Goal: Task Accomplishment & Management: Complete application form

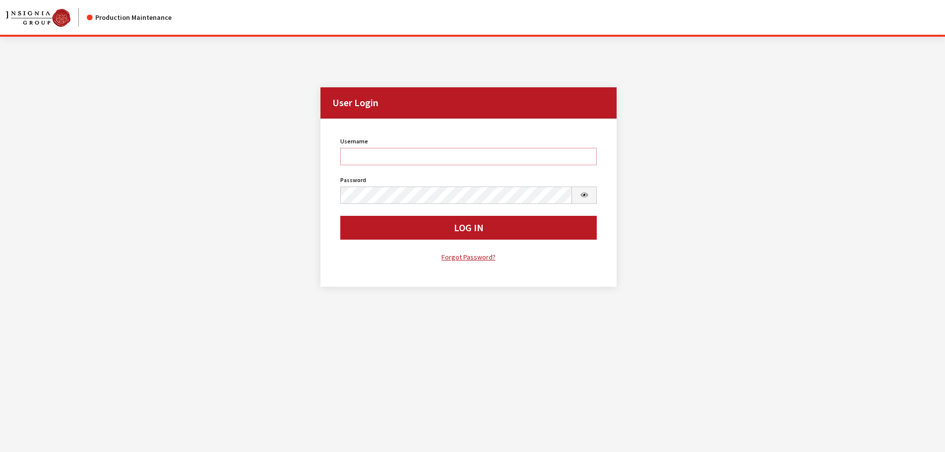
type input "cdorton"
click at [464, 243] on div "Username cdorton Username is required. Password Password is required. Log In Fo…" at bounding box center [468, 198] width 269 height 128
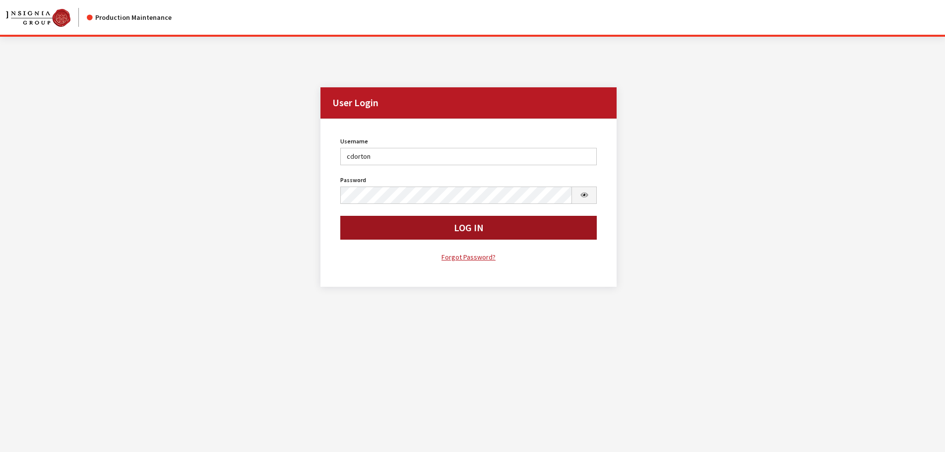
click at [465, 237] on button "Log In" at bounding box center [468, 228] width 257 height 24
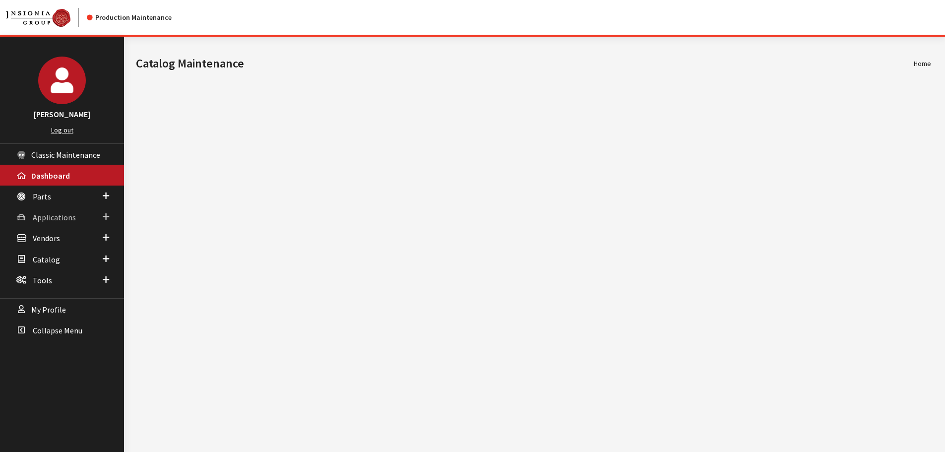
click at [34, 219] on span "Applications" at bounding box center [54, 217] width 43 height 10
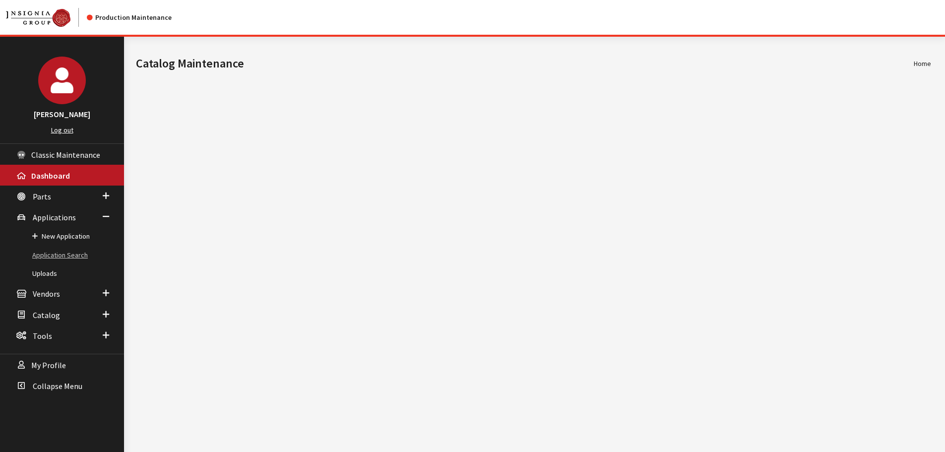
click at [49, 256] on link "Application Search" at bounding box center [62, 255] width 124 height 18
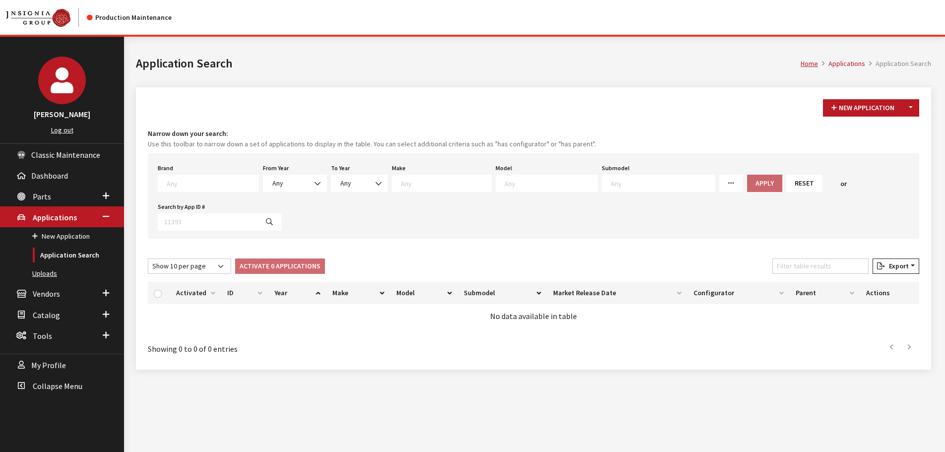
click at [58, 273] on link "Uploads" at bounding box center [62, 273] width 124 height 18
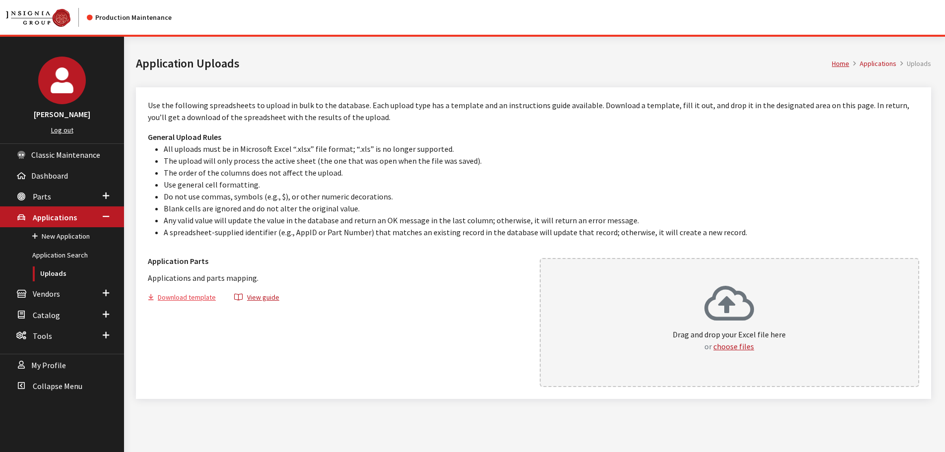
click at [196, 295] on button "Download template" at bounding box center [186, 299] width 76 height 14
click at [44, 253] on link "Application Search" at bounding box center [62, 255] width 124 height 18
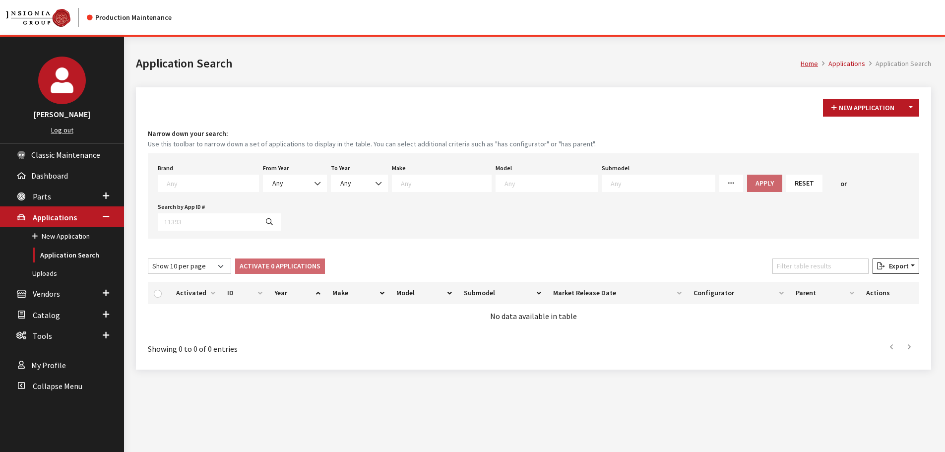
click at [181, 185] on textarea "Search" at bounding box center [213, 183] width 92 height 9
type textarea "vw"
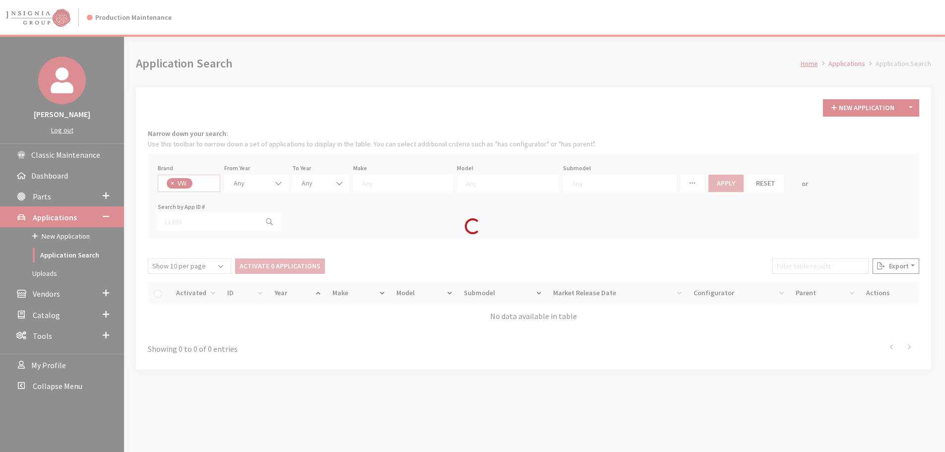
select select "11"
select select
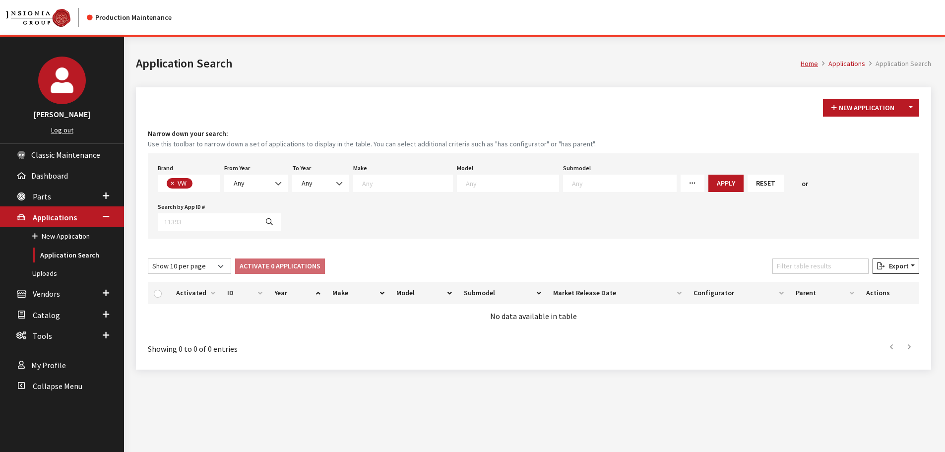
scroll to position [273, 0]
click at [274, 181] on span at bounding box center [279, 183] width 17 height 17
select select "2025"
select select
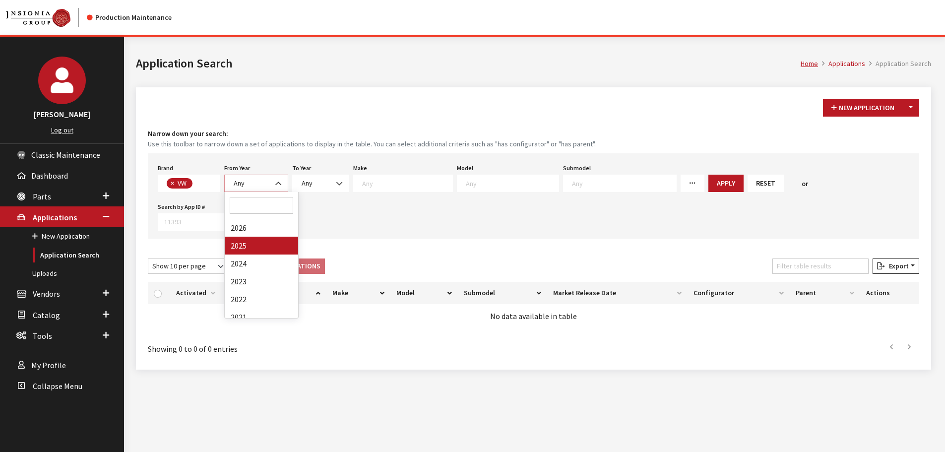
select select
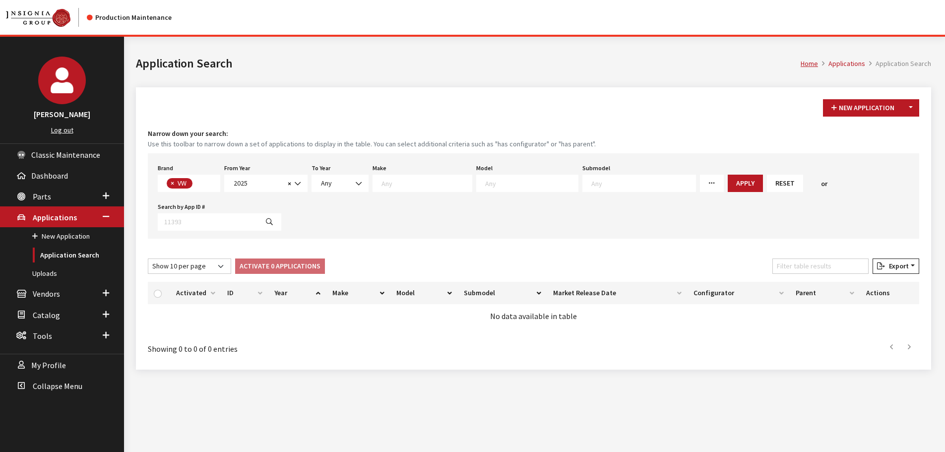
click at [499, 185] on textarea "Search" at bounding box center [531, 183] width 93 height 9
type textarea "je"
select select "291"
select select
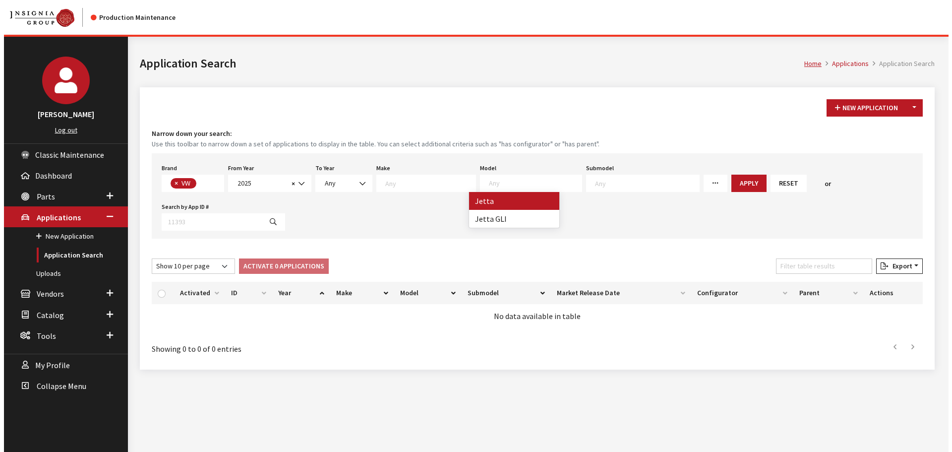
scroll to position [66, 0]
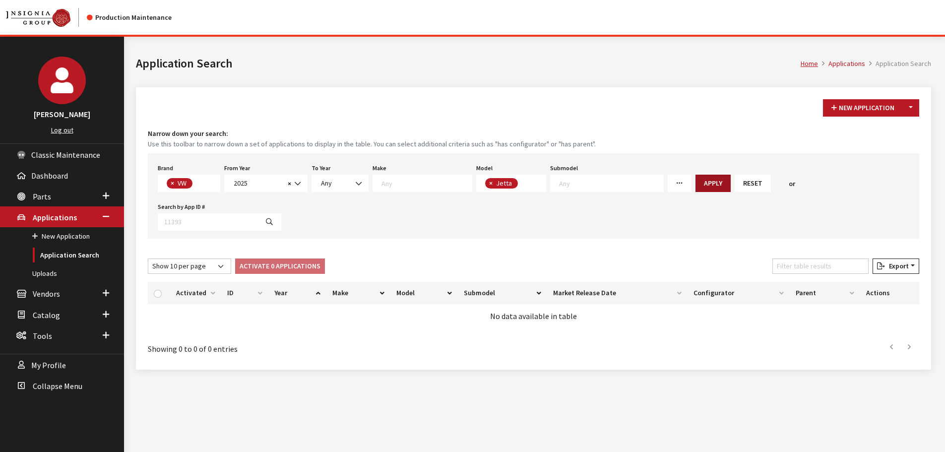
click at [695, 180] on button "Apply" at bounding box center [712, 183] width 35 height 17
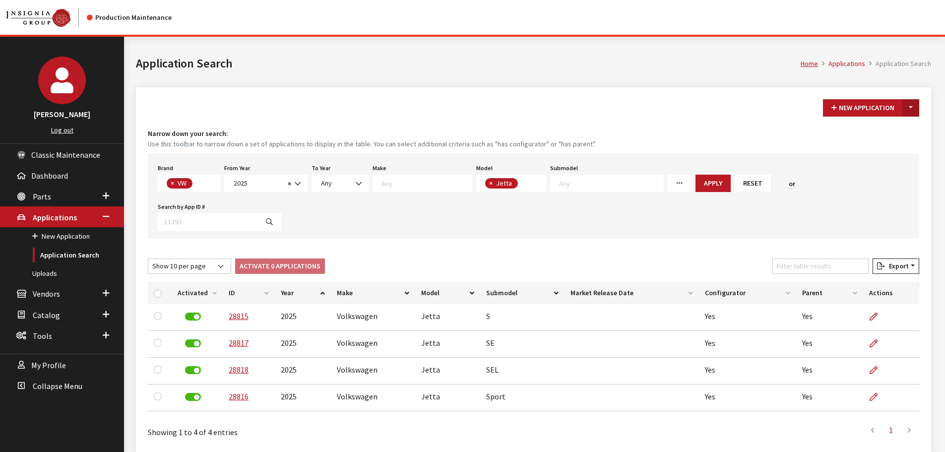
click at [914, 108] on button "Toggle Dropdown" at bounding box center [910, 107] width 17 height 17
click at [890, 130] on button "New From Existing..." at bounding box center [876, 129] width 85 height 17
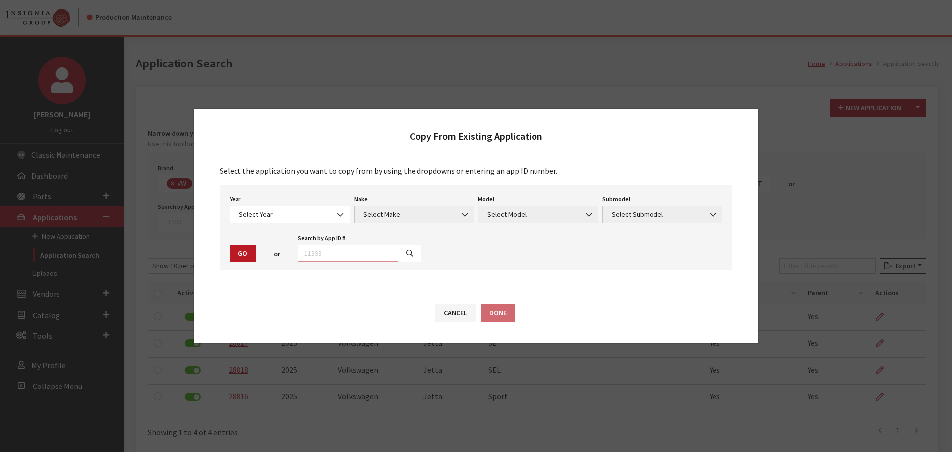
click at [311, 253] on input "text" at bounding box center [348, 252] width 100 height 17
type input "28815"
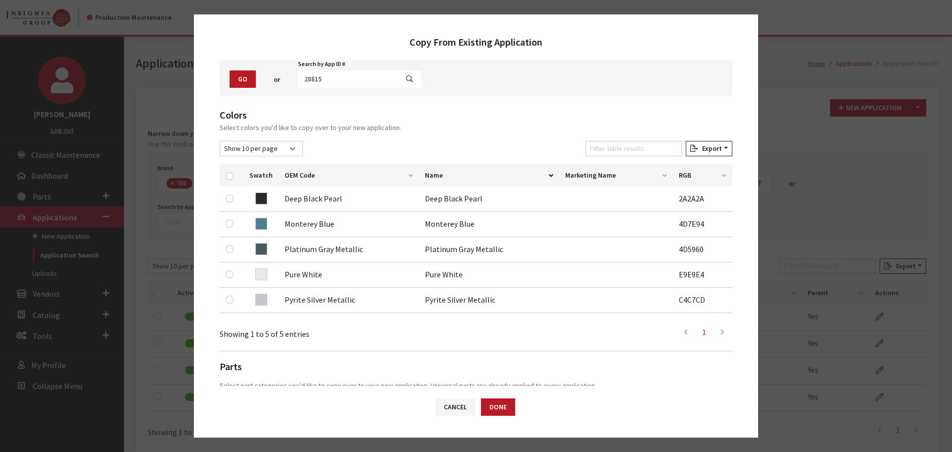
scroll to position [99, 0]
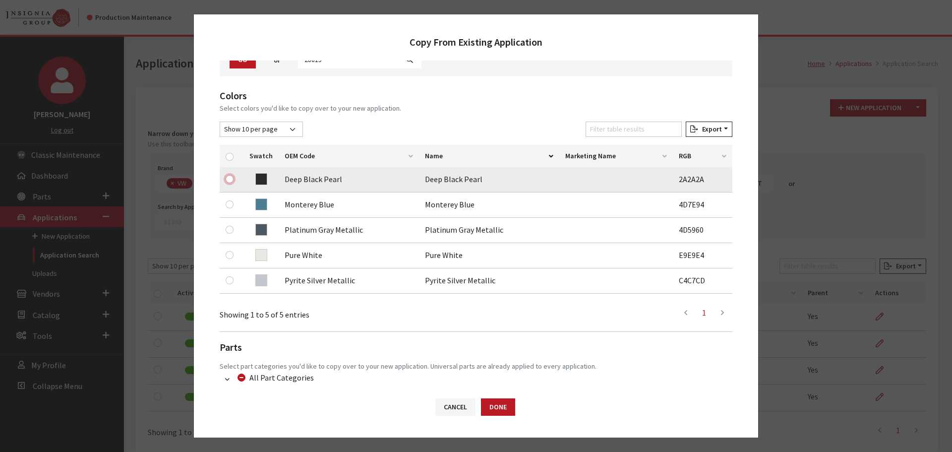
click at [227, 179] on input "checkbox" at bounding box center [230, 179] width 8 height 8
checkbox input "true"
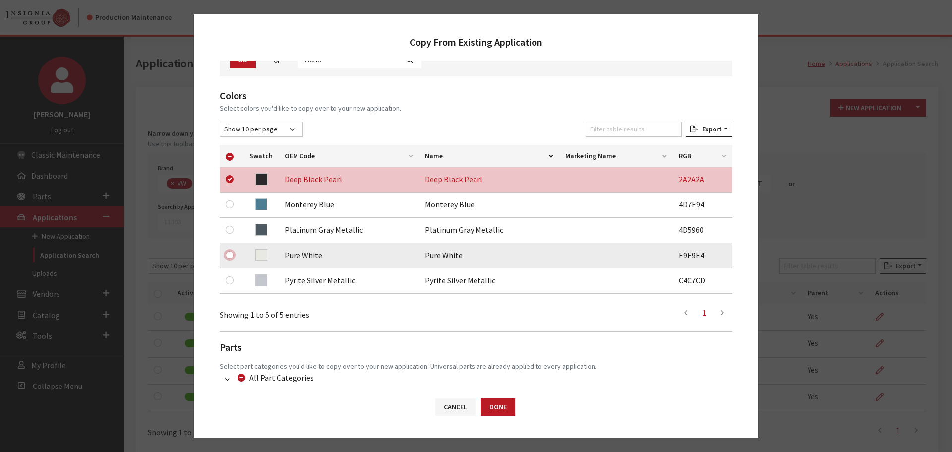
click at [231, 253] on input "checkbox" at bounding box center [230, 255] width 8 height 8
checkbox input "true"
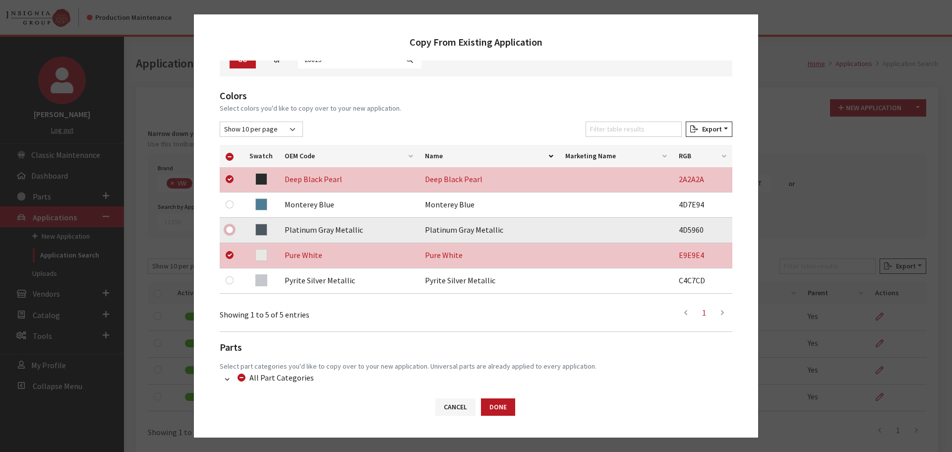
click at [229, 229] on input "checkbox" at bounding box center [230, 230] width 8 height 8
checkbox input "true"
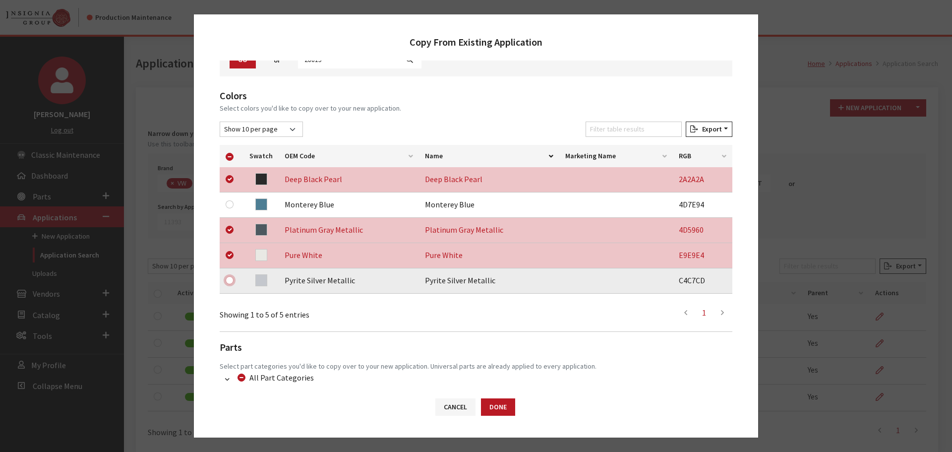
click at [229, 282] on input "checkbox" at bounding box center [230, 280] width 8 height 8
checkbox input "true"
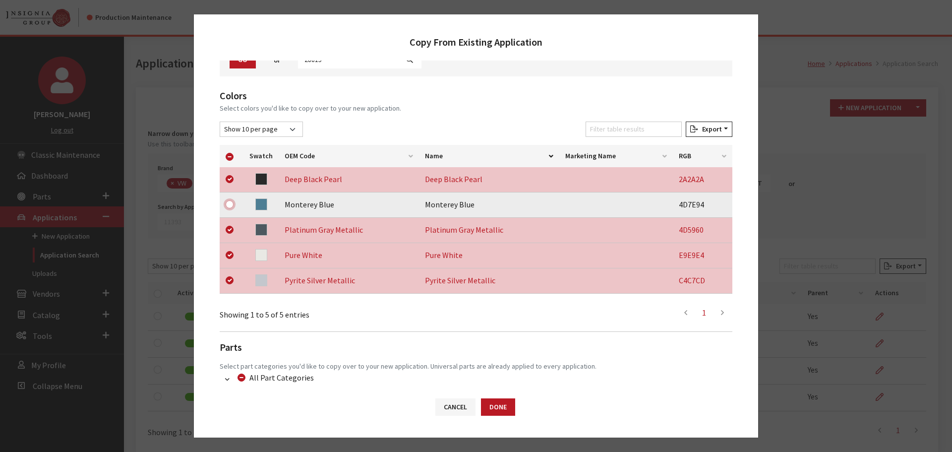
click at [232, 205] on input "checkbox" at bounding box center [230, 204] width 8 height 8
checkbox input "true"
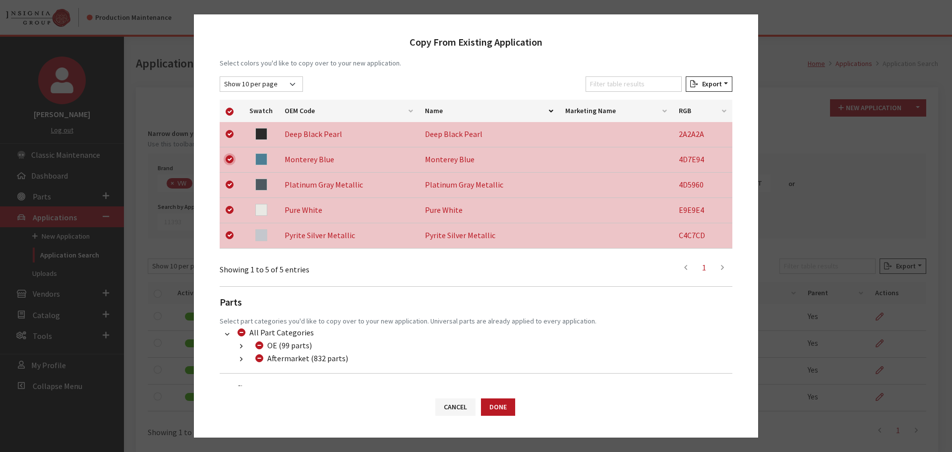
scroll to position [182, 0]
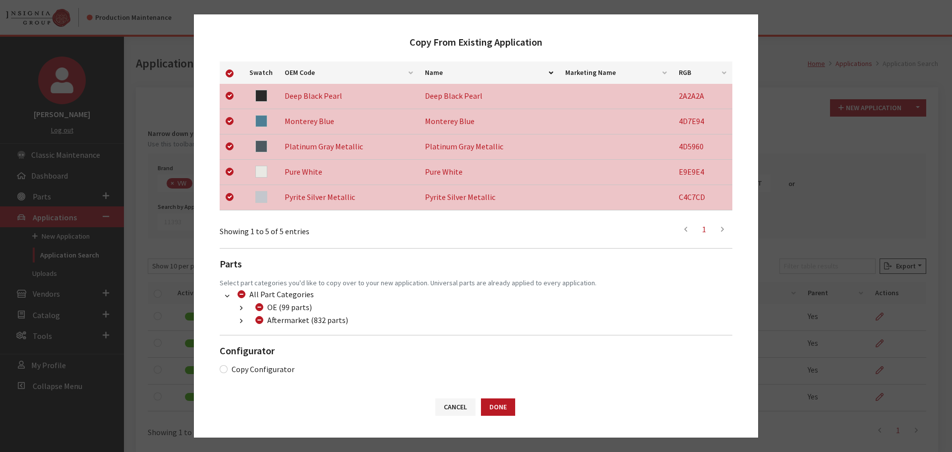
click at [239, 319] on button "button" at bounding box center [241, 320] width 19 height 11
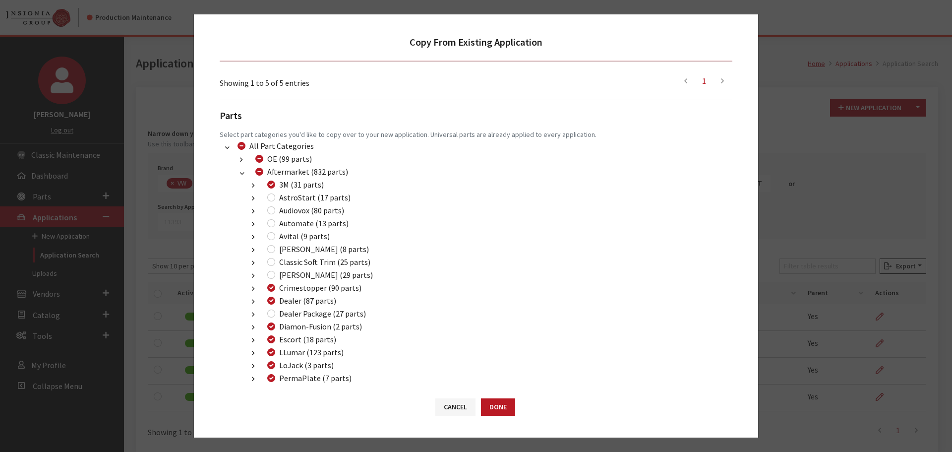
scroll to position [331, 0]
click at [269, 314] on input "Dealer Package (27 parts)" at bounding box center [271, 313] width 8 height 8
checkbox input "true"
click at [497, 406] on button "Done" at bounding box center [498, 406] width 34 height 17
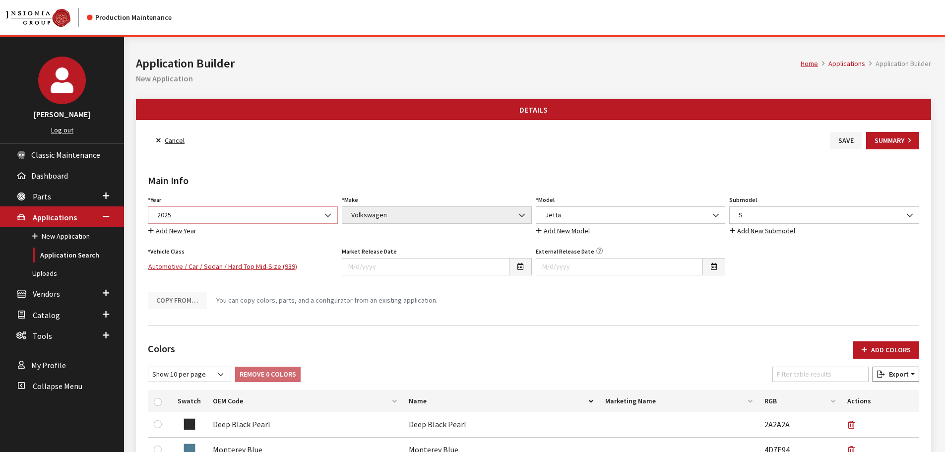
click at [249, 218] on span "2025" at bounding box center [242, 215] width 177 height 10
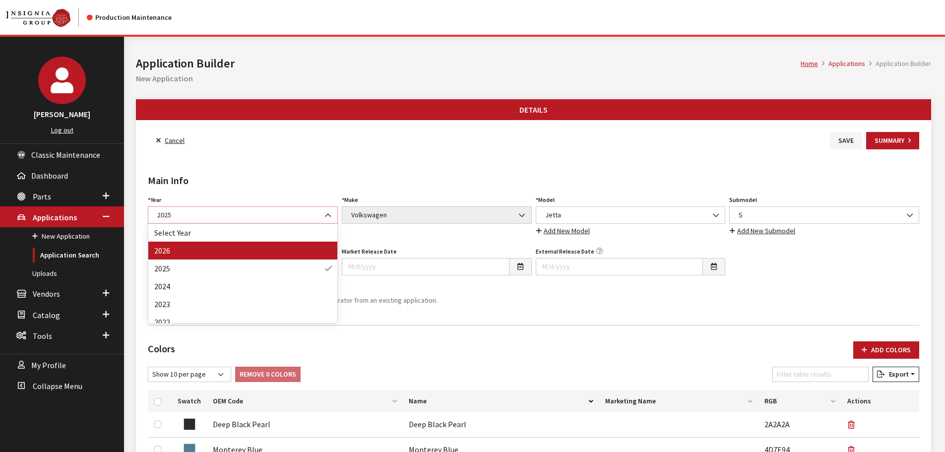
select select "44"
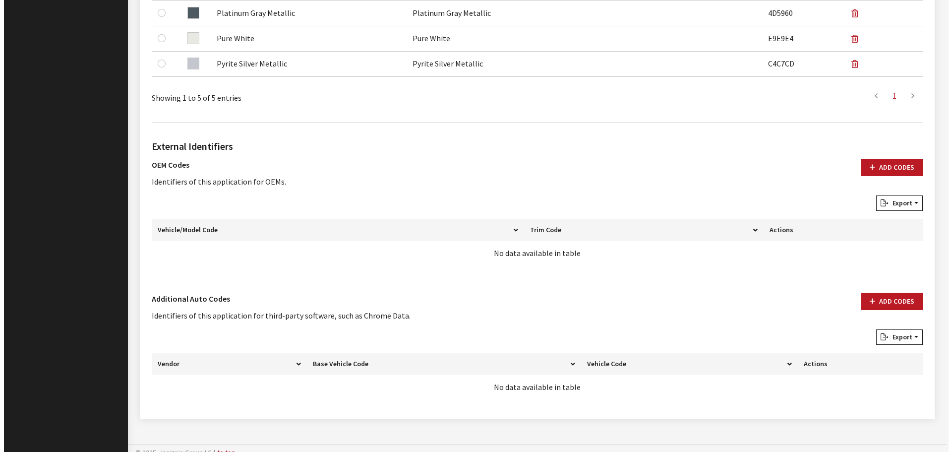
scroll to position [470, 0]
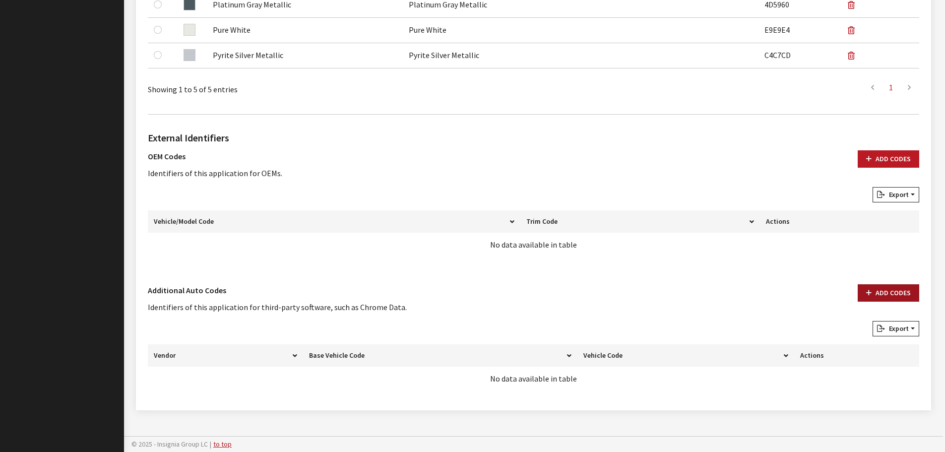
click at [887, 286] on button "Add Codes" at bounding box center [887, 292] width 61 height 17
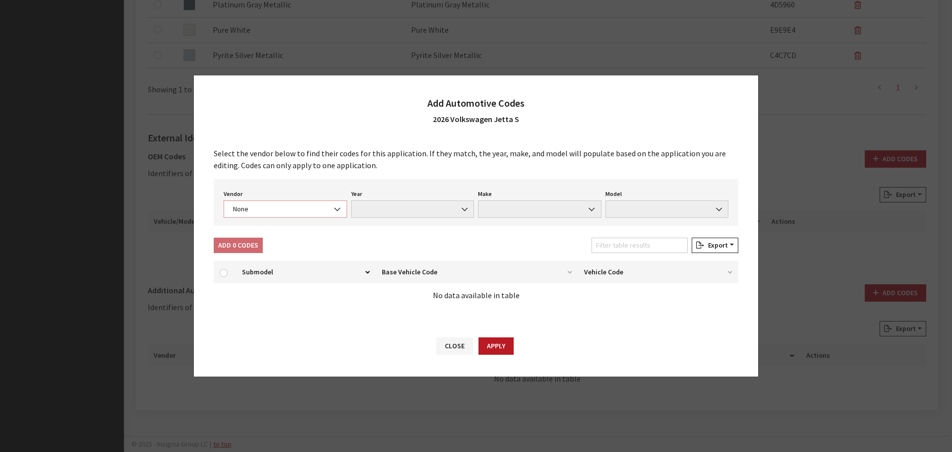
click at [247, 208] on span "None" at bounding box center [285, 209] width 111 height 10
select select "4"
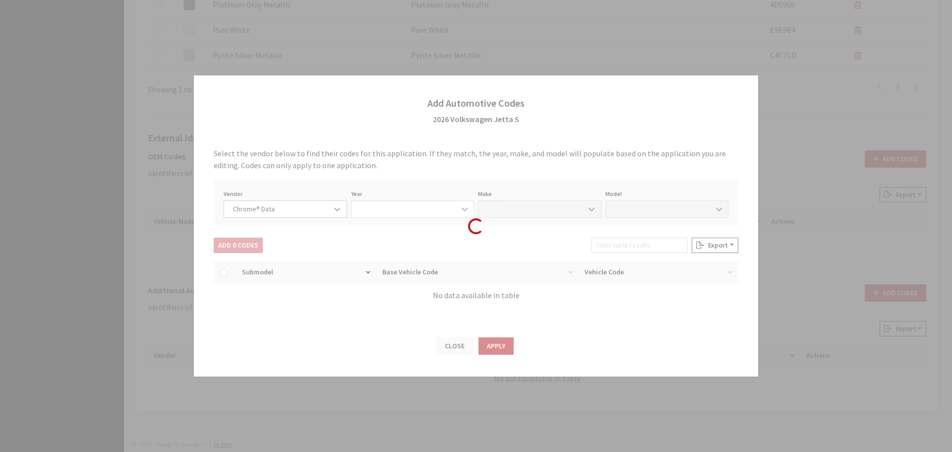
select select "2026"
select select "40"
select select "72351"
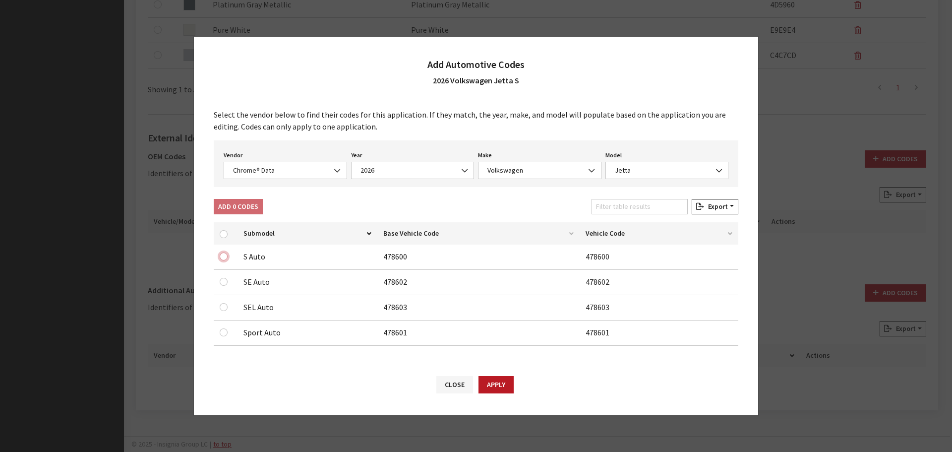
click at [224, 256] on input "checkbox" at bounding box center [224, 256] width 8 height 8
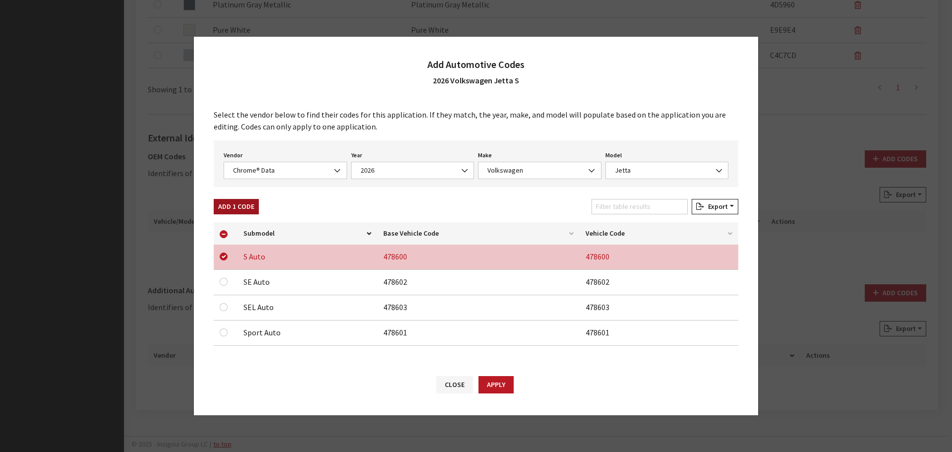
click at [243, 203] on button "Add 1 Code" at bounding box center [236, 206] width 45 height 15
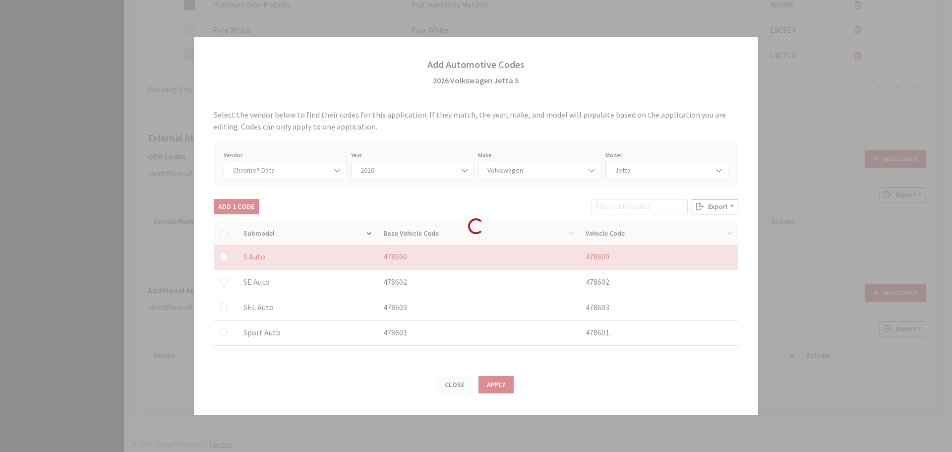
checkbox input "false"
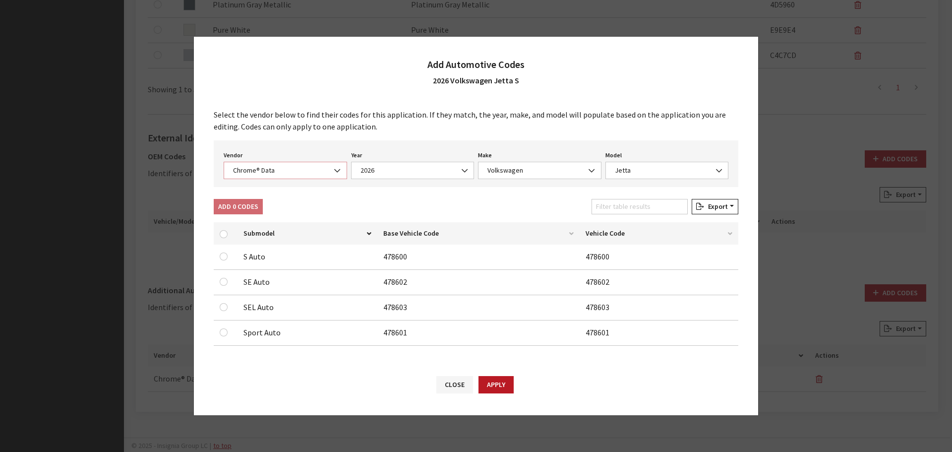
click at [264, 163] on span "Chrome® Data" at bounding box center [285, 170] width 123 height 17
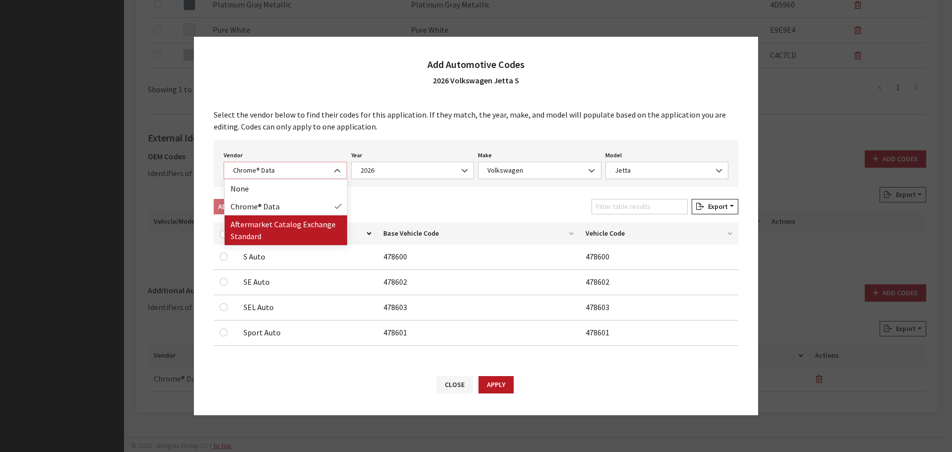
select select "2"
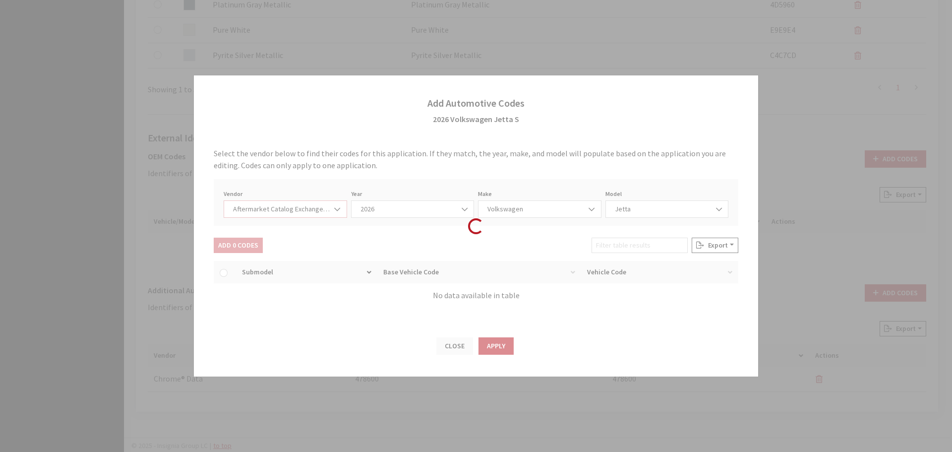
select select "2026"
select select "74"
select select "960"
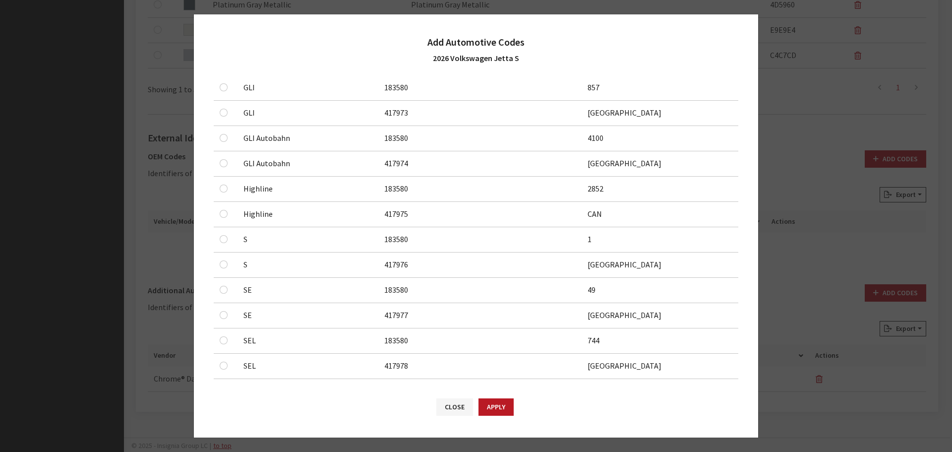
scroll to position [198, 0]
click at [221, 40] on input "checkbox" at bounding box center [224, 36] width 8 height 8
checkbox input "true"
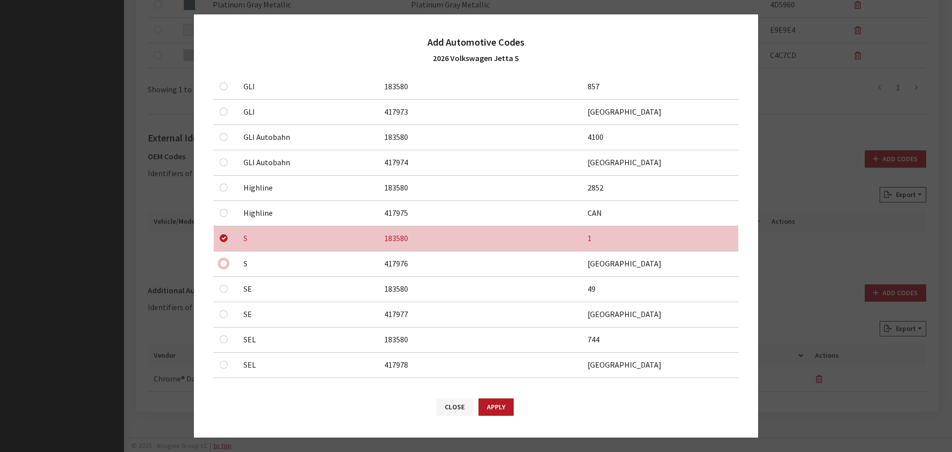
click at [224, 65] on input "checkbox" at bounding box center [224, 61] width 8 height 8
checkbox input "true"
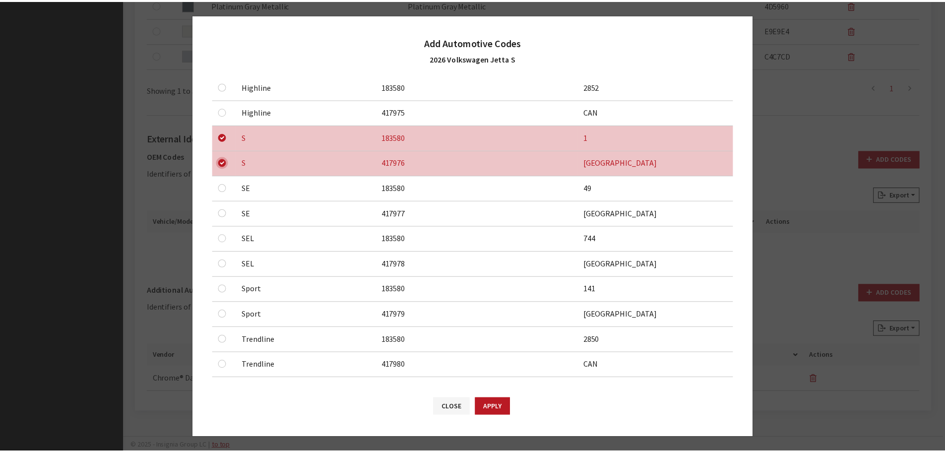
scroll to position [309, 0]
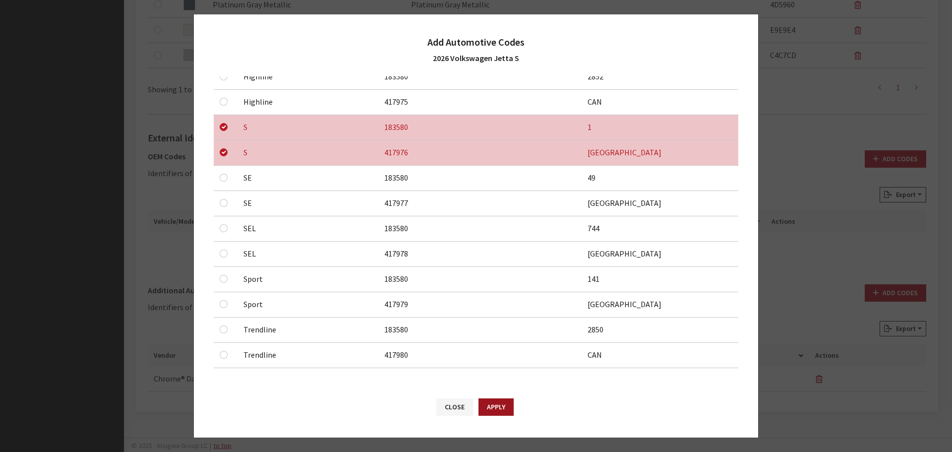
click at [509, 403] on button "Apply" at bounding box center [496, 406] width 35 height 17
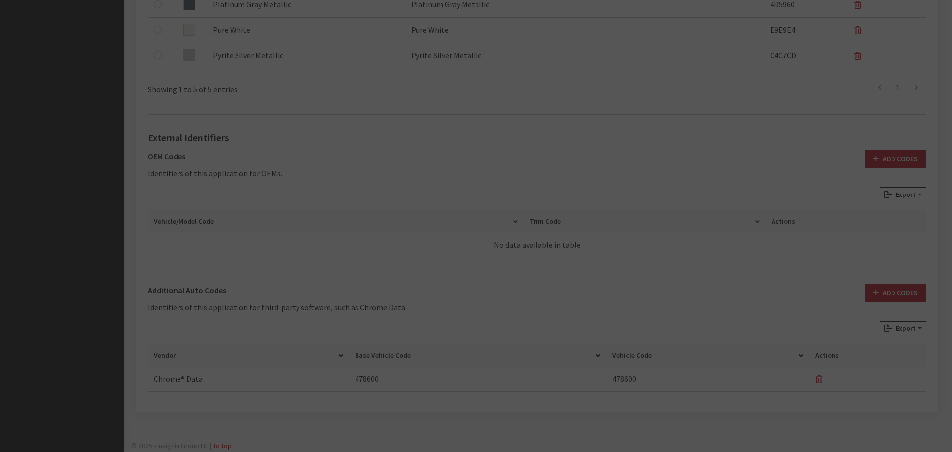
checkbox input "false"
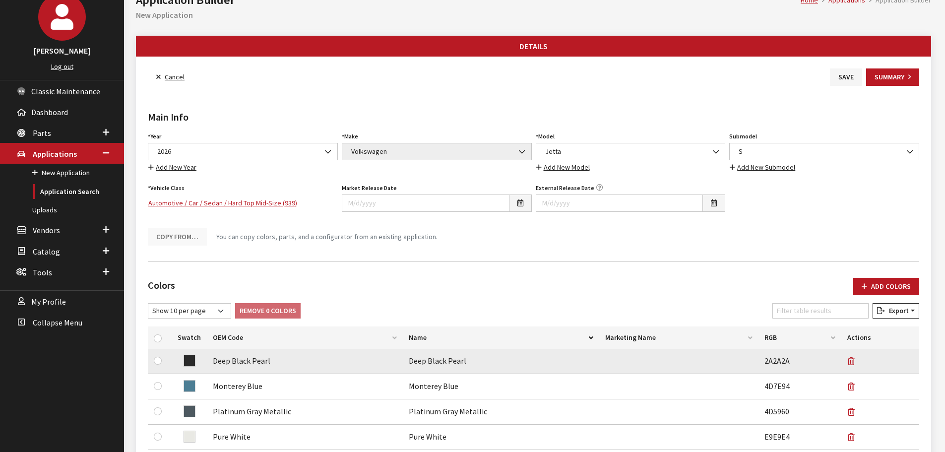
scroll to position [0, 0]
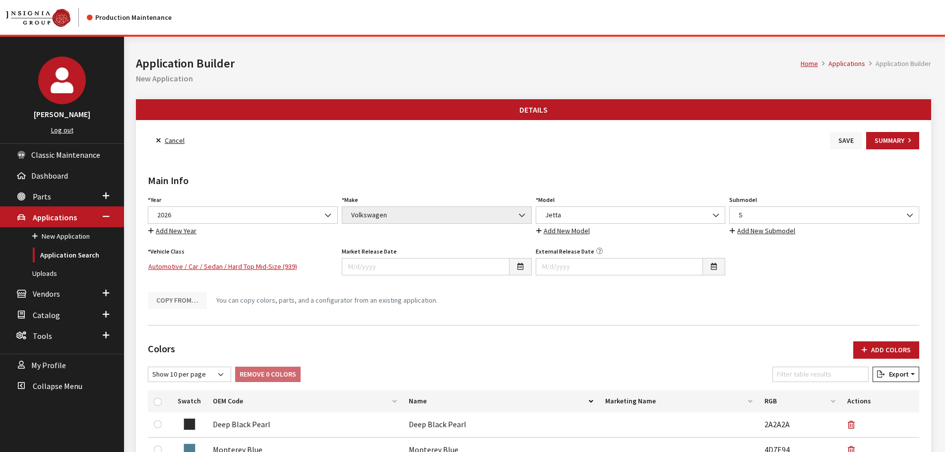
click at [843, 143] on button "Save" at bounding box center [846, 140] width 32 height 17
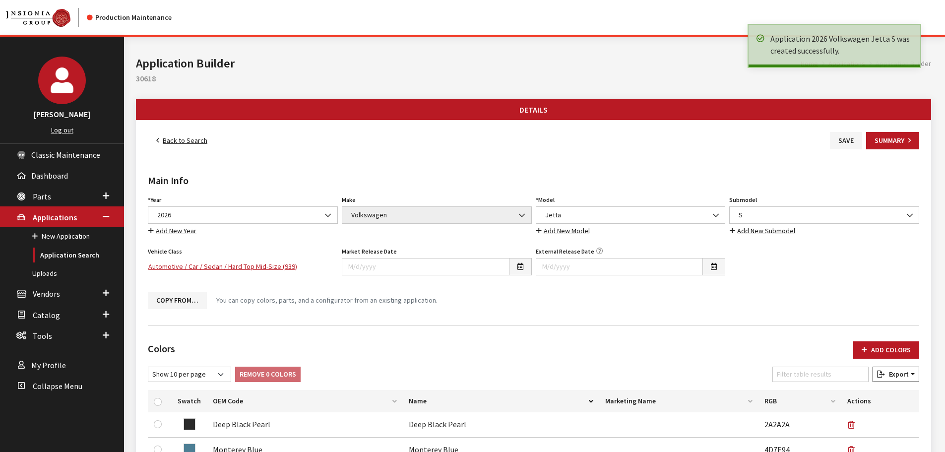
drag, startPoint x: 0, startPoint y: 0, endPoint x: 178, endPoint y: 142, distance: 227.2
click at [178, 142] on link "Back to Search" at bounding box center [182, 140] width 68 height 17
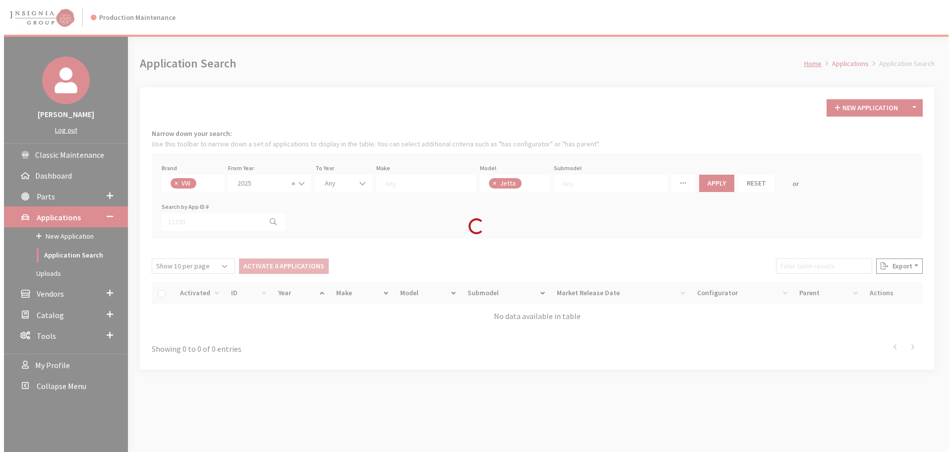
scroll to position [35, 0]
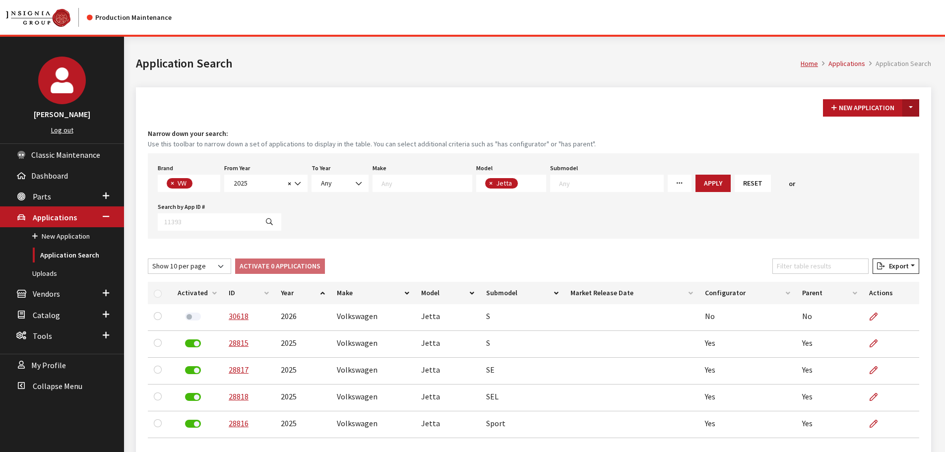
click at [910, 111] on button "Toggle Dropdown" at bounding box center [910, 107] width 17 height 17
click at [891, 125] on button "New From Existing..." at bounding box center [876, 129] width 85 height 17
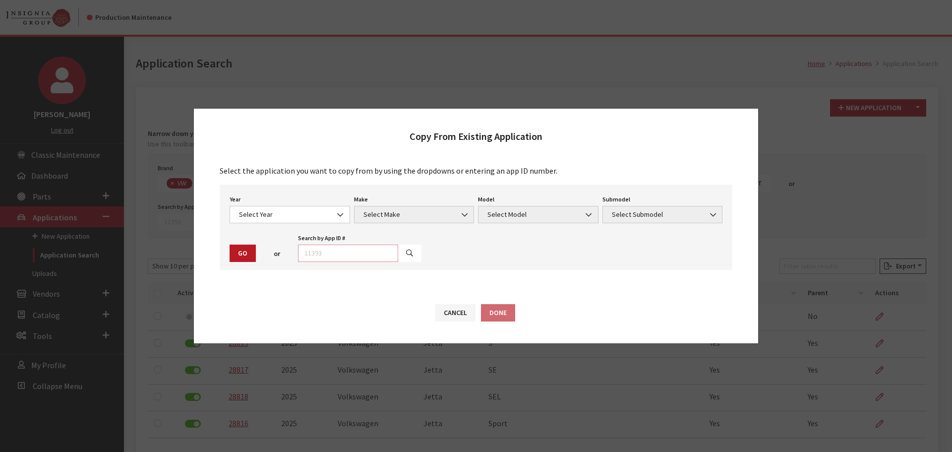
click at [373, 253] on input "text" at bounding box center [348, 252] width 100 height 17
type input "28816"
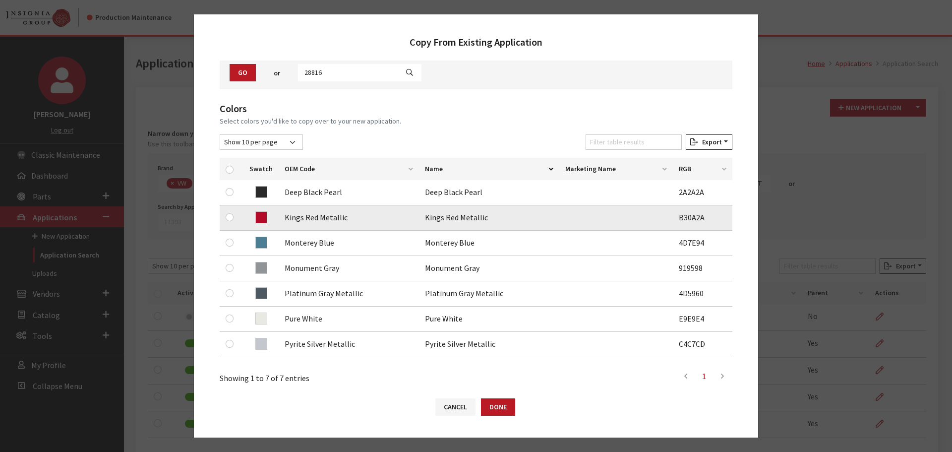
scroll to position [99, 0]
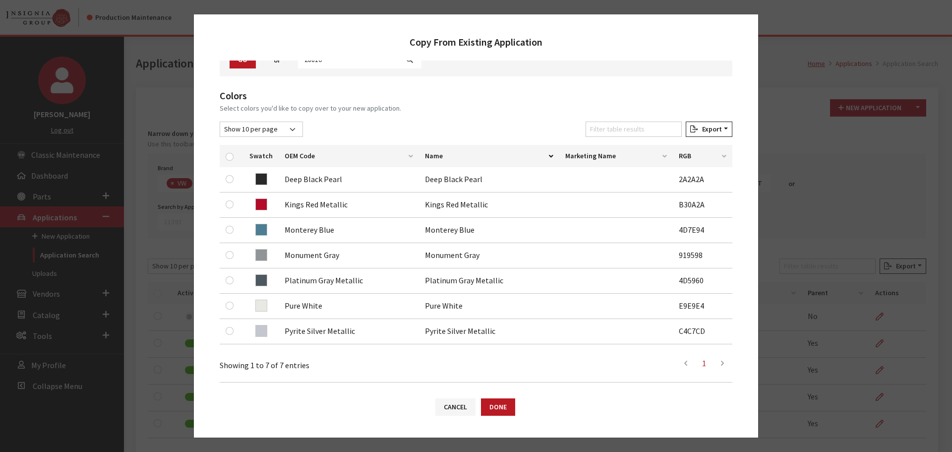
click at [234, 157] on div at bounding box center [232, 156] width 12 height 10
click at [230, 155] on input "checkbox" at bounding box center [230, 157] width 8 height 8
checkbox input "true"
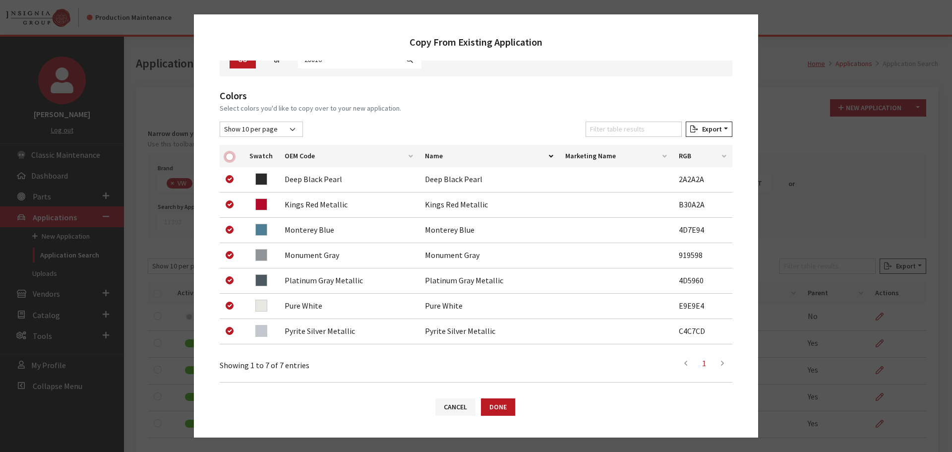
checkbox input "true"
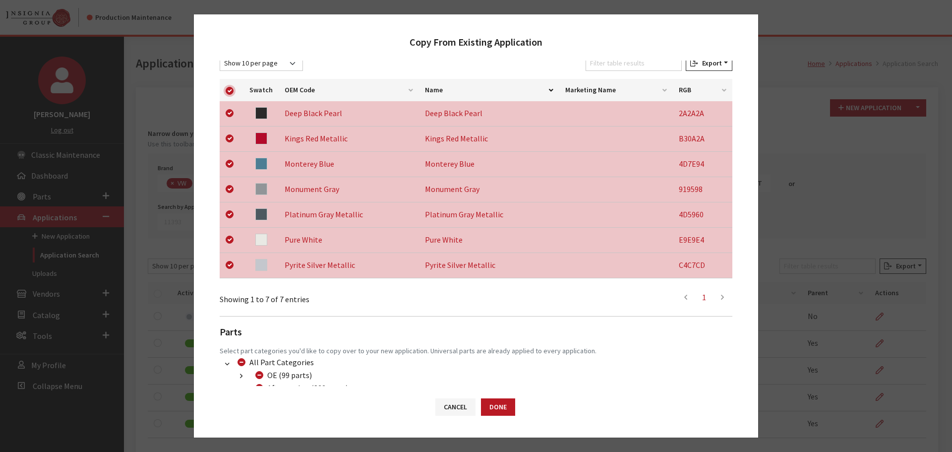
scroll to position [233, 0]
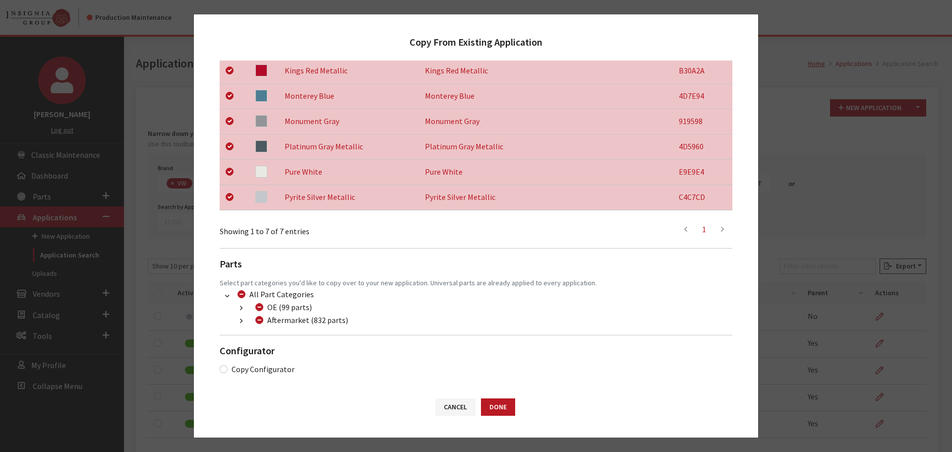
drag, startPoint x: 234, startPoint y: 322, endPoint x: 240, endPoint y: 322, distance: 6.4
click at [234, 321] on button "button" at bounding box center [241, 320] width 19 height 11
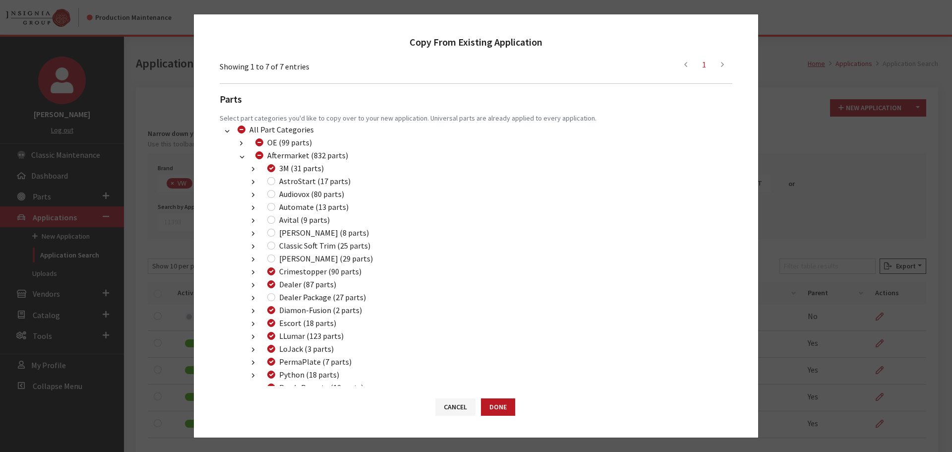
scroll to position [431, 0]
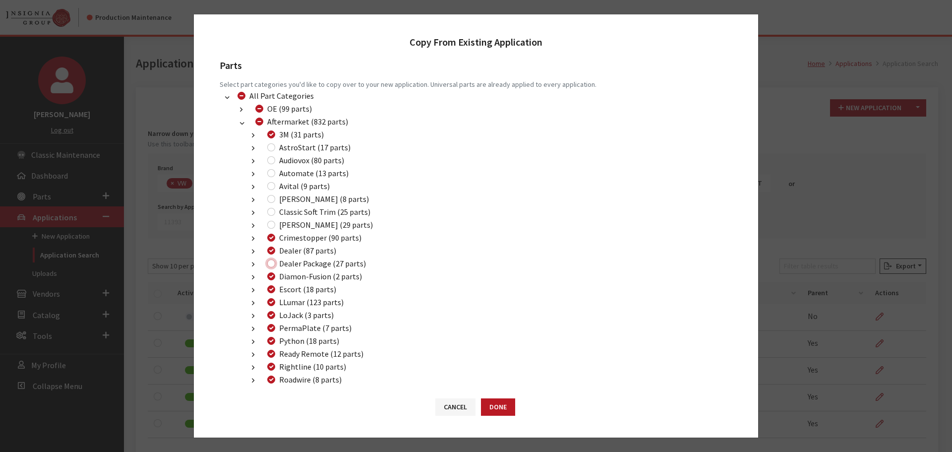
click at [270, 264] on input "Dealer Package (27 parts)" at bounding box center [271, 263] width 8 height 8
checkbox input "true"
click at [500, 405] on button "Done" at bounding box center [498, 406] width 34 height 17
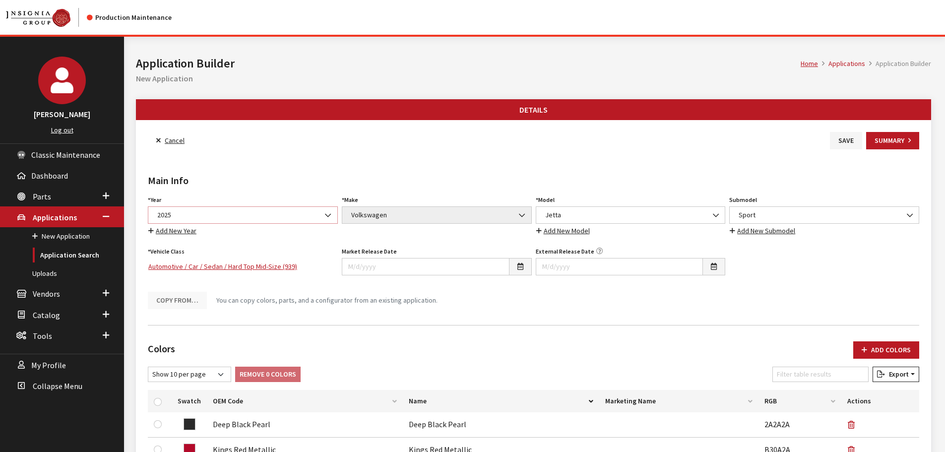
click at [277, 215] on span "2025" at bounding box center [242, 215] width 177 height 10
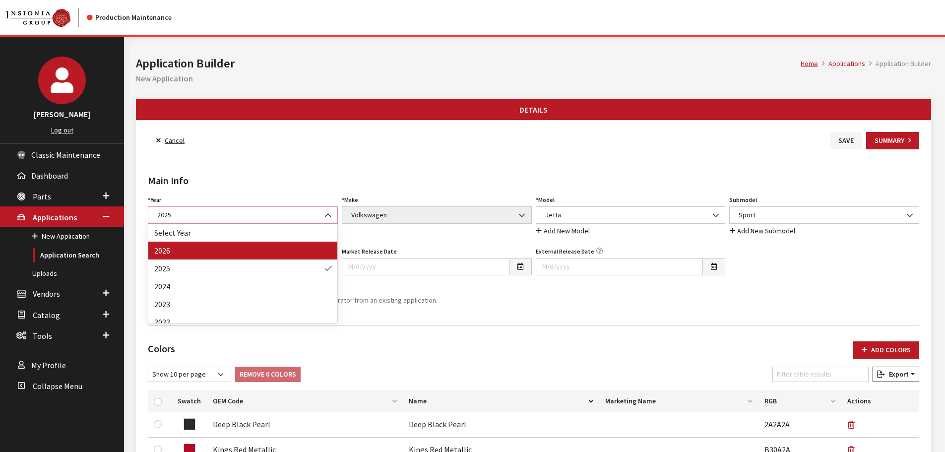
select select "44"
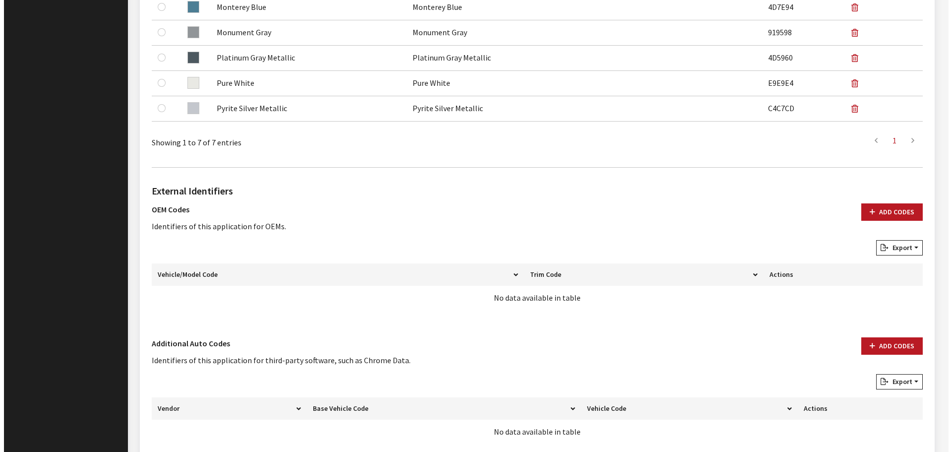
scroll to position [521, 0]
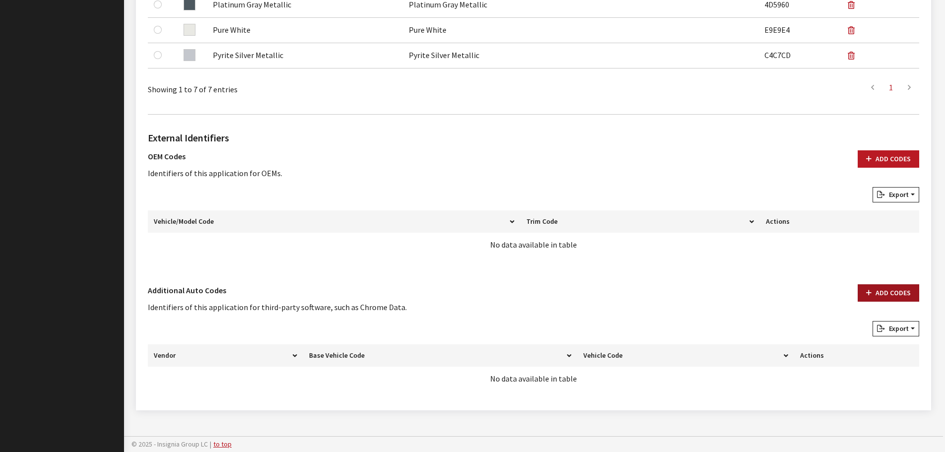
click at [896, 287] on button "Add Codes" at bounding box center [887, 292] width 61 height 17
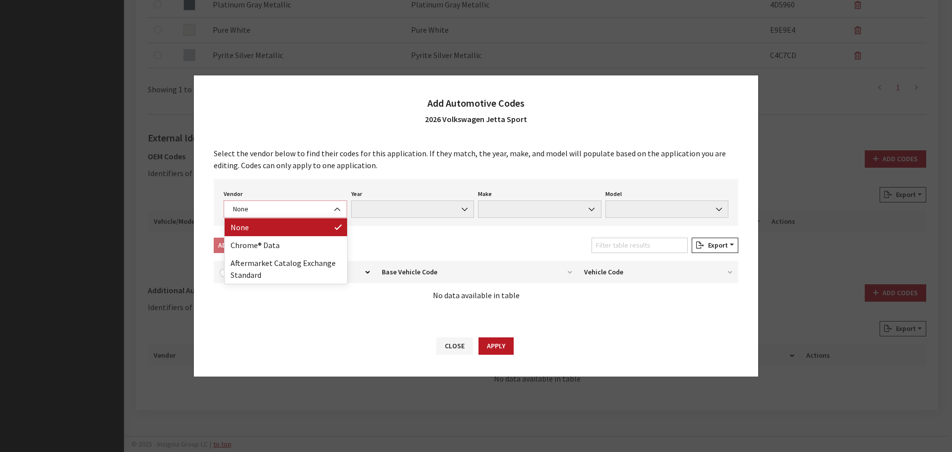
click at [314, 201] on span "None" at bounding box center [285, 208] width 123 height 17
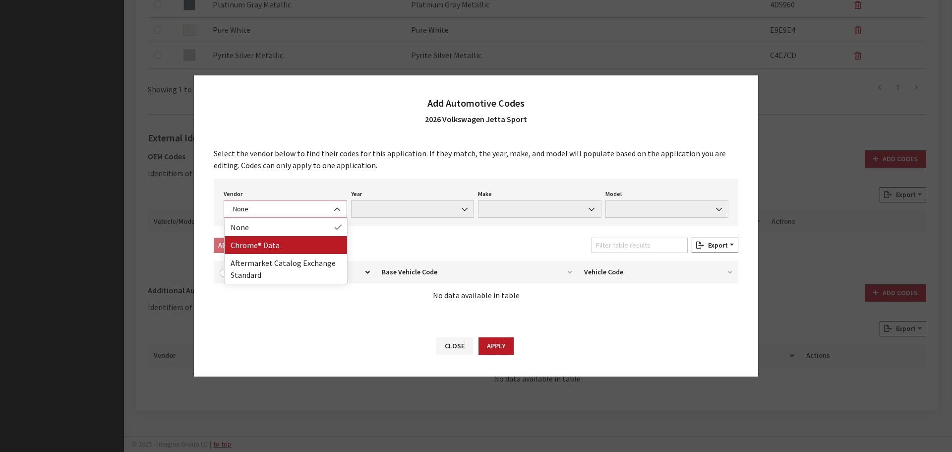
select select "4"
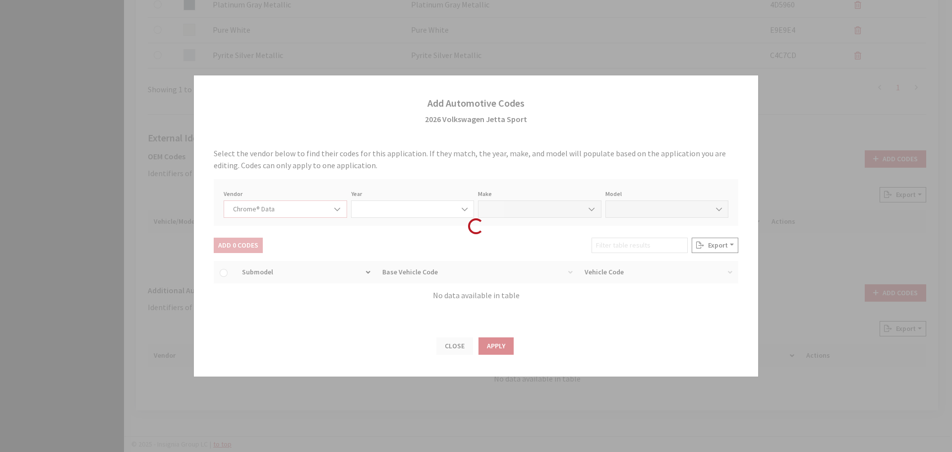
select select "2026"
select select "40"
select select "72351"
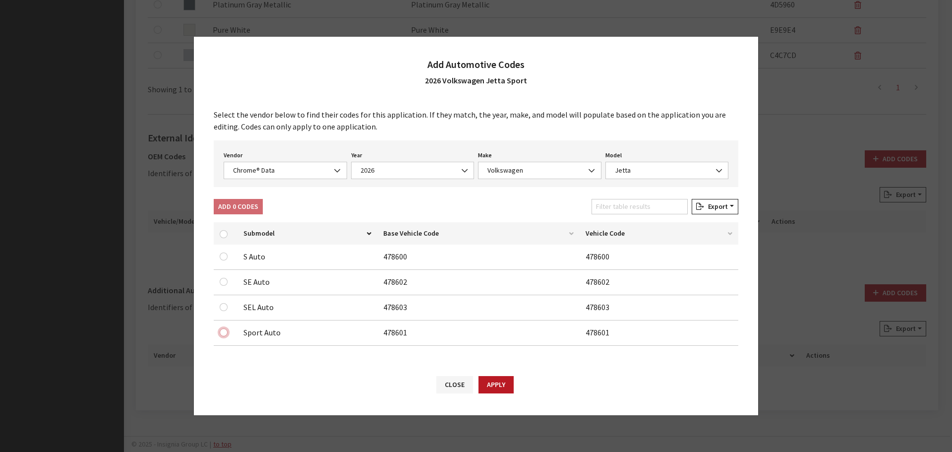
click at [222, 286] on input "checkbox" at bounding box center [224, 282] width 8 height 8
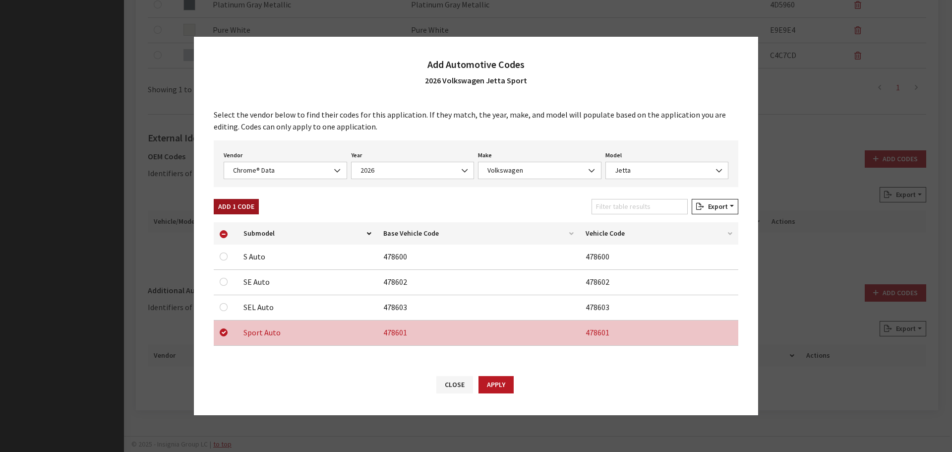
click at [236, 210] on button "Add 1 Code" at bounding box center [236, 206] width 45 height 15
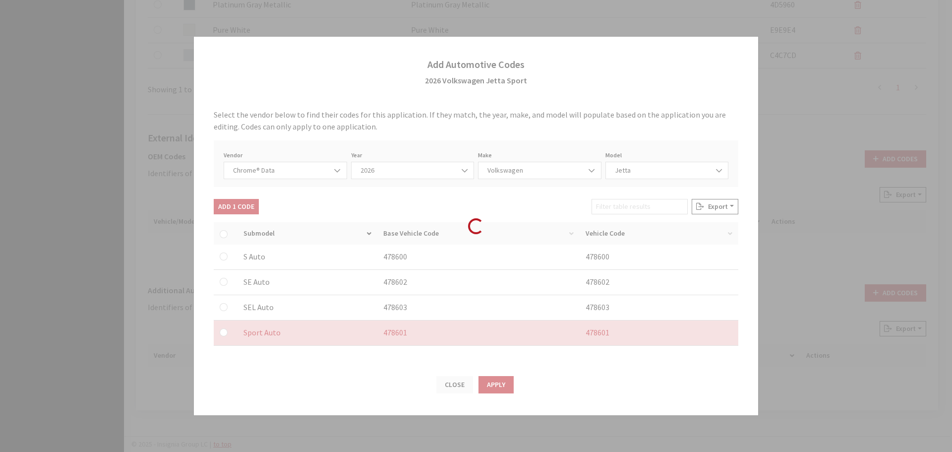
checkbox input "false"
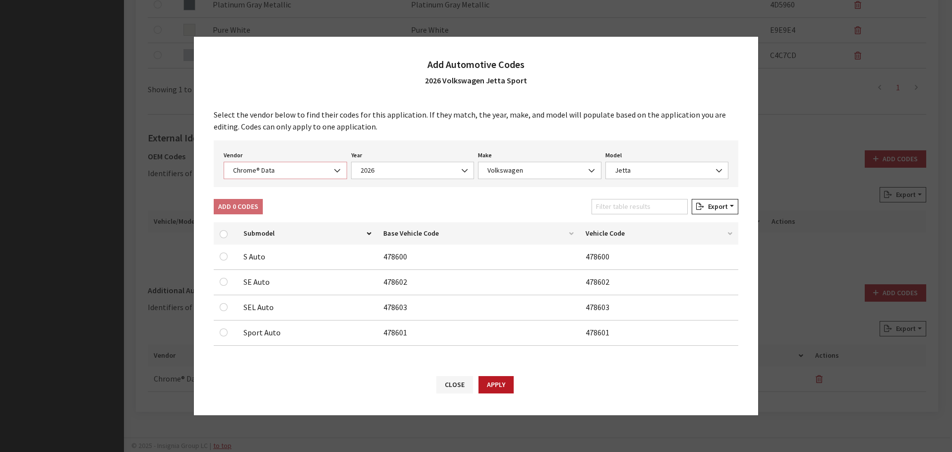
click at [271, 170] on span "Chrome® Data" at bounding box center [285, 170] width 111 height 10
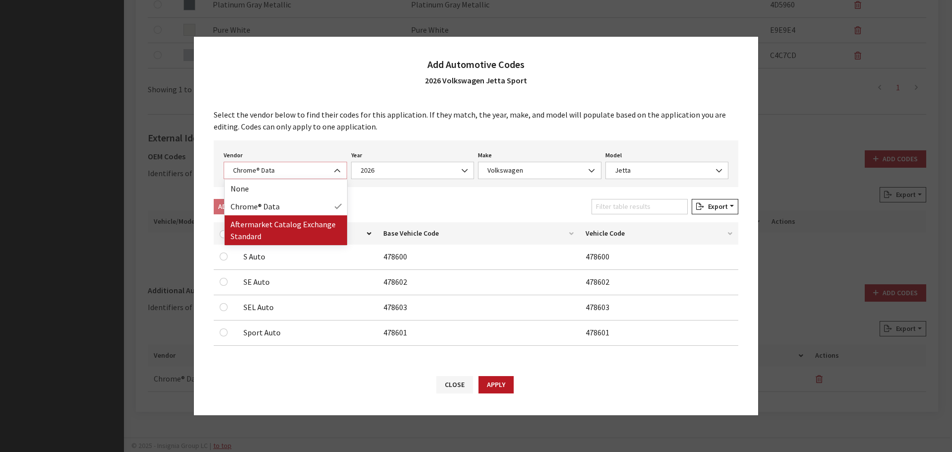
select select "2"
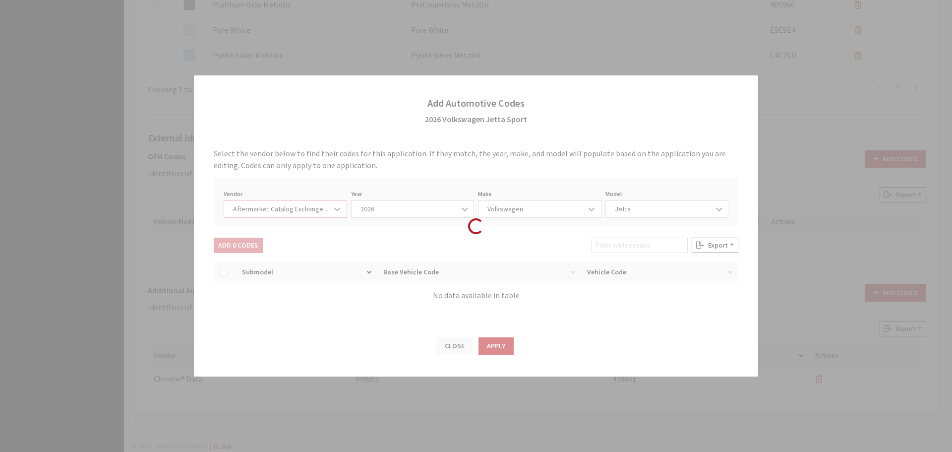
select select "2026"
select select "74"
select select "960"
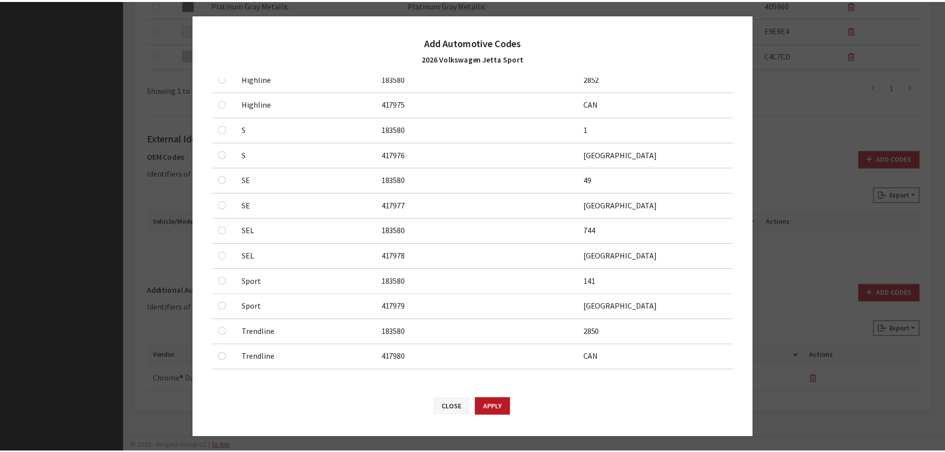
scroll to position [309, 0]
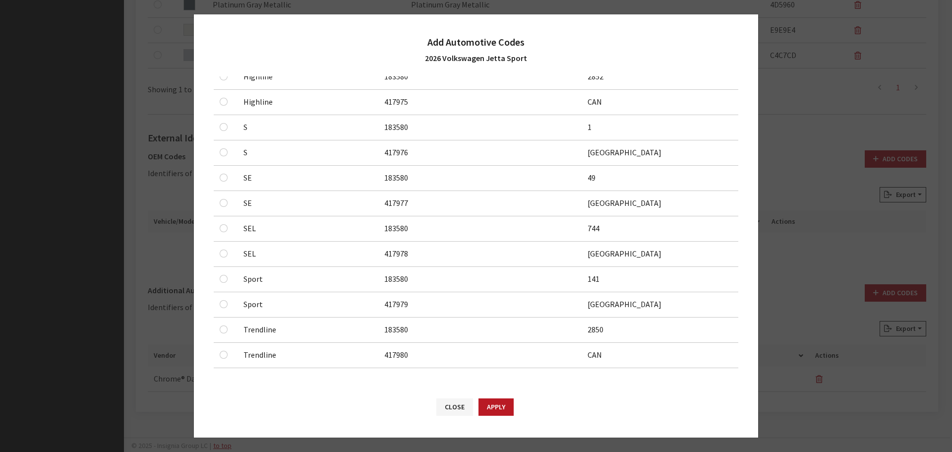
click at [219, 275] on td at bounding box center [226, 279] width 24 height 25
checkbox input "true"
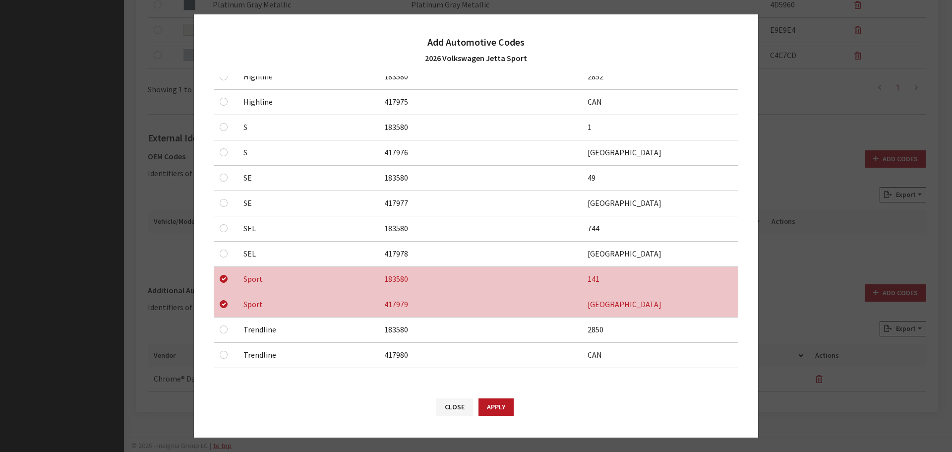
drag, startPoint x: 482, startPoint y: 403, endPoint x: 626, endPoint y: 336, distance: 158.6
click at [484, 402] on button "Apply" at bounding box center [496, 406] width 35 height 17
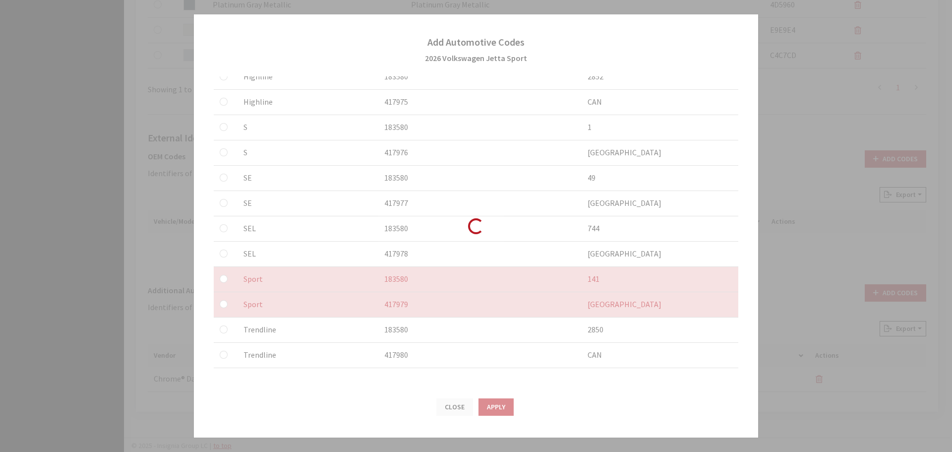
checkbox input "false"
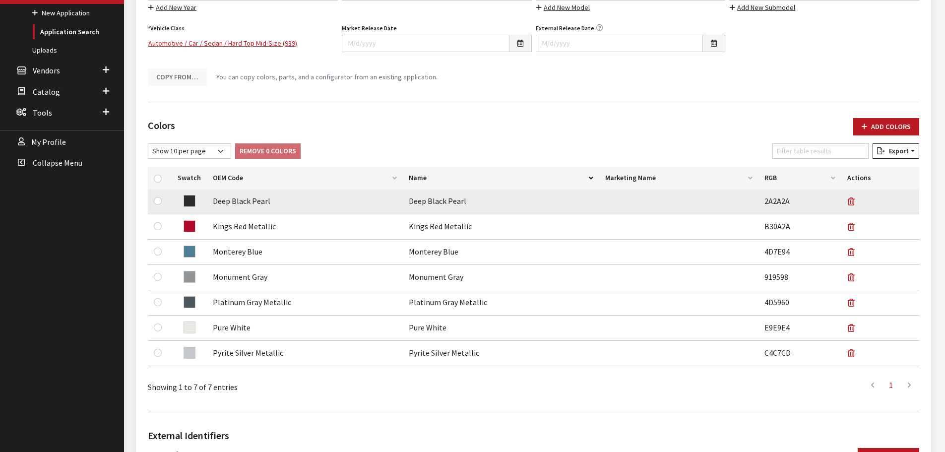
scroll to position [0, 0]
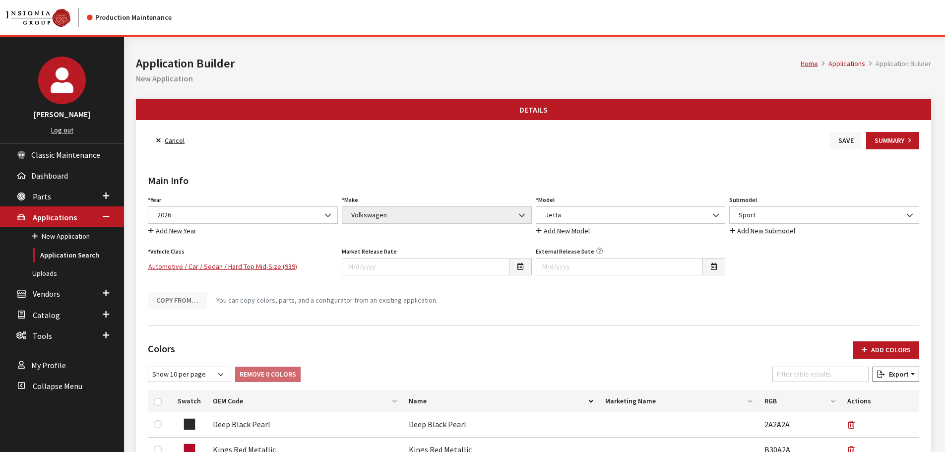
click at [843, 138] on button "Save" at bounding box center [846, 140] width 32 height 17
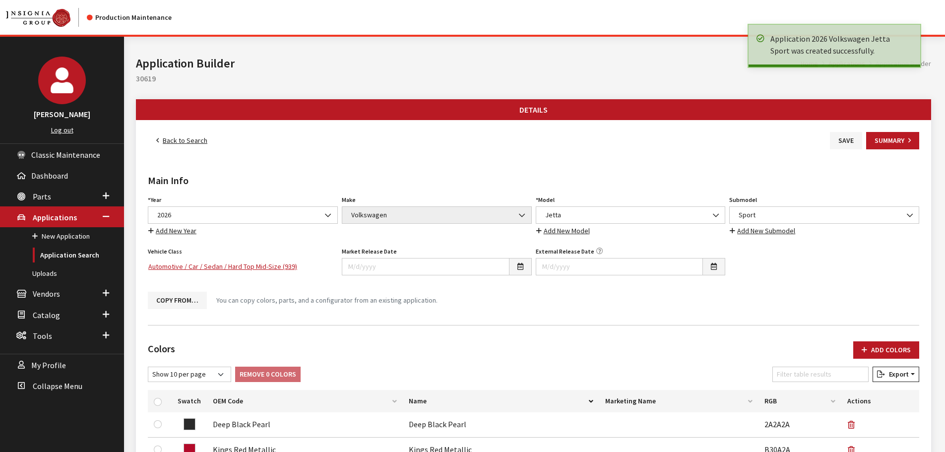
drag, startPoint x: 0, startPoint y: 0, endPoint x: 176, endPoint y: 139, distance: 224.2
click at [176, 139] on link "Back to Search" at bounding box center [182, 140] width 68 height 17
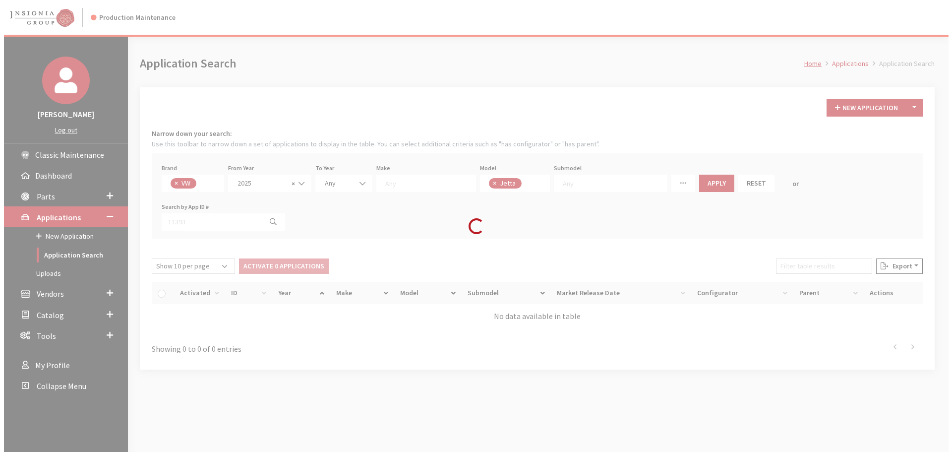
scroll to position [35, 0]
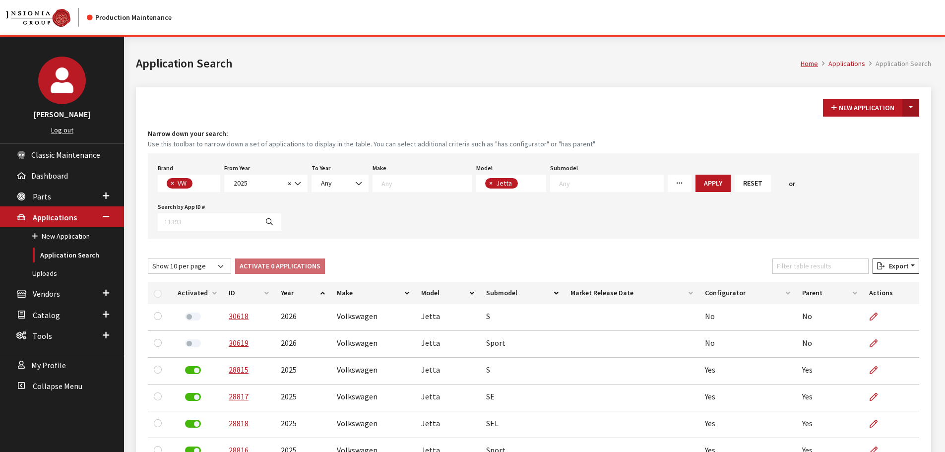
click at [908, 105] on button "Toggle Dropdown" at bounding box center [910, 107] width 17 height 17
click at [898, 123] on button "New From Existing..." at bounding box center [876, 129] width 85 height 17
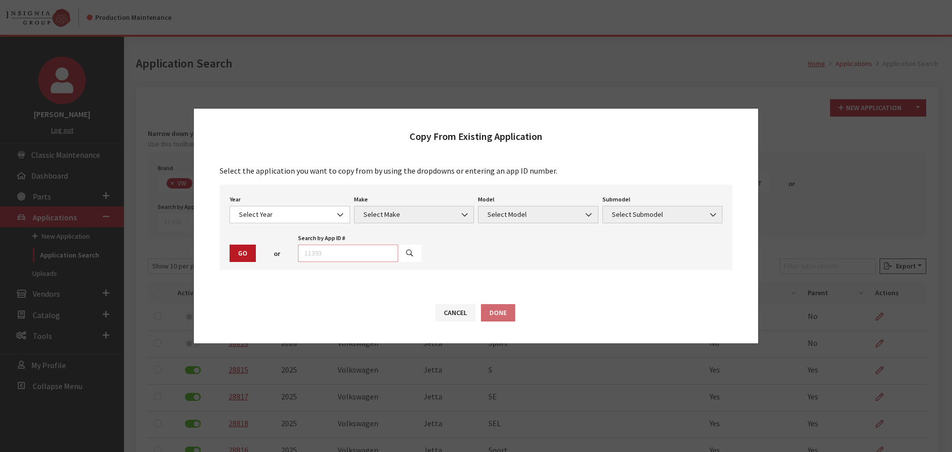
click at [346, 245] on input "text" at bounding box center [348, 252] width 100 height 17
type input "28817"
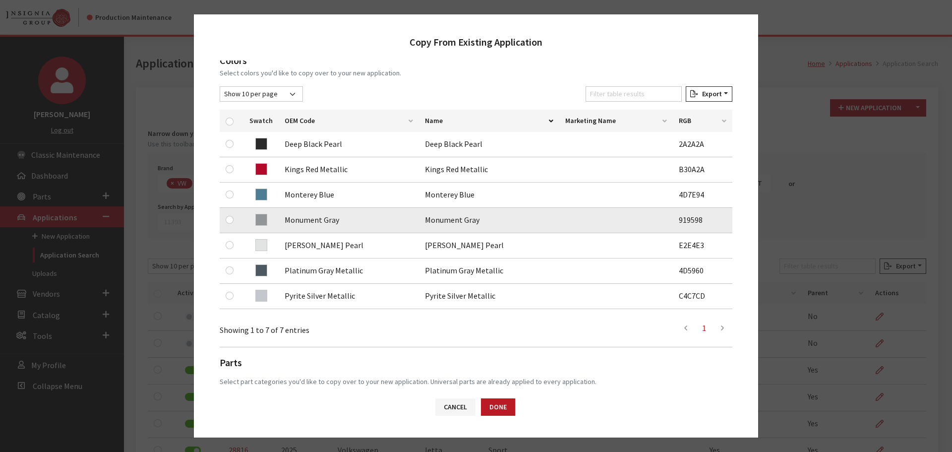
scroll to position [149, 0]
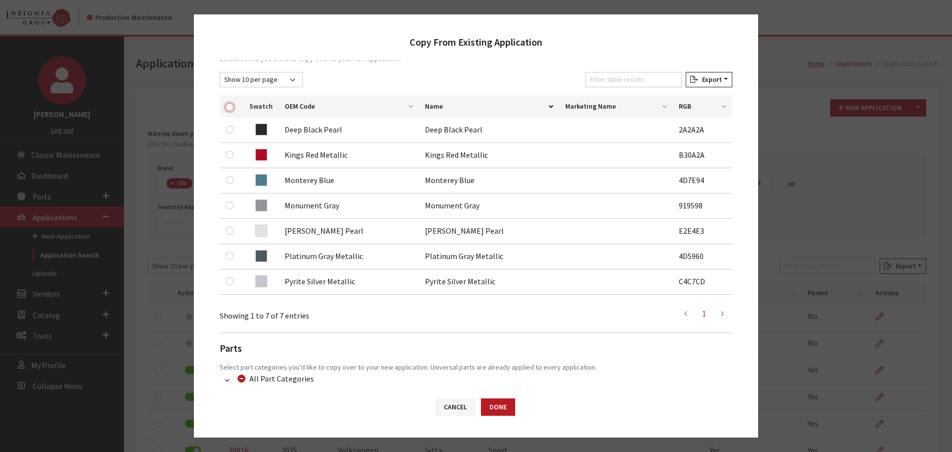
click at [227, 109] on input "checkbox" at bounding box center [230, 107] width 8 height 8
checkbox input "true"
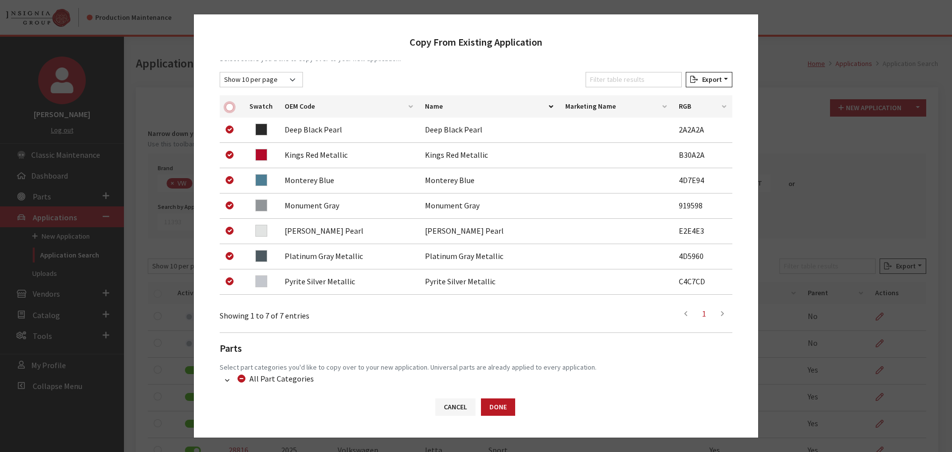
checkbox input "true"
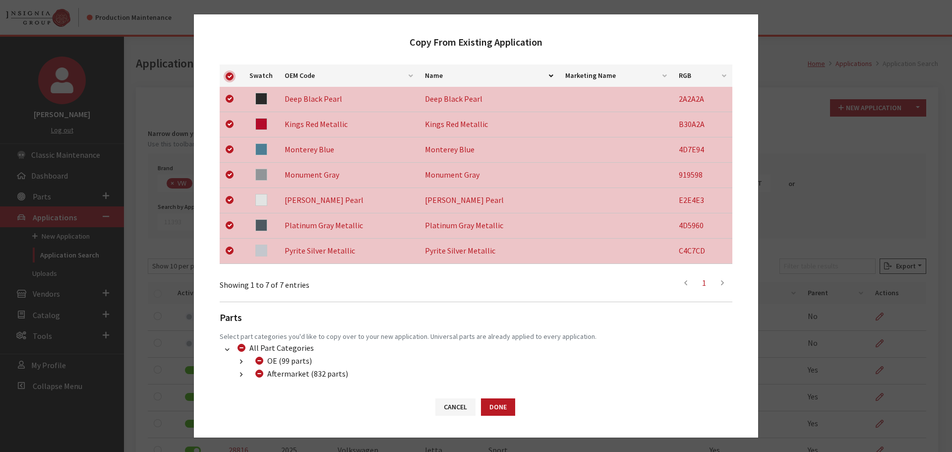
scroll to position [233, 0]
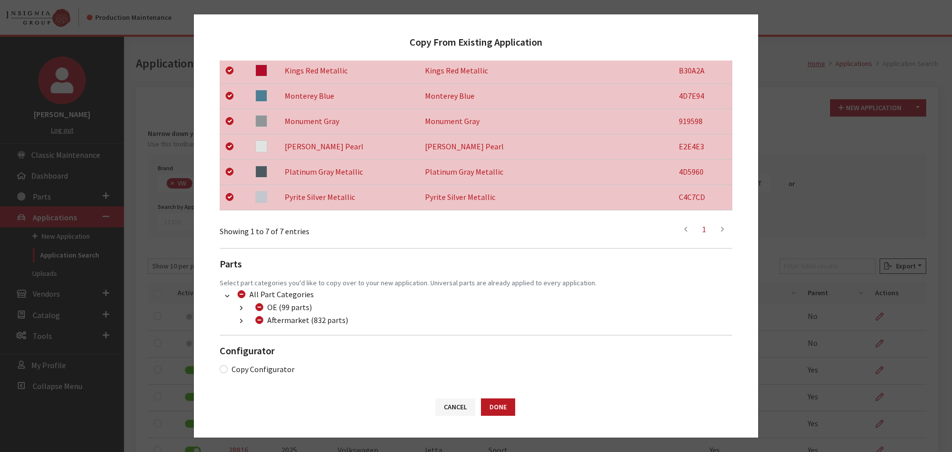
click at [238, 320] on button "button" at bounding box center [241, 320] width 19 height 11
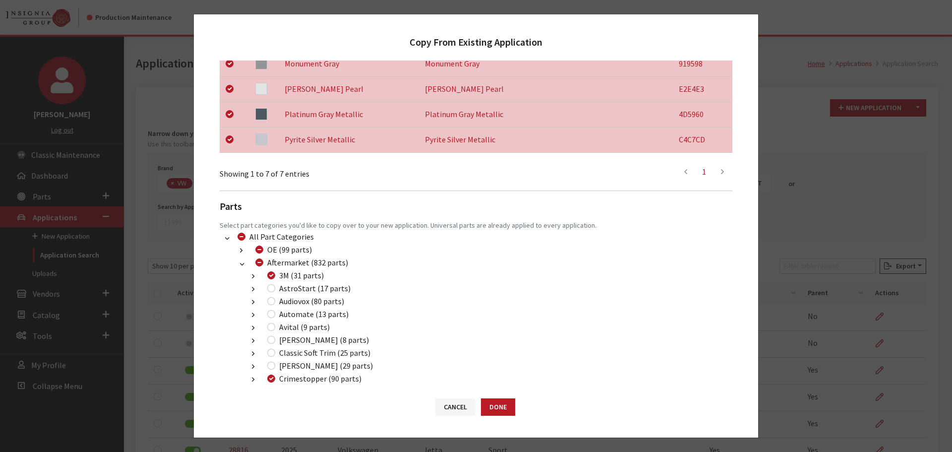
scroll to position [481, 0]
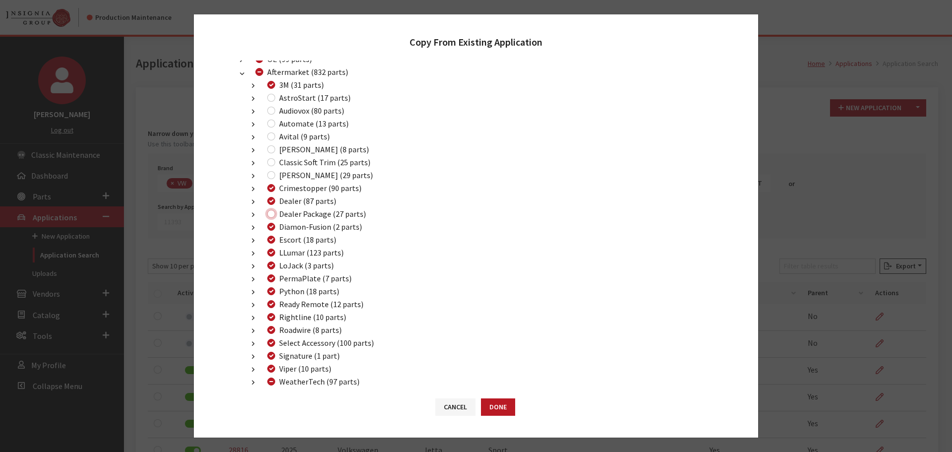
click at [270, 213] on input "Dealer Package (27 parts)" at bounding box center [271, 214] width 8 height 8
checkbox input "true"
click at [497, 407] on button "Done" at bounding box center [498, 406] width 34 height 17
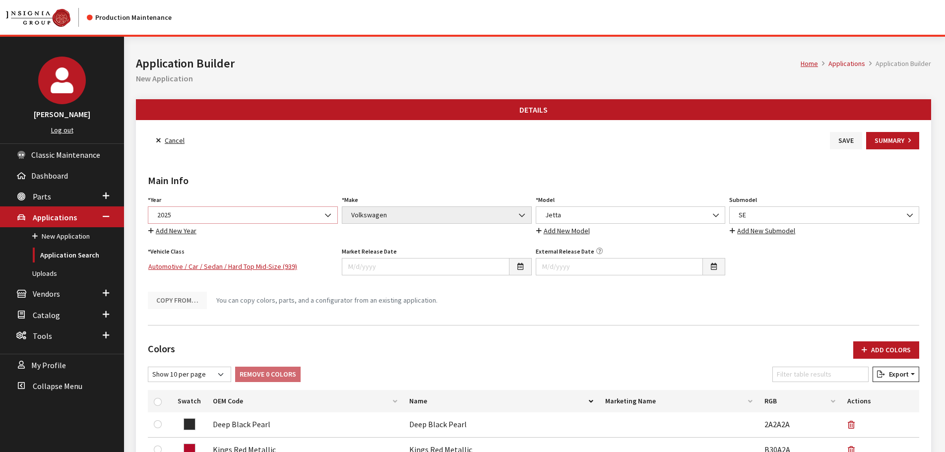
click at [241, 209] on span "2025" at bounding box center [243, 214] width 190 height 17
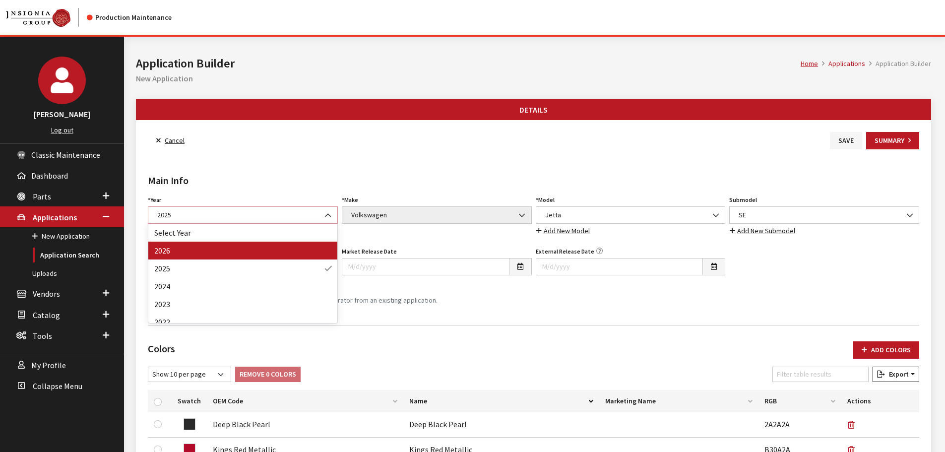
select select "44"
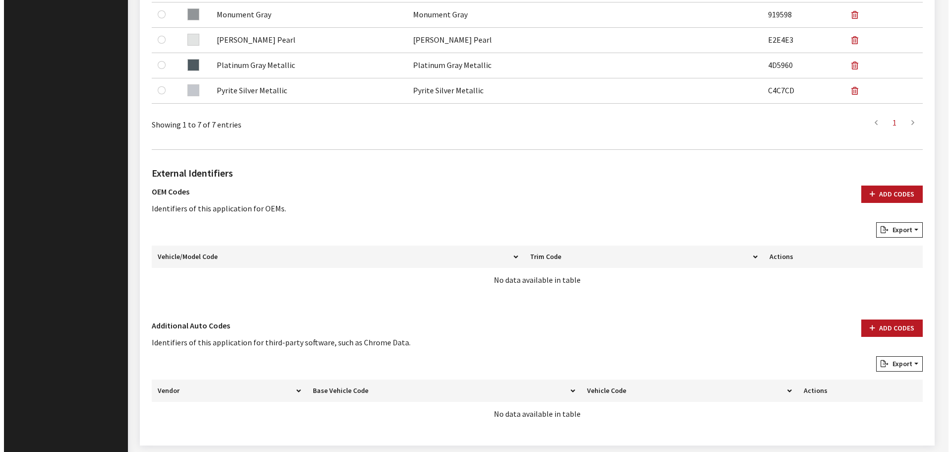
scroll to position [521, 0]
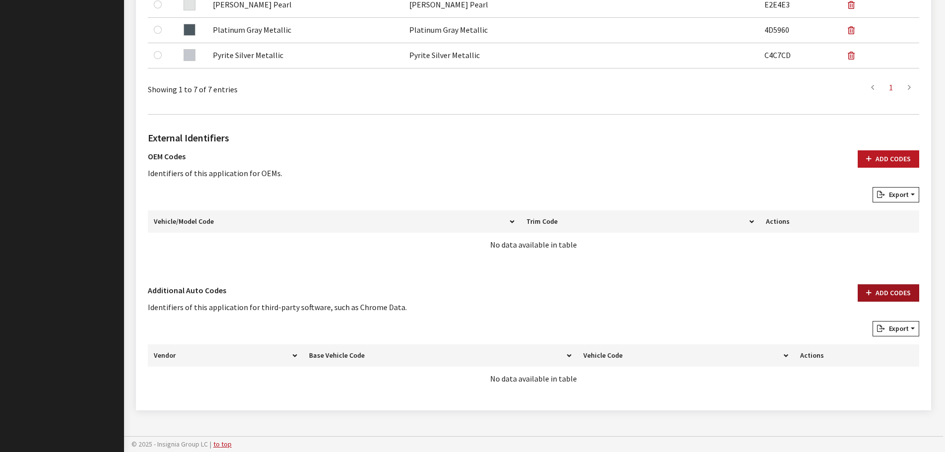
click at [896, 294] on button "Add Codes" at bounding box center [887, 292] width 61 height 17
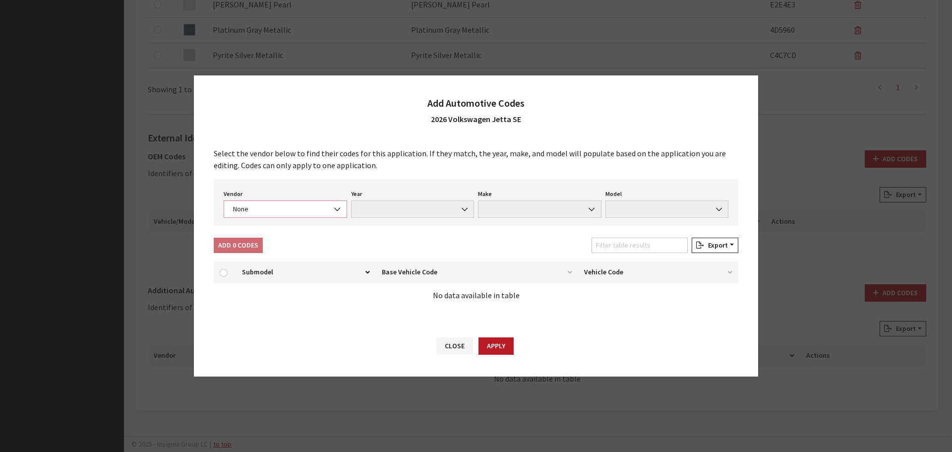
click at [260, 205] on span "None" at bounding box center [285, 209] width 111 height 10
select select "4"
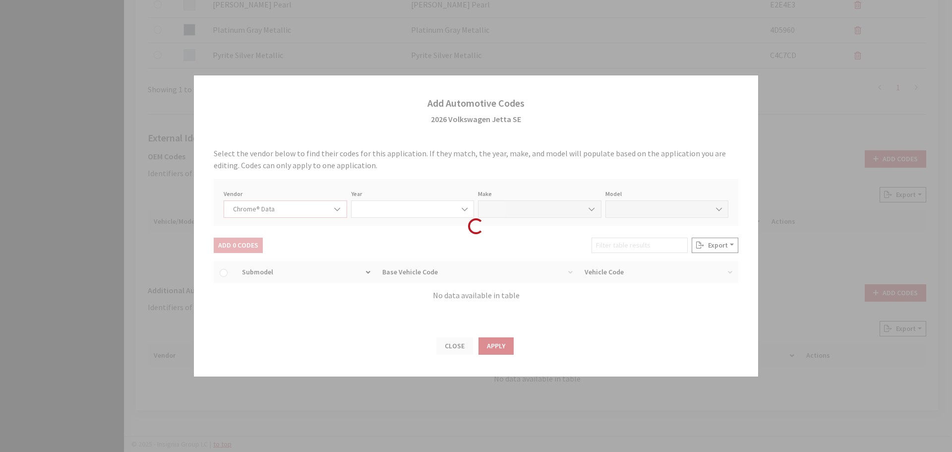
select select "2026"
select select "40"
select select "72351"
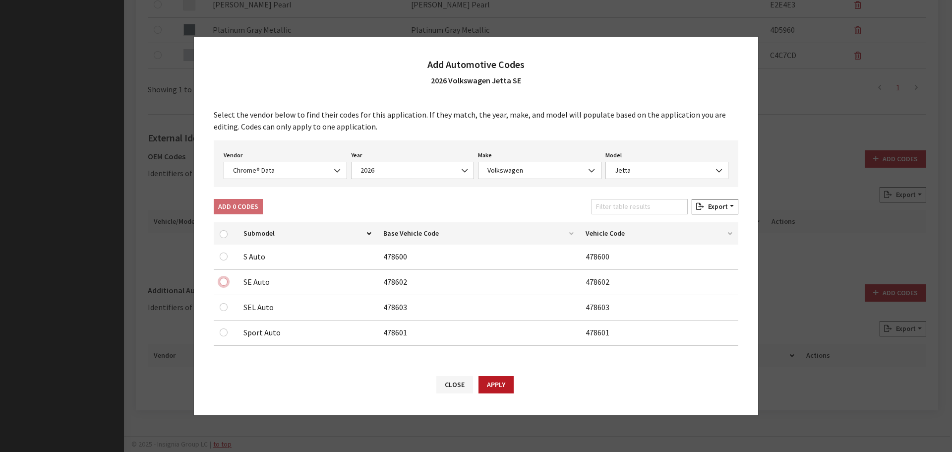
click at [222, 282] on input "checkbox" at bounding box center [224, 282] width 8 height 8
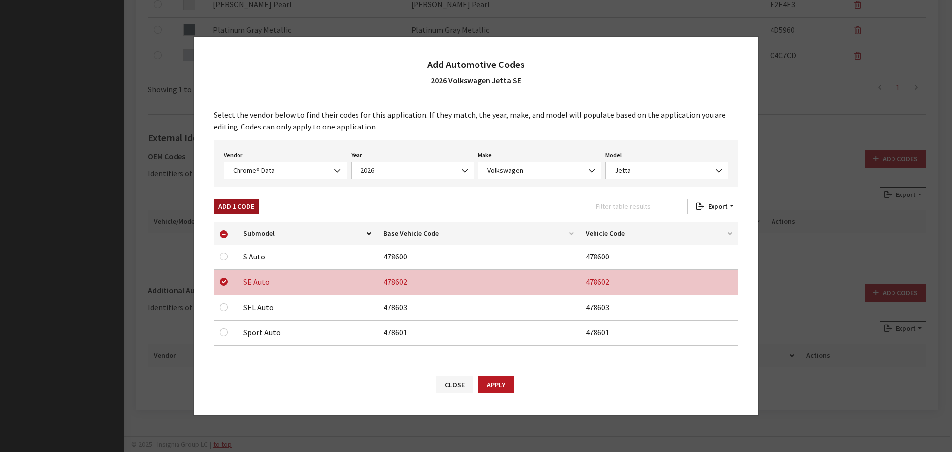
click at [242, 200] on button "Add 1 Code" at bounding box center [236, 206] width 45 height 15
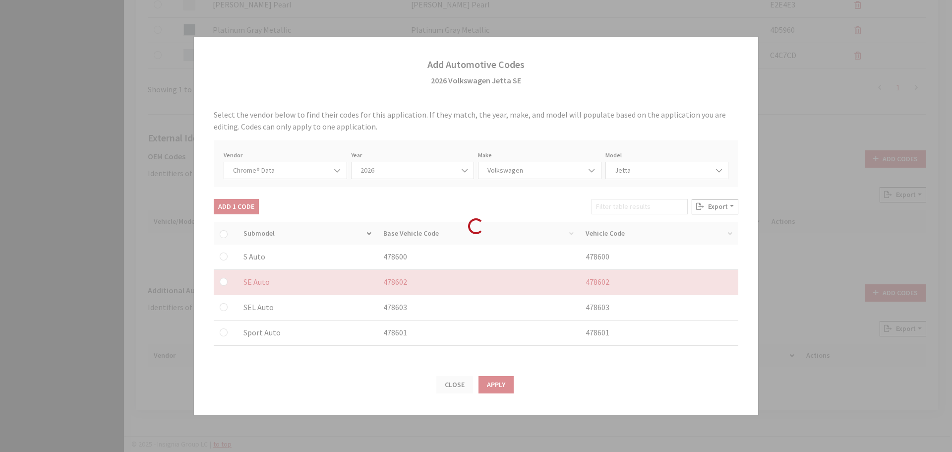
checkbox input "false"
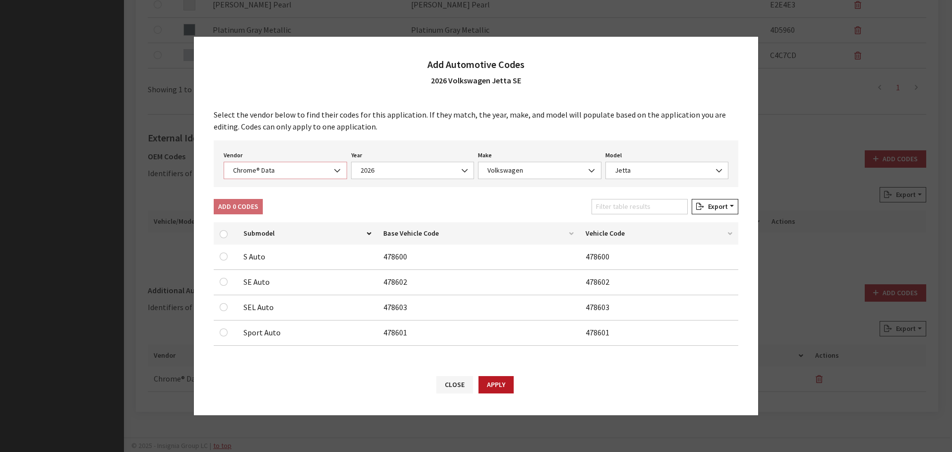
click at [258, 170] on span "Chrome® Data" at bounding box center [285, 170] width 111 height 10
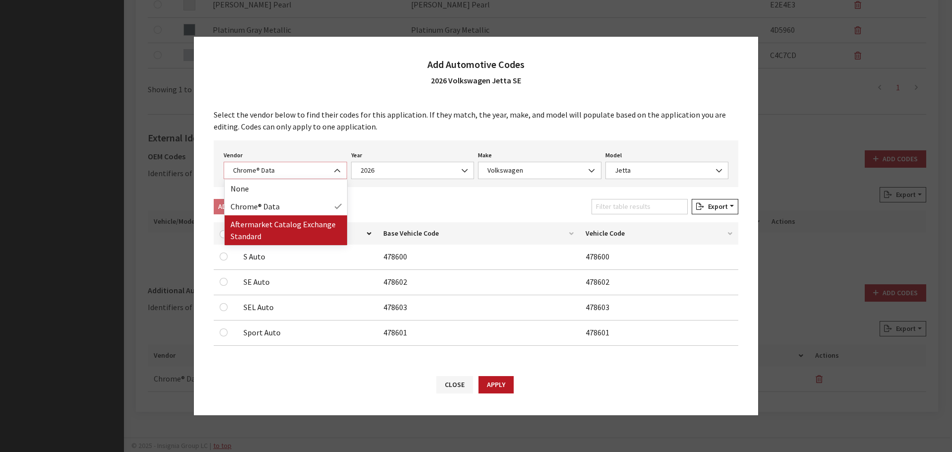
select select "2"
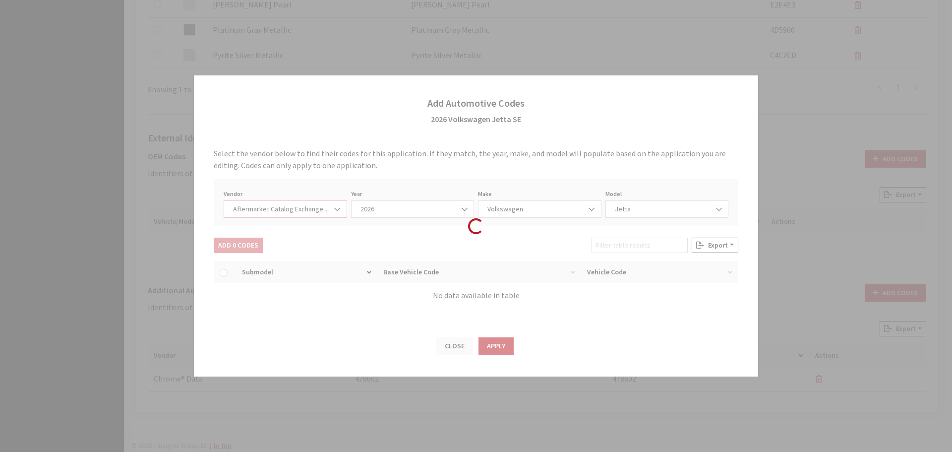
select select "2026"
select select "74"
select select "960"
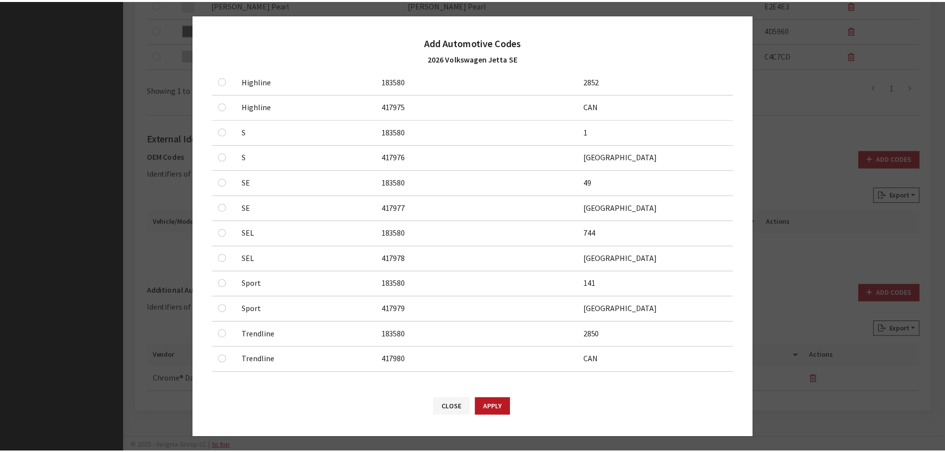
scroll to position [309, 0]
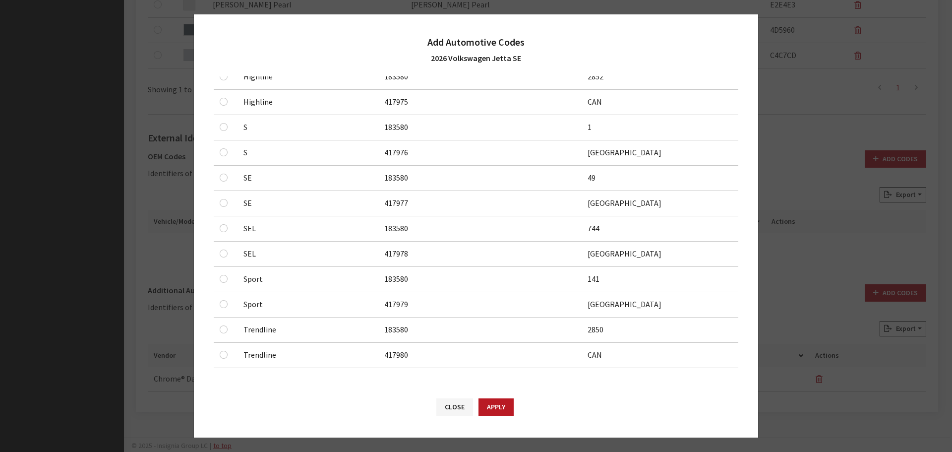
click at [219, 177] on td at bounding box center [226, 178] width 24 height 25
checkbox input "true"
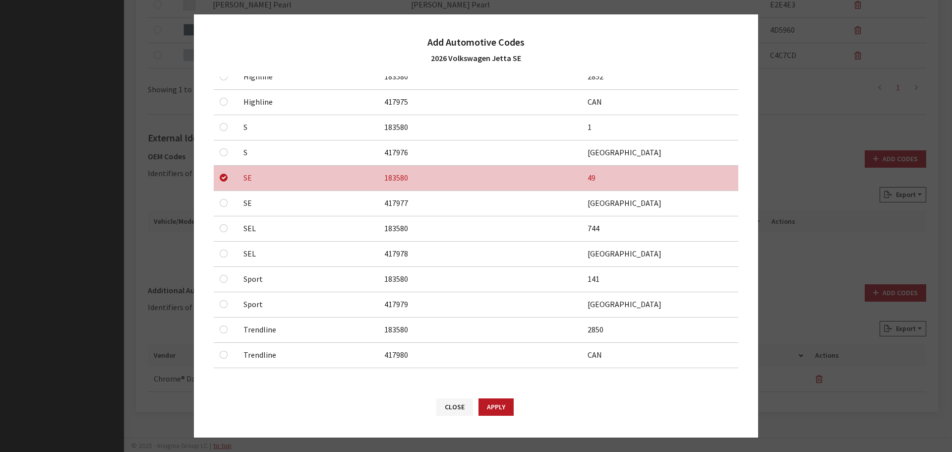
click at [224, 198] on div at bounding box center [226, 203] width 12 height 12
checkbox input "true"
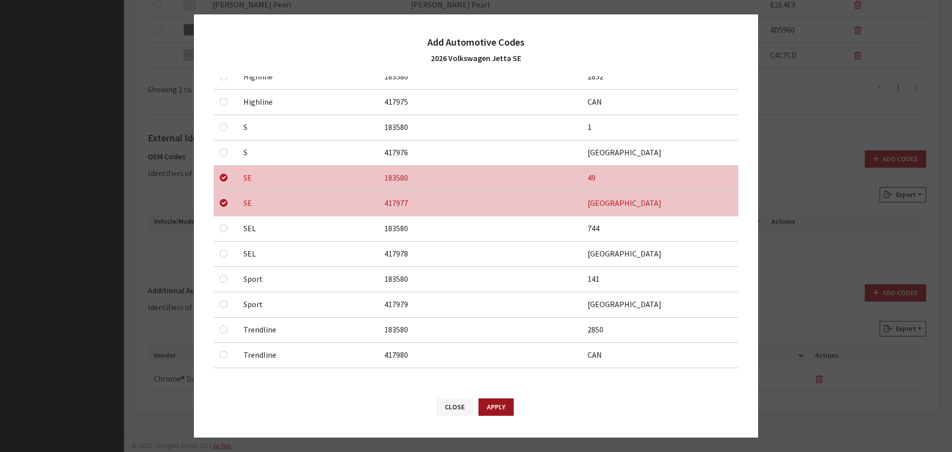
click at [500, 405] on button "Apply" at bounding box center [496, 406] width 35 height 17
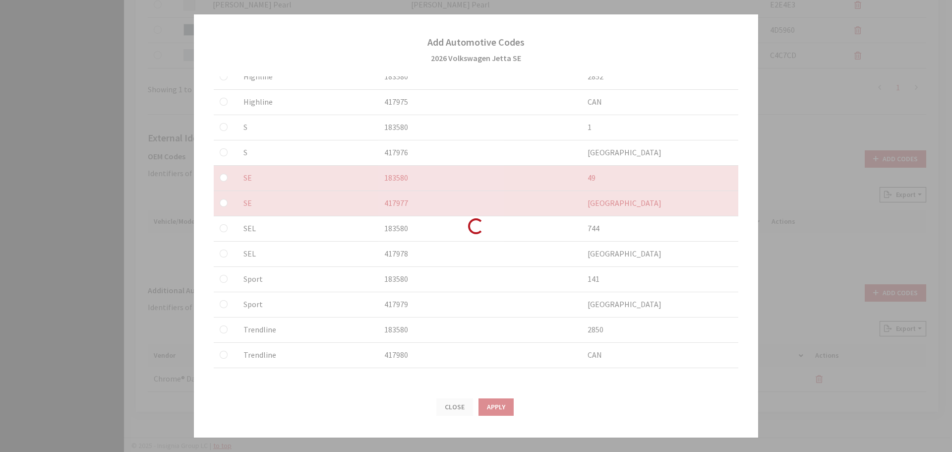
checkbox input "false"
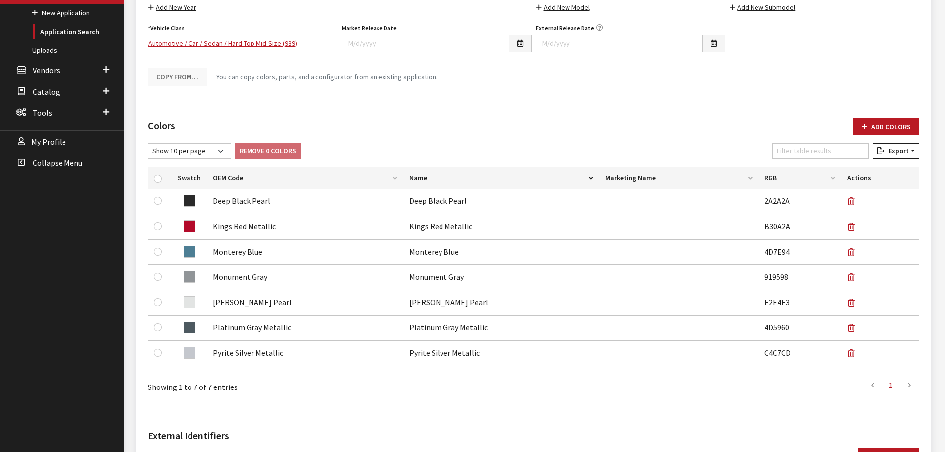
scroll to position [0, 0]
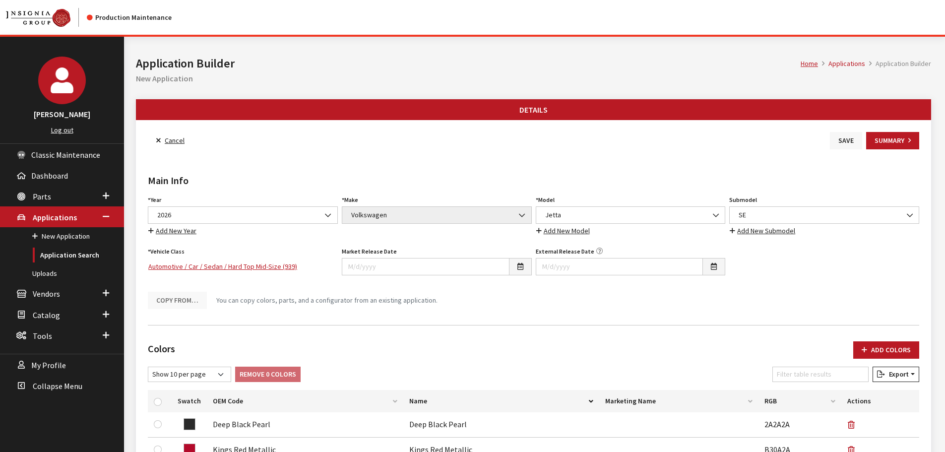
click at [835, 143] on button "Save" at bounding box center [846, 140] width 32 height 17
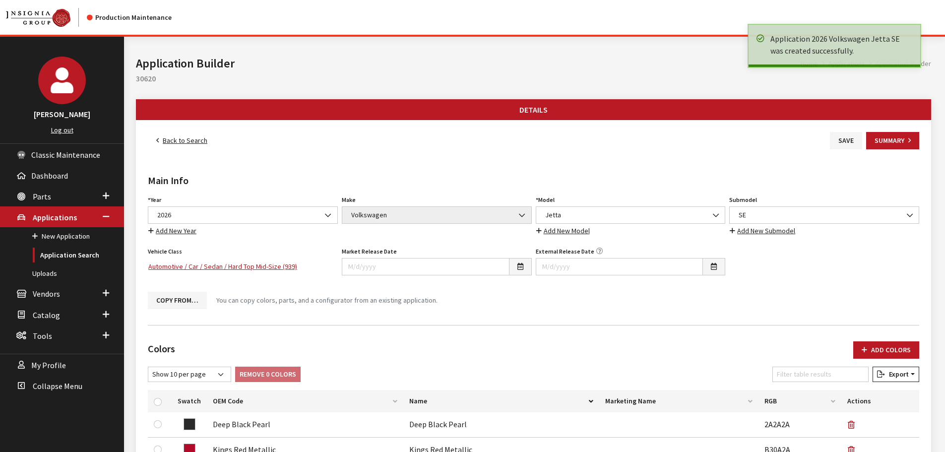
drag, startPoint x: 0, startPoint y: 0, endPoint x: 175, endPoint y: 141, distance: 225.0
click at [175, 141] on link "Back to Search" at bounding box center [182, 140] width 68 height 17
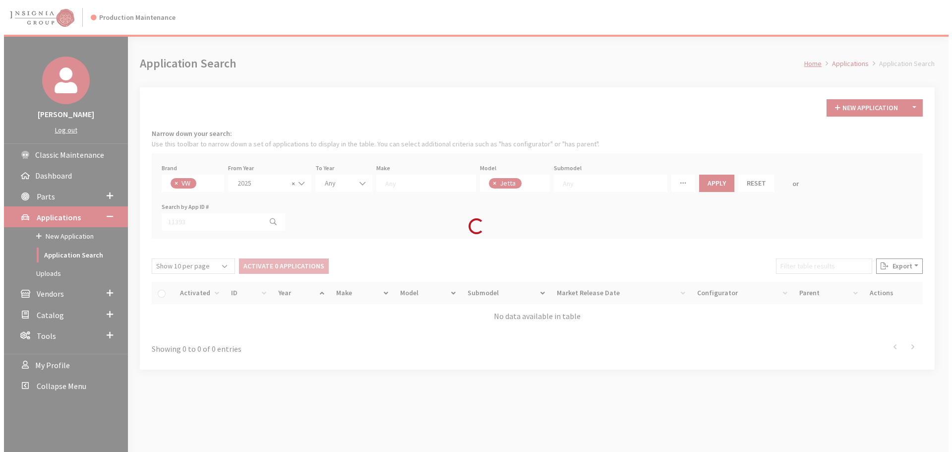
scroll to position [35, 0]
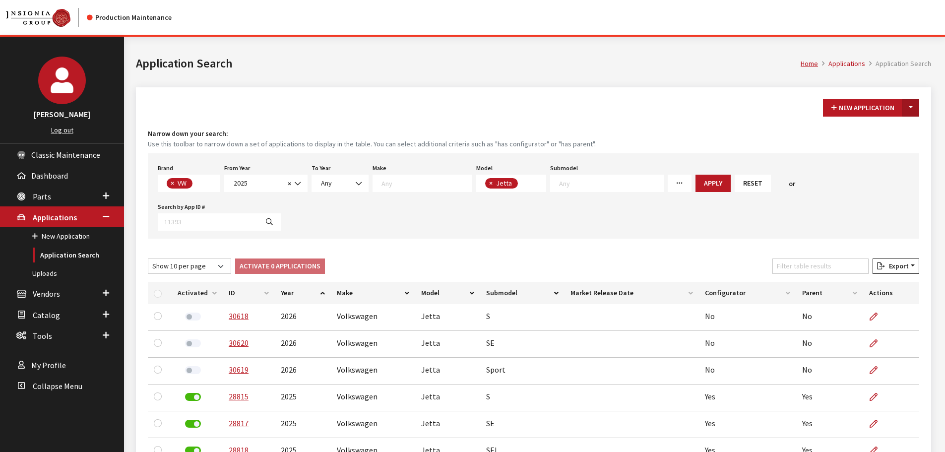
click at [906, 114] on button "Toggle Dropdown" at bounding box center [910, 107] width 17 height 17
click at [895, 124] on button "New From Existing..." at bounding box center [876, 129] width 85 height 17
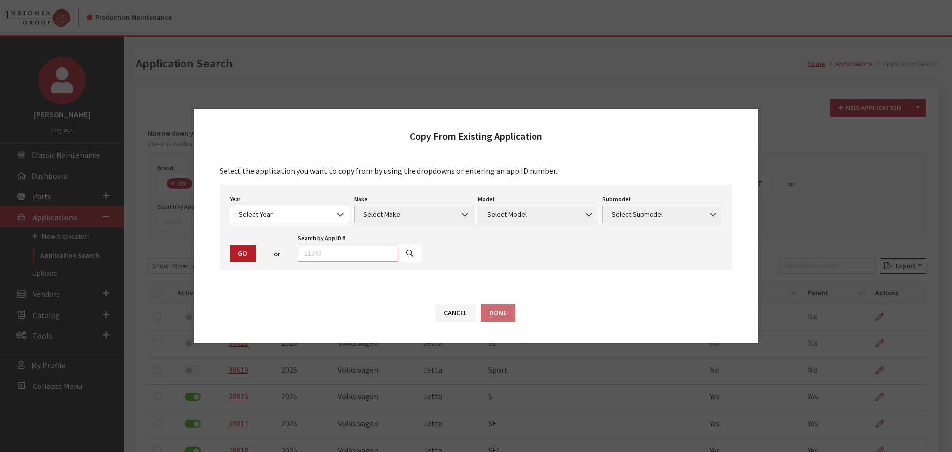
click at [328, 250] on input "text" at bounding box center [348, 252] width 100 height 17
type input "28818"
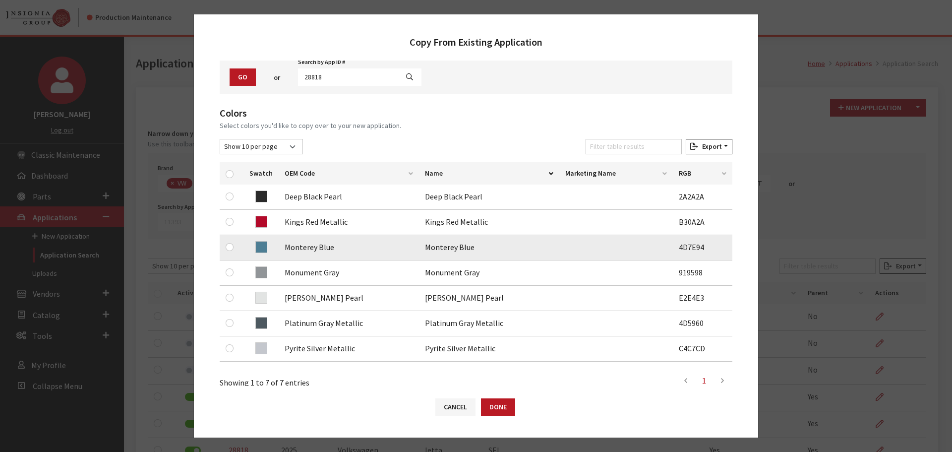
scroll to position [99, 0]
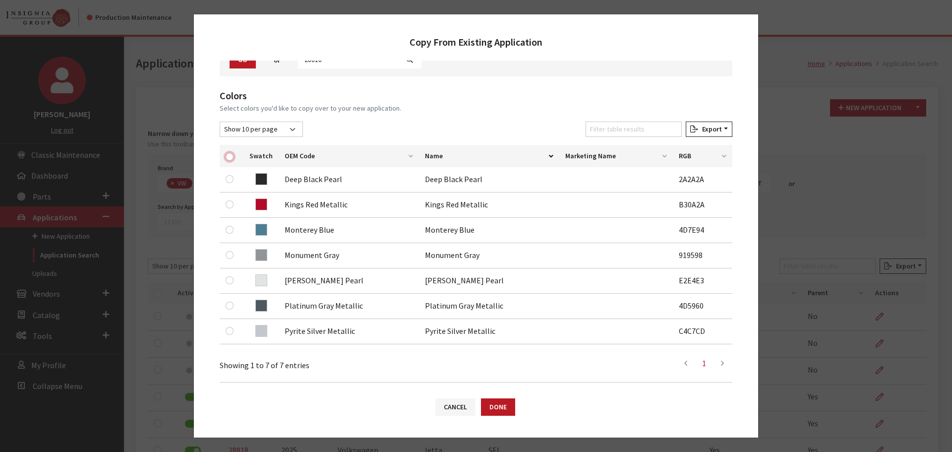
click at [230, 155] on input "checkbox" at bounding box center [230, 157] width 8 height 8
checkbox input "true"
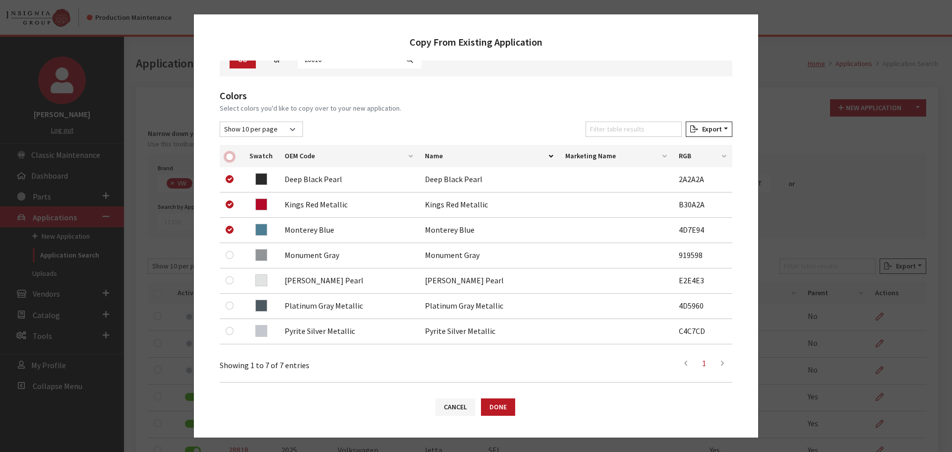
checkbox input "true"
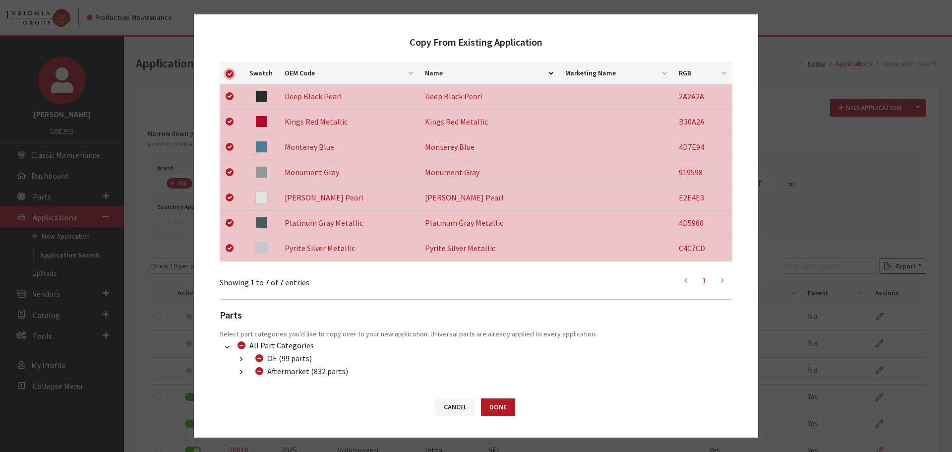
scroll to position [233, 0]
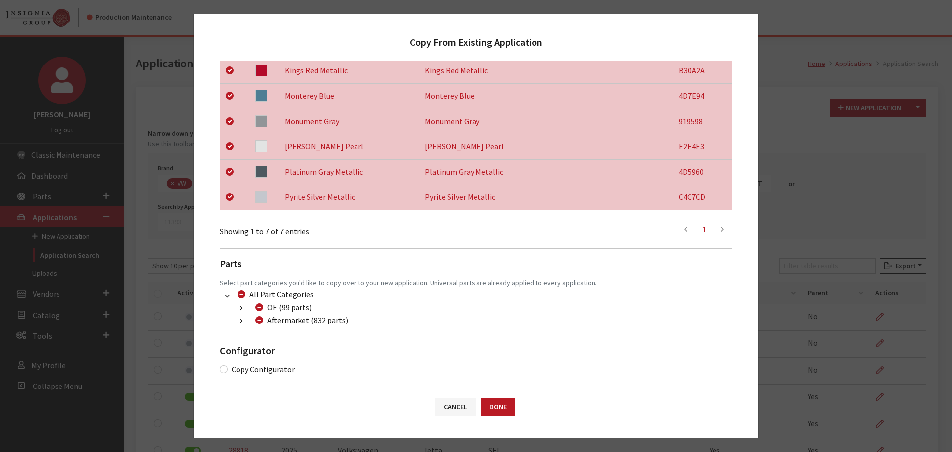
click at [238, 323] on button "button" at bounding box center [241, 320] width 19 height 11
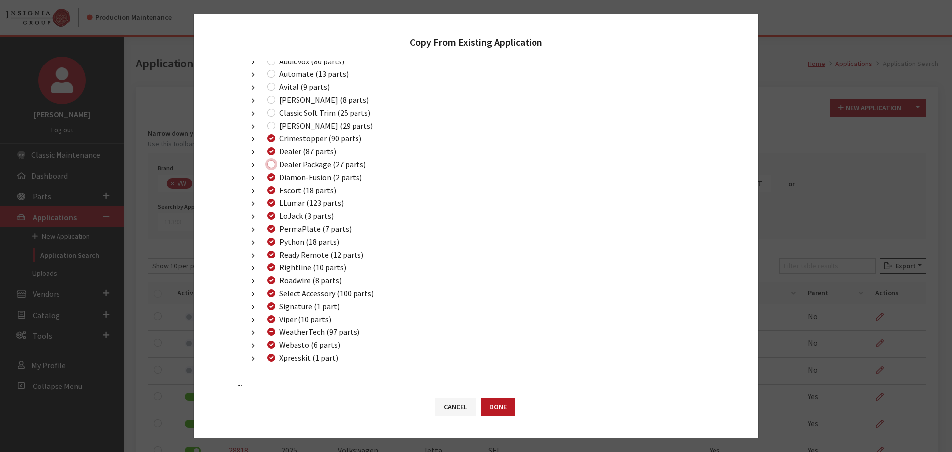
click at [272, 163] on input "Dealer Package (27 parts)" at bounding box center [271, 164] width 8 height 8
checkbox input "true"
click at [496, 402] on button "Done" at bounding box center [498, 406] width 34 height 17
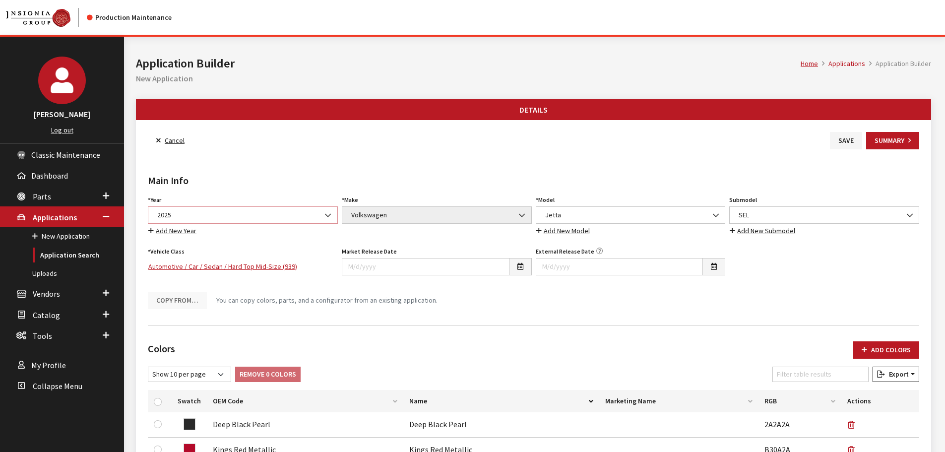
click at [190, 218] on span "2025" at bounding box center [242, 215] width 177 height 10
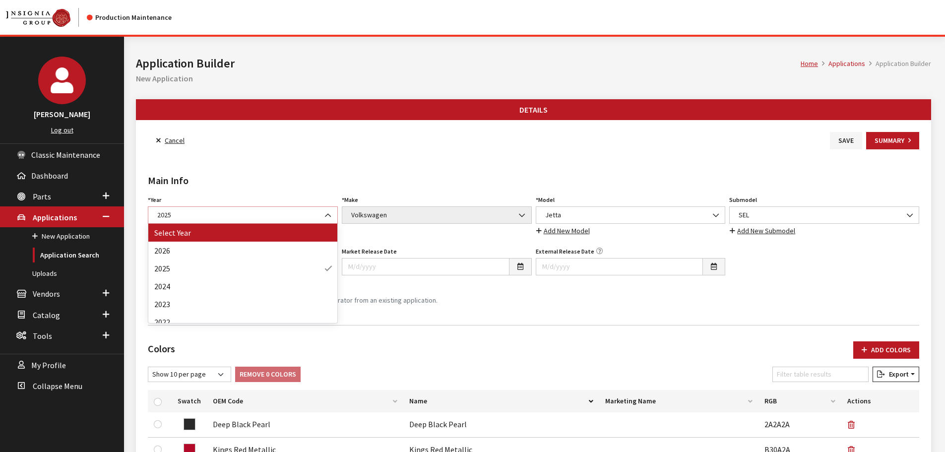
select select "44"
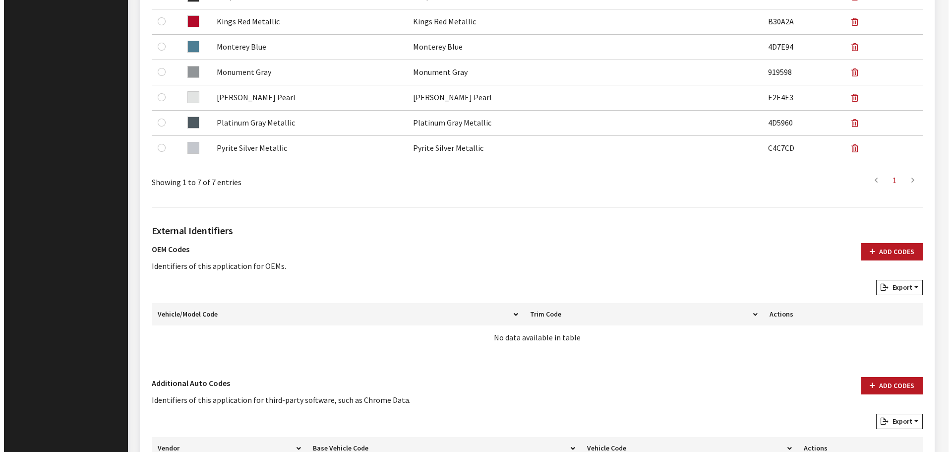
scroll to position [521, 0]
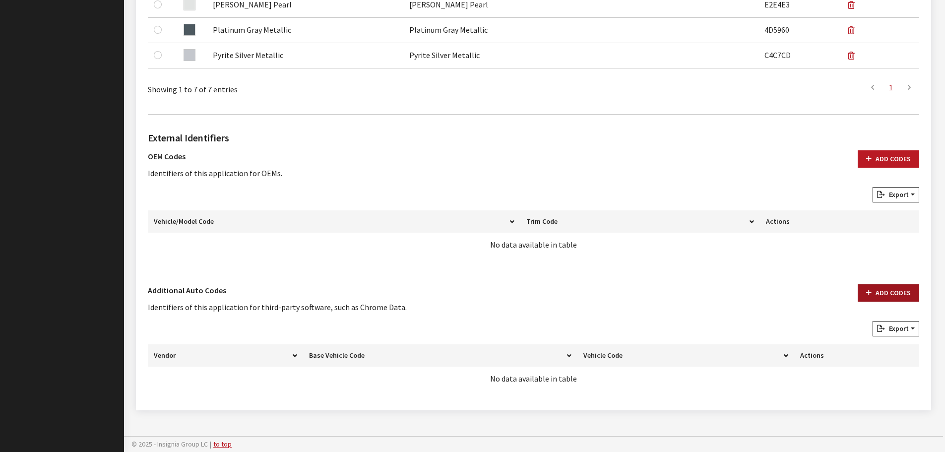
click at [877, 291] on button "Add Codes" at bounding box center [887, 292] width 61 height 17
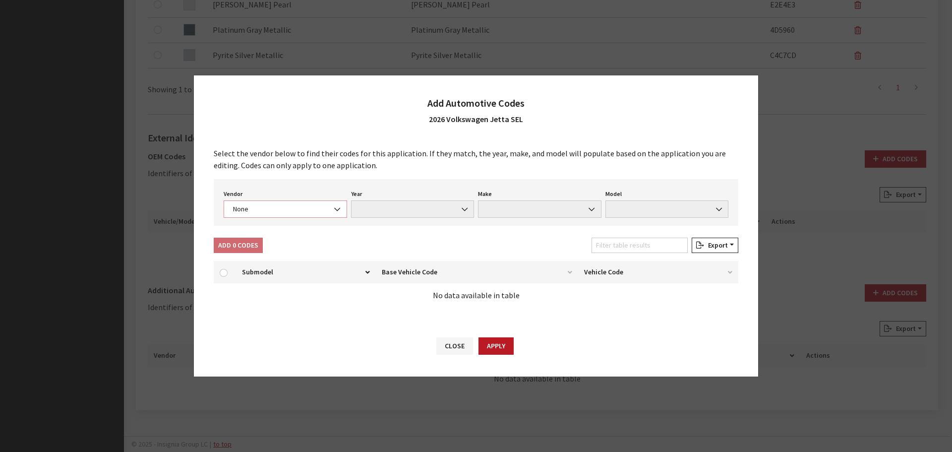
click at [290, 217] on span "None" at bounding box center [285, 208] width 123 height 17
select select "4"
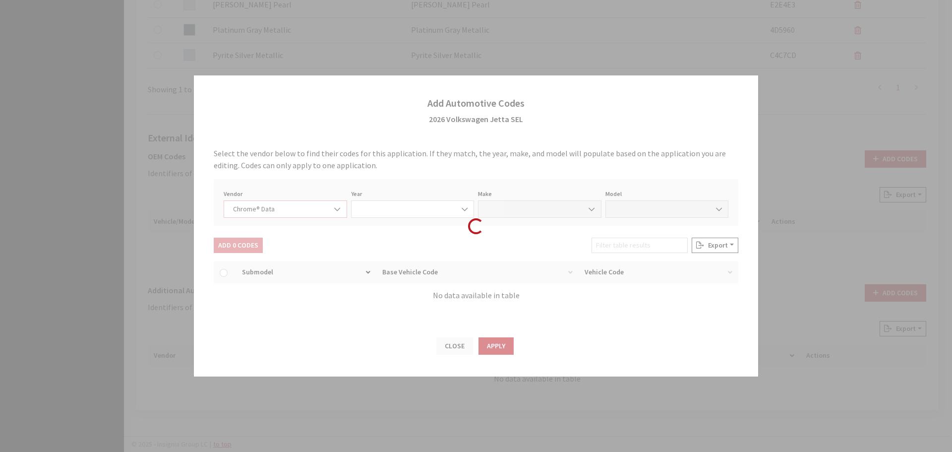
select select "2026"
select select "40"
select select "72351"
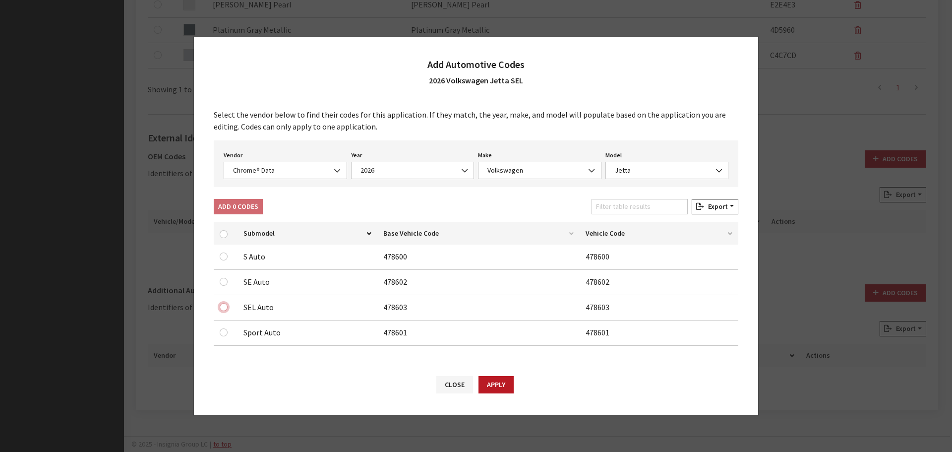
click at [225, 260] on input "checkbox" at bounding box center [224, 256] width 8 height 8
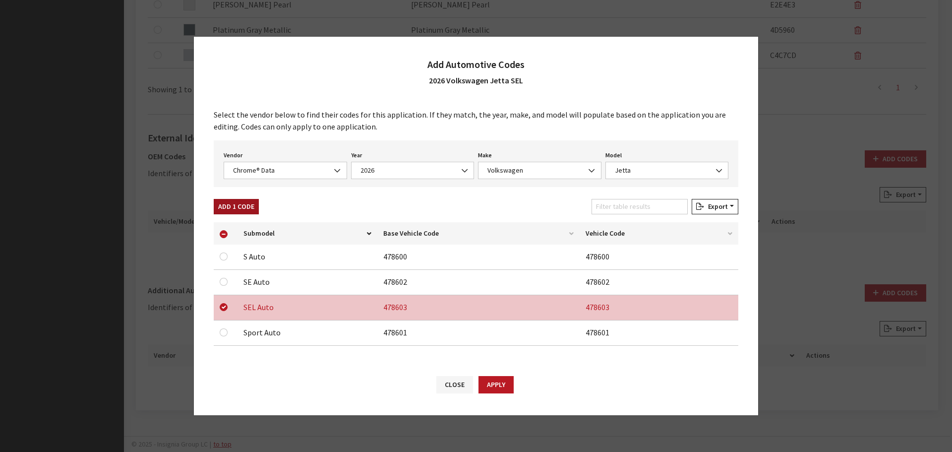
click at [239, 207] on button "Add 1 Code" at bounding box center [236, 206] width 45 height 15
checkbox input "false"
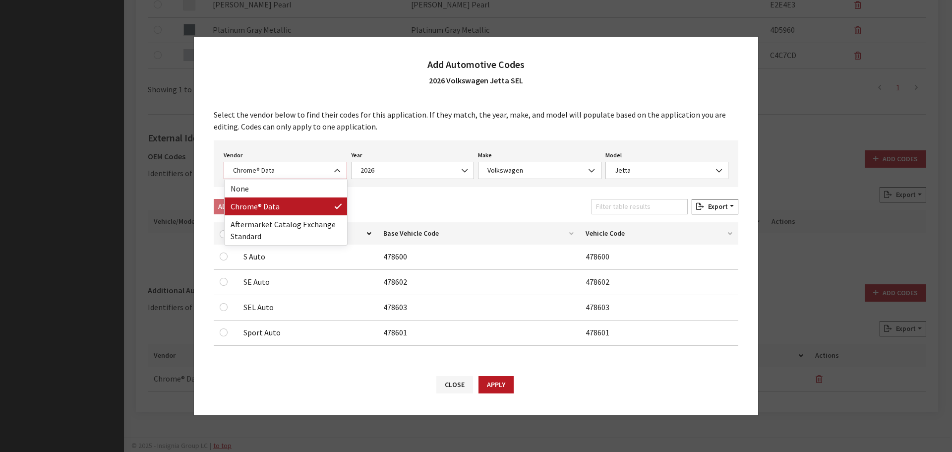
click at [271, 172] on span "Chrome® Data" at bounding box center [285, 170] width 111 height 10
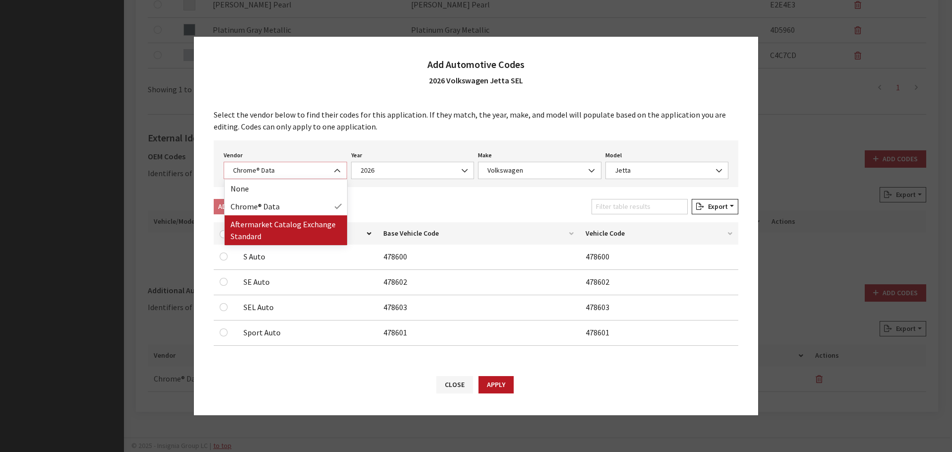
select select "2"
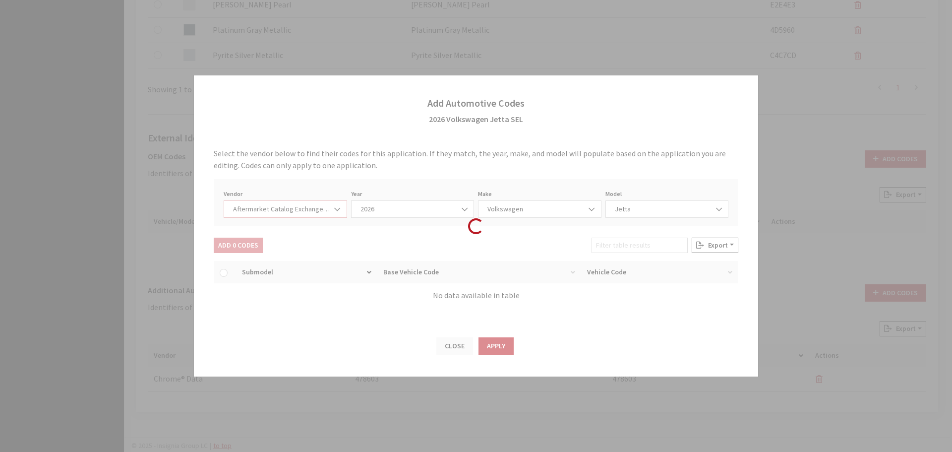
select select "2026"
select select "74"
select select "960"
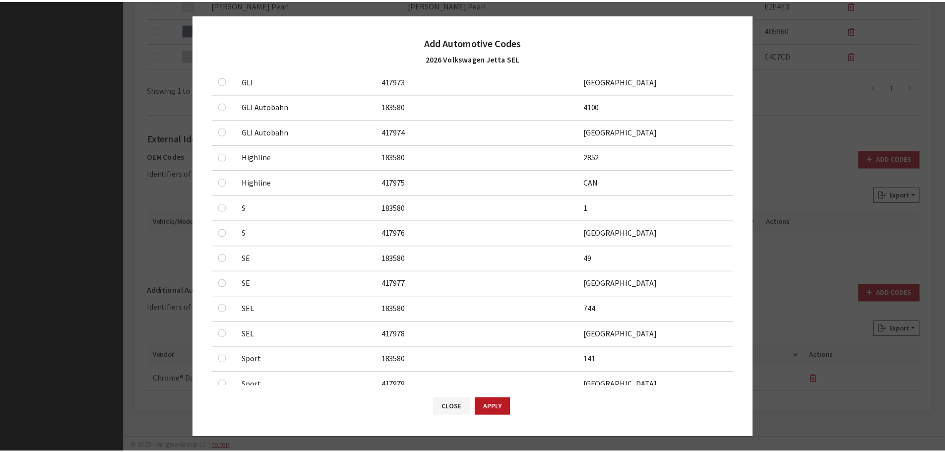
scroll to position [298, 0]
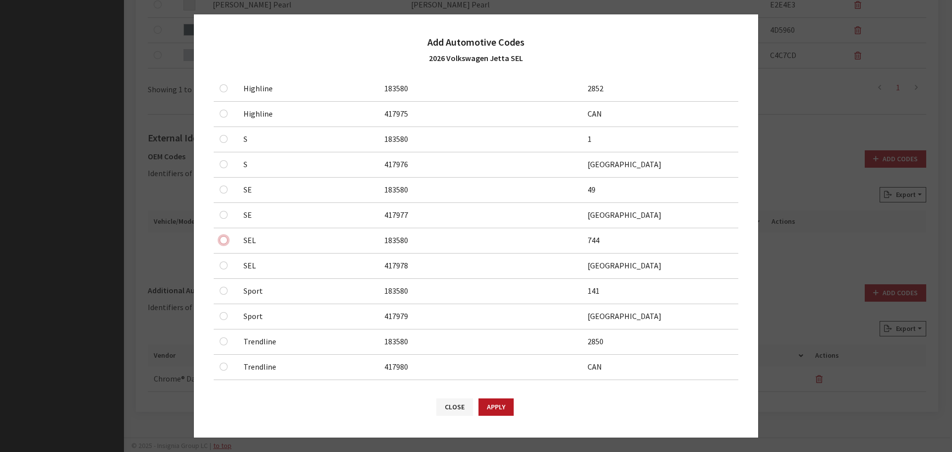
checkbox input "true"
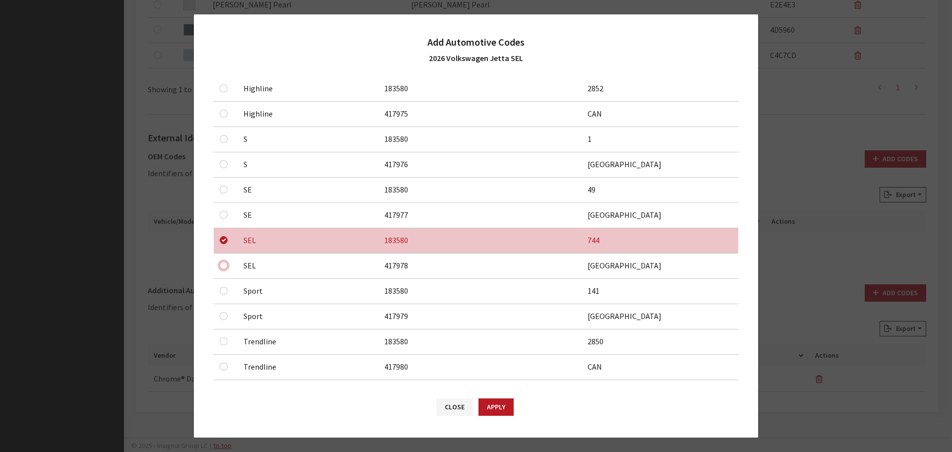
checkbox input "true"
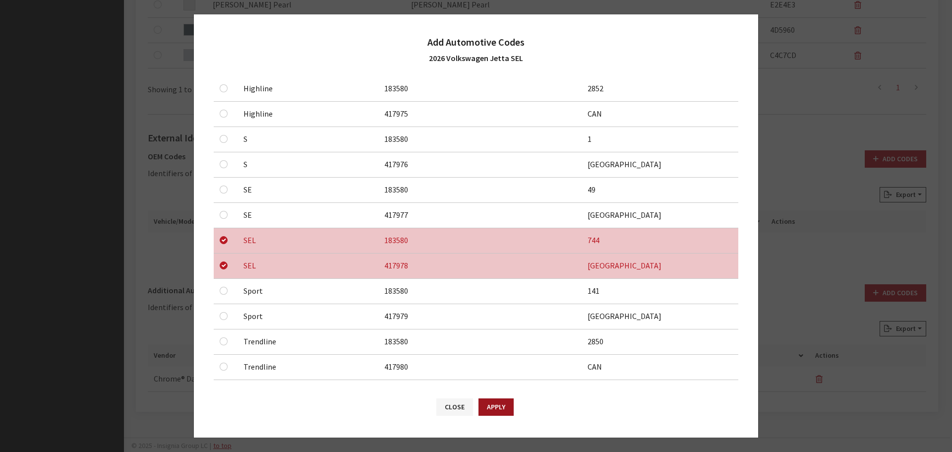
click at [497, 403] on button "Apply" at bounding box center [496, 406] width 35 height 17
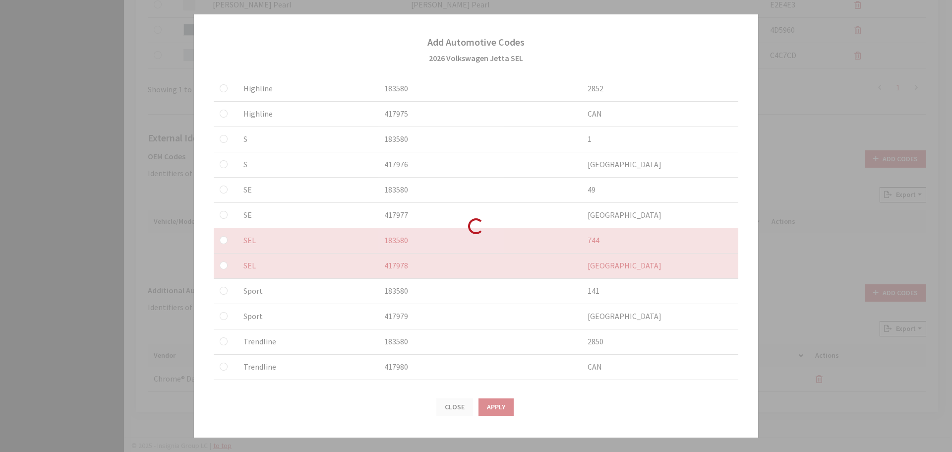
checkbox input "false"
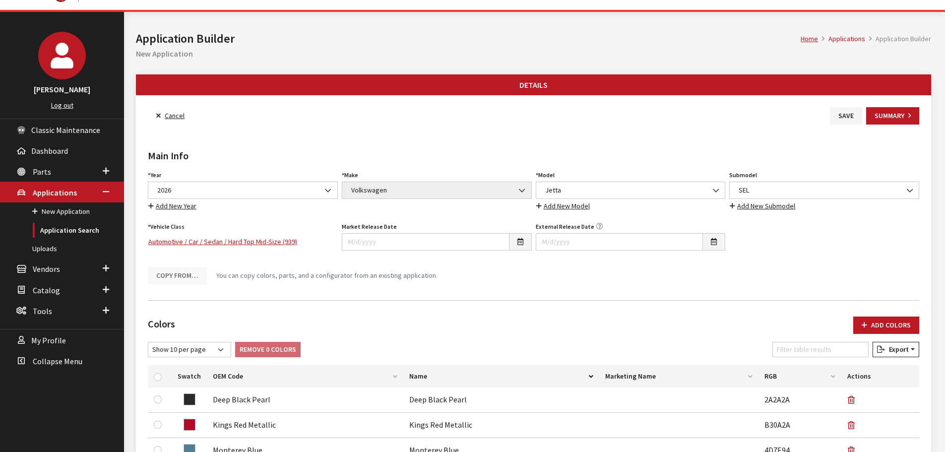
scroll to position [0, 0]
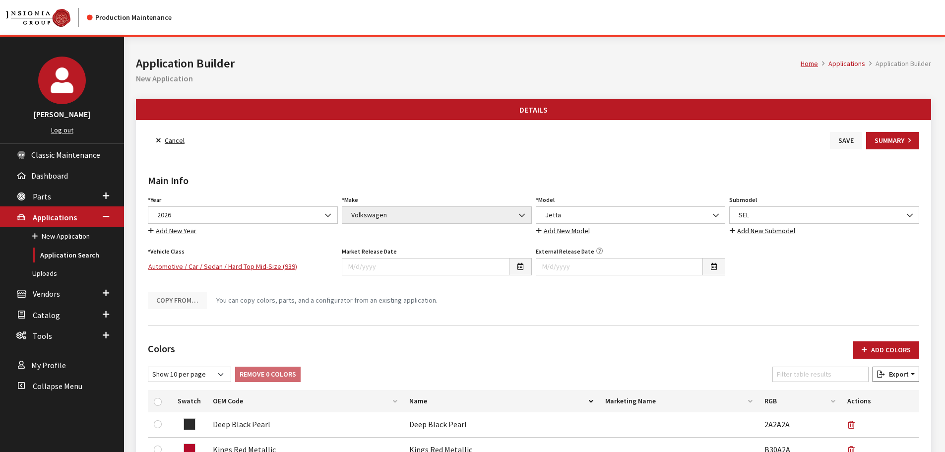
click at [848, 141] on button "Save" at bounding box center [846, 140] width 32 height 17
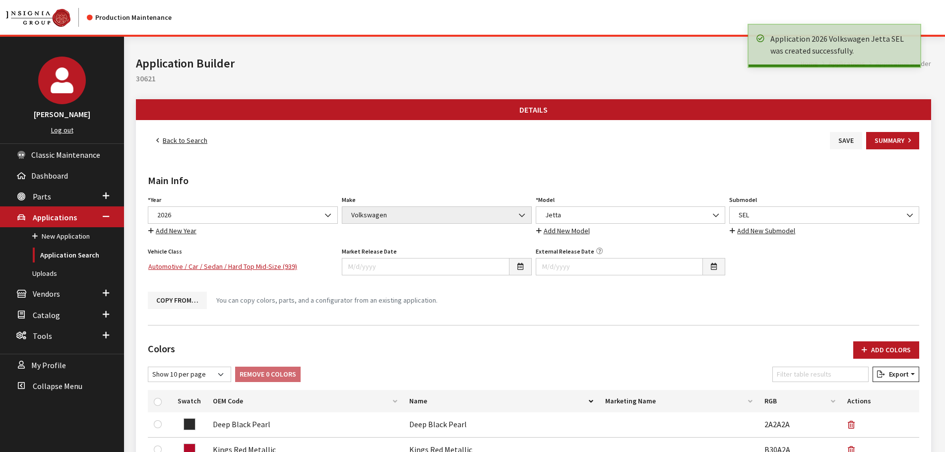
click at [187, 140] on link "Back to Search" at bounding box center [182, 140] width 68 height 17
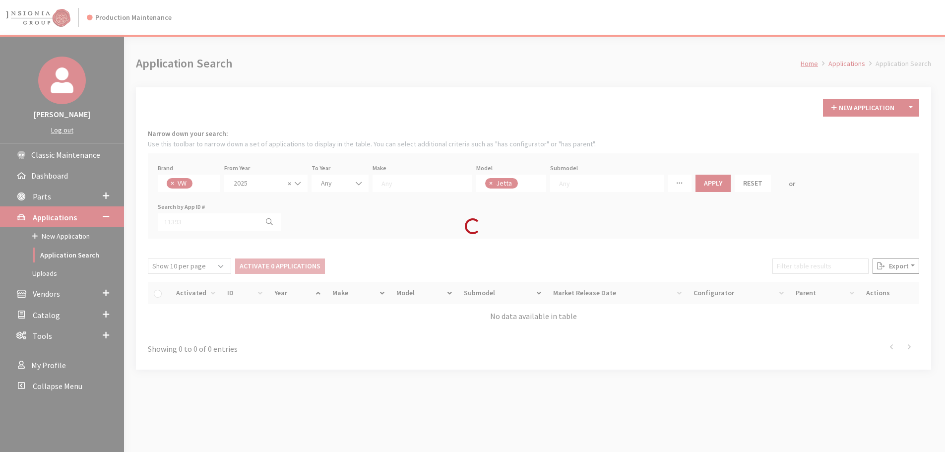
scroll to position [35, 0]
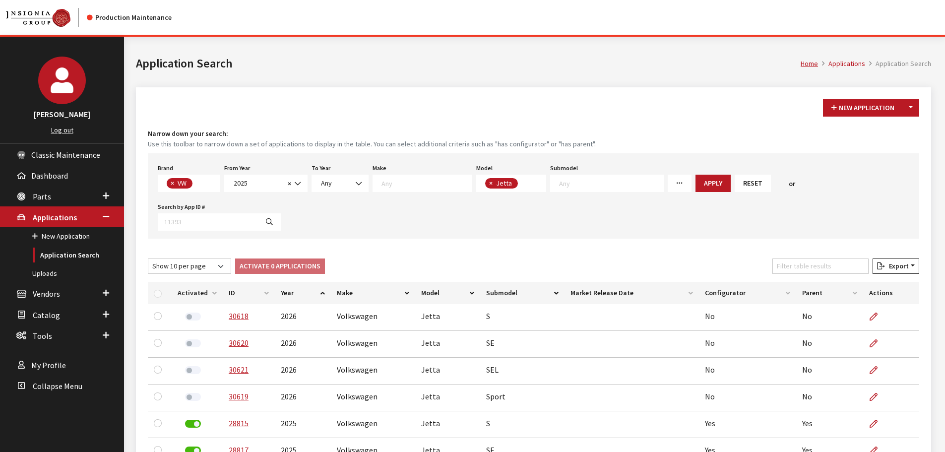
click at [529, 180] on span "× Jetta" at bounding box center [511, 183] width 70 height 17
select select
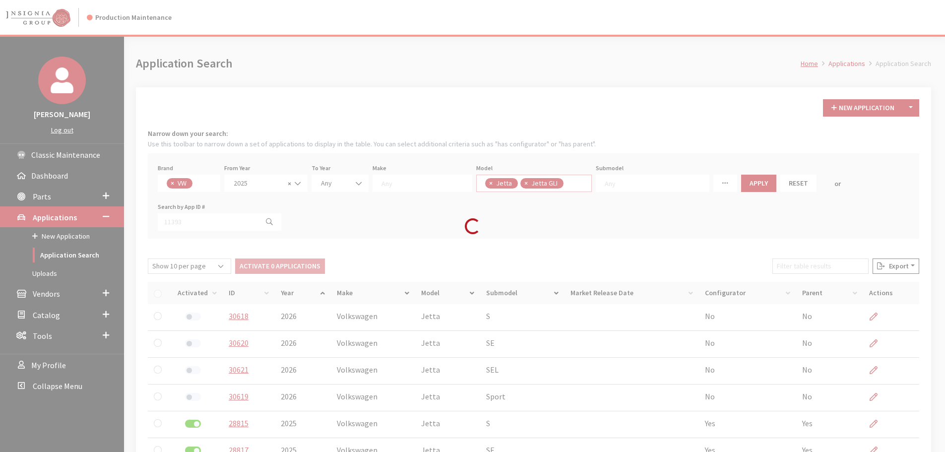
scroll to position [66, 0]
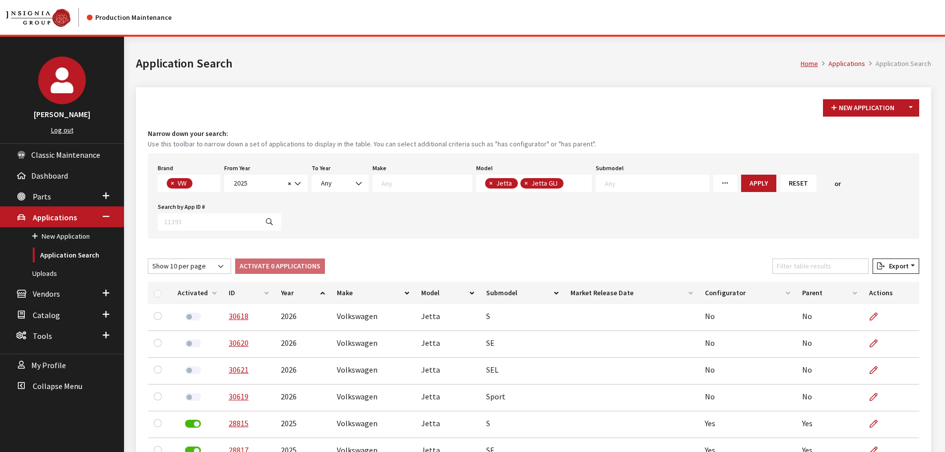
click at [489, 182] on span "×" at bounding box center [490, 183] width 3 height 9
select select "1047"
select select
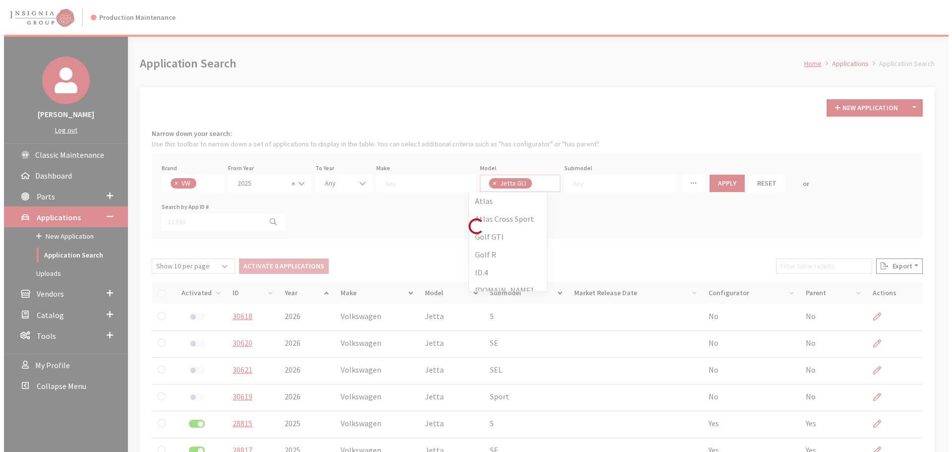
scroll to position [79, 0]
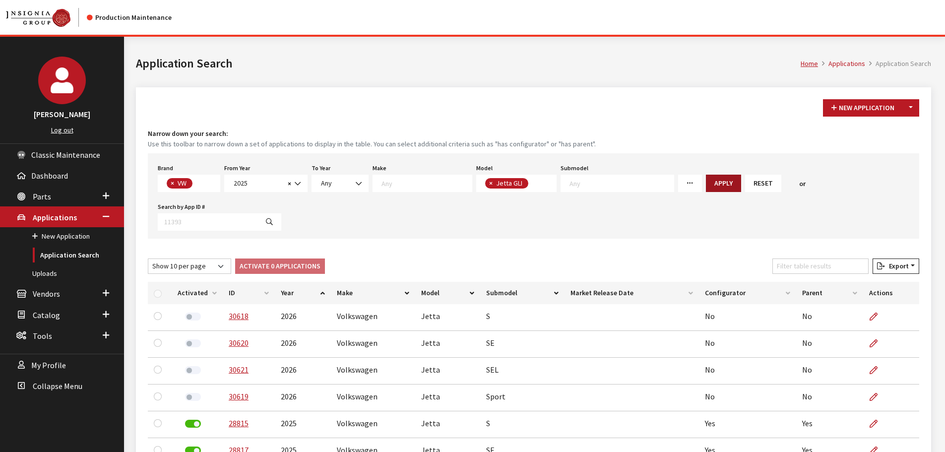
click at [706, 181] on button "Apply" at bounding box center [723, 183] width 35 height 17
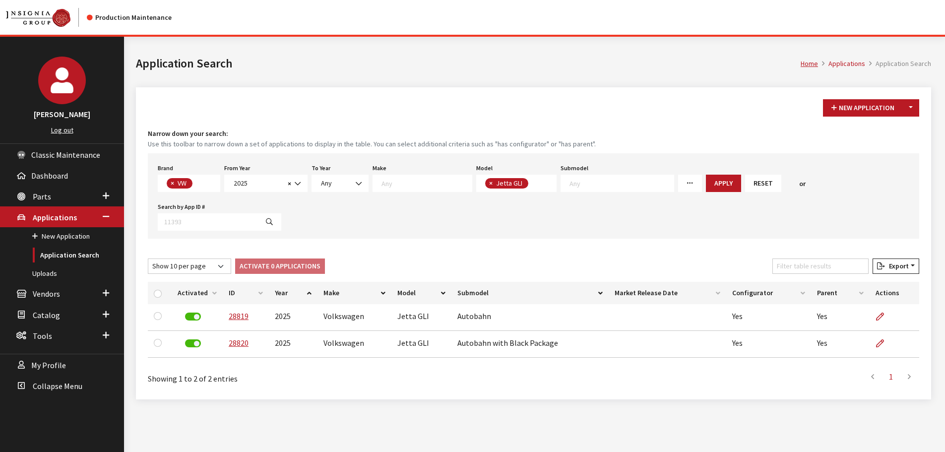
drag, startPoint x: 842, startPoint y: 208, endPoint x: 848, endPoint y: 206, distance: 6.7
click at [842, 208] on div "Brand Any Acura Alfa Romeo Audi Bentley BMW DoubleTake Ford GM Honda Hyundai In…" at bounding box center [533, 195] width 771 height 85
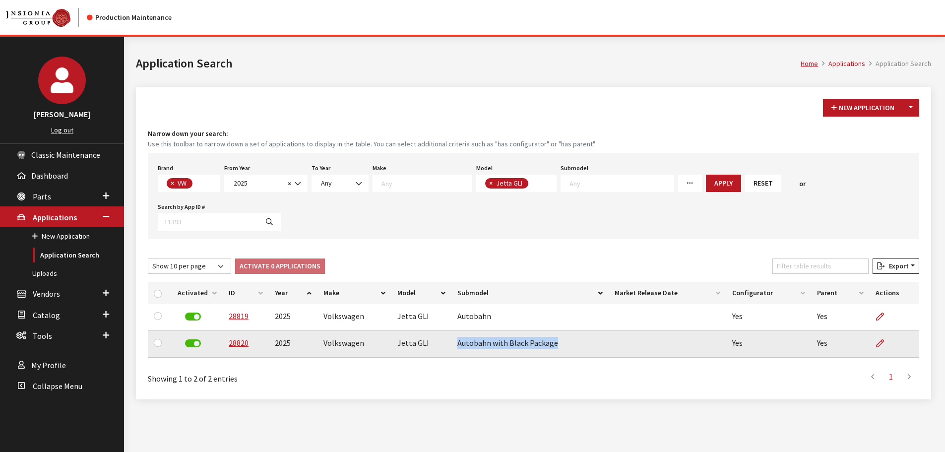
drag, startPoint x: 456, startPoint y: 344, endPoint x: 552, endPoint y: 344, distance: 96.7
click at [552, 344] on td "Autobahn with Black Package" at bounding box center [529, 344] width 157 height 27
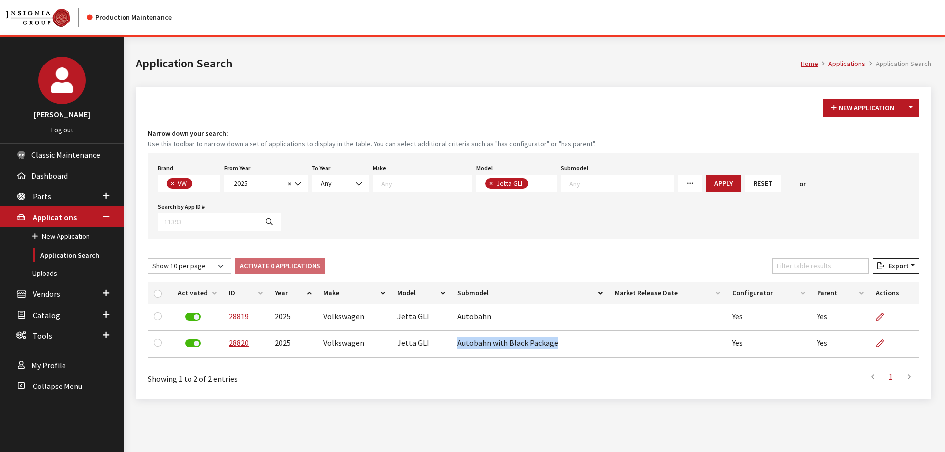
copy td "Autobahn with Black Package"
drag, startPoint x: 904, startPoint y: 63, endPoint x: 923, endPoint y: 63, distance: 19.8
click at [907, 63] on li "Application Search" at bounding box center [898, 64] width 66 height 10
click at [907, 110] on button "Toggle Dropdown" at bounding box center [910, 107] width 17 height 17
click at [905, 125] on button "New From Existing..." at bounding box center [876, 129] width 85 height 17
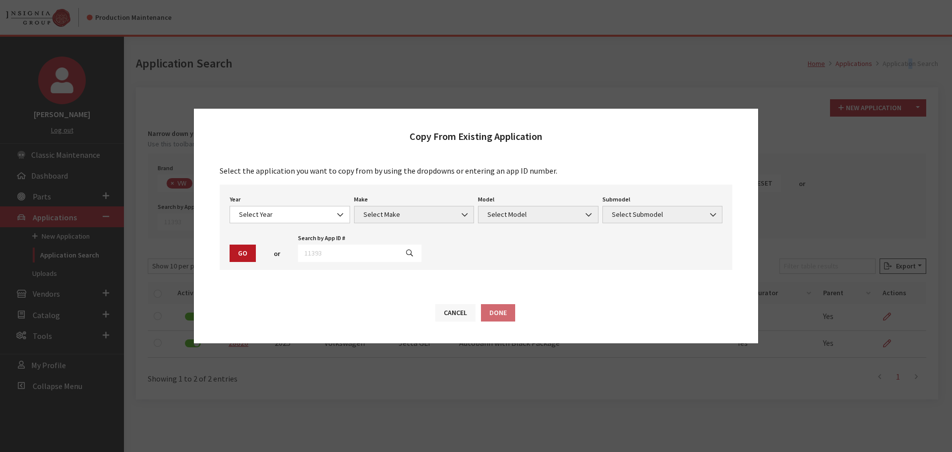
click at [455, 312] on button "Cancel" at bounding box center [455, 312] width 40 height 17
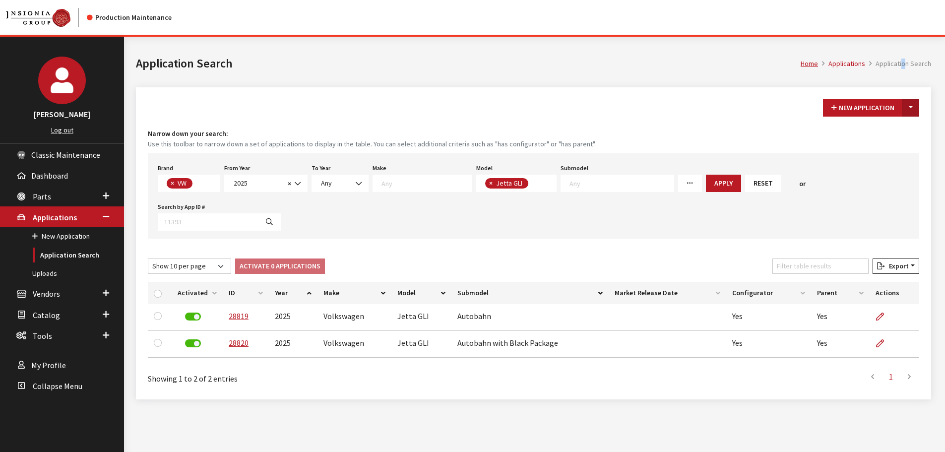
drag, startPoint x: 913, startPoint y: 109, endPoint x: 910, endPoint y: 114, distance: 5.4
click at [913, 109] on button "Toggle Dropdown" at bounding box center [910, 107] width 17 height 17
click at [891, 127] on button "New From Existing..." at bounding box center [876, 129] width 85 height 17
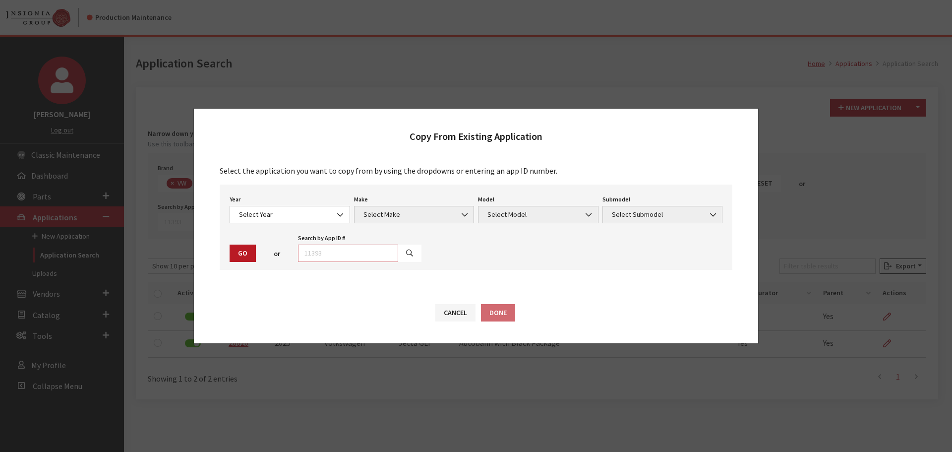
click at [333, 252] on input "text" at bounding box center [348, 252] width 100 height 17
type input "28819"
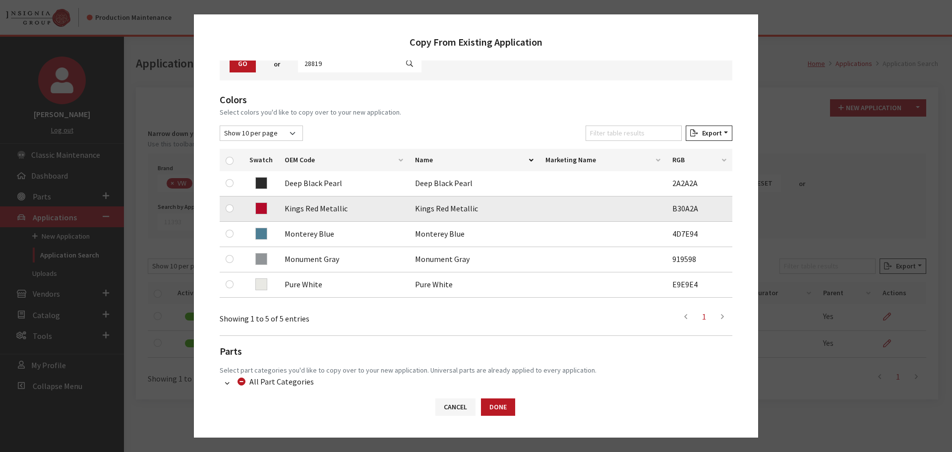
scroll to position [99, 0]
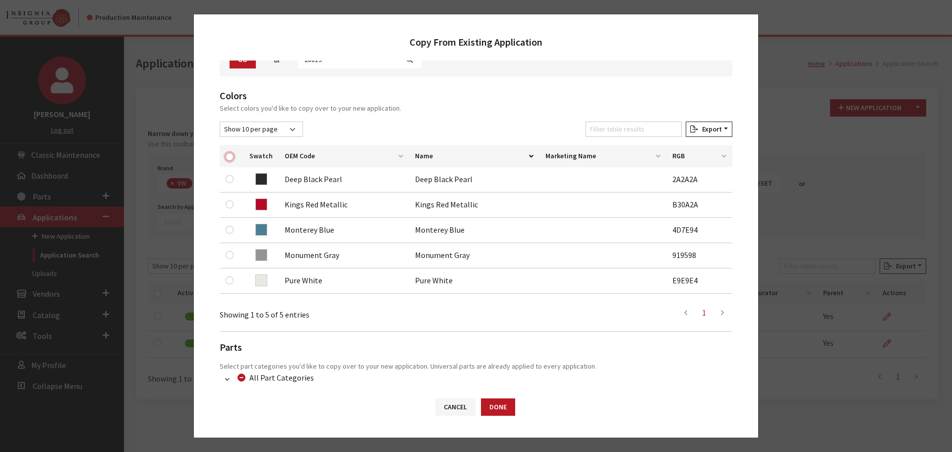
click at [232, 157] on input "checkbox" at bounding box center [230, 157] width 8 height 8
checkbox input "true"
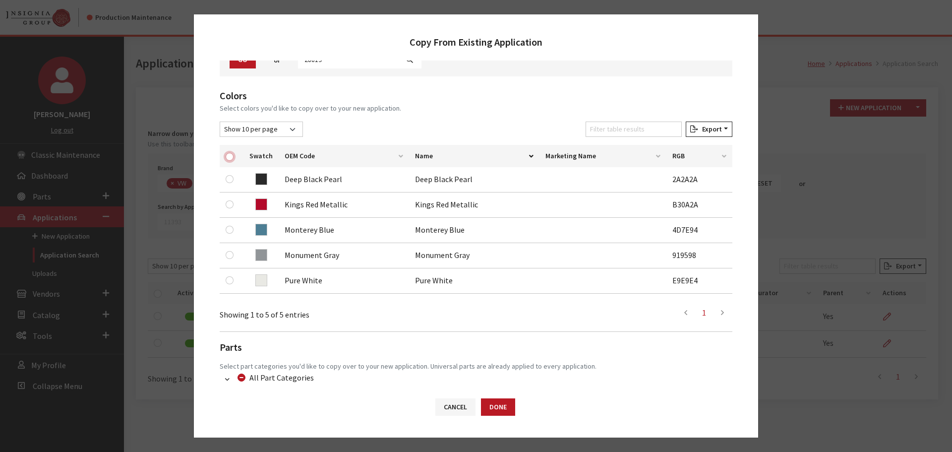
checkbox input "true"
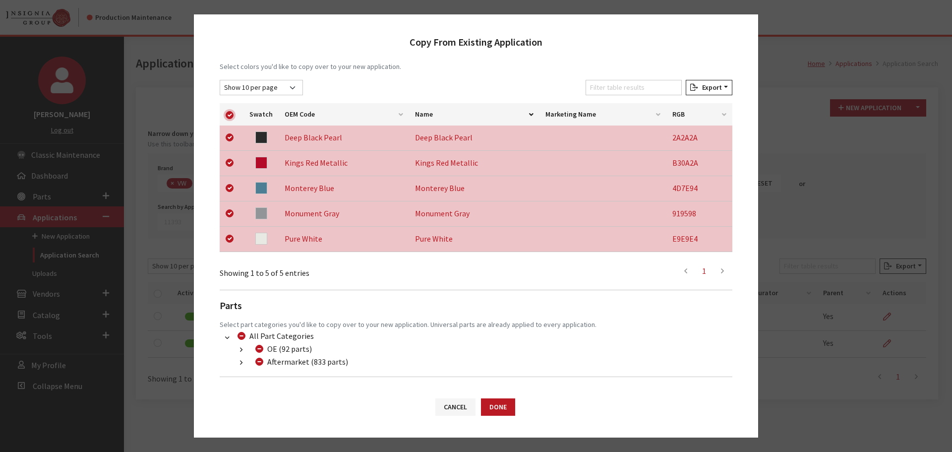
scroll to position [182, 0]
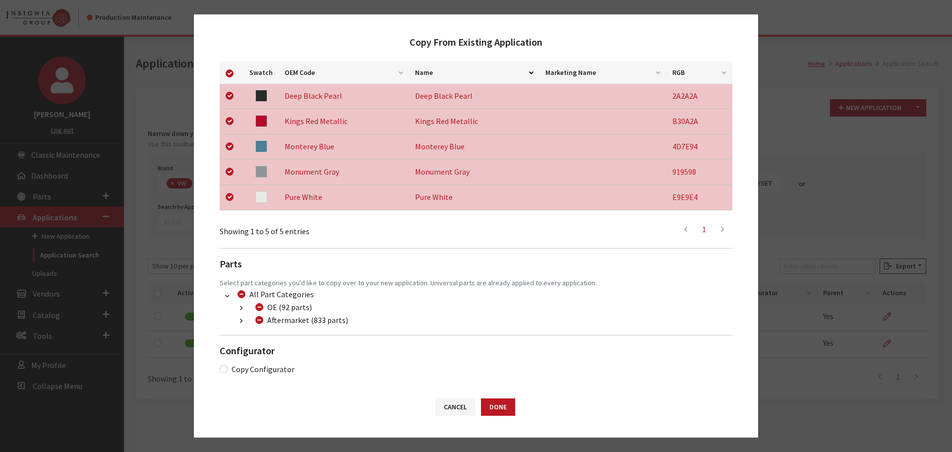
click at [236, 322] on button "button" at bounding box center [241, 320] width 19 height 11
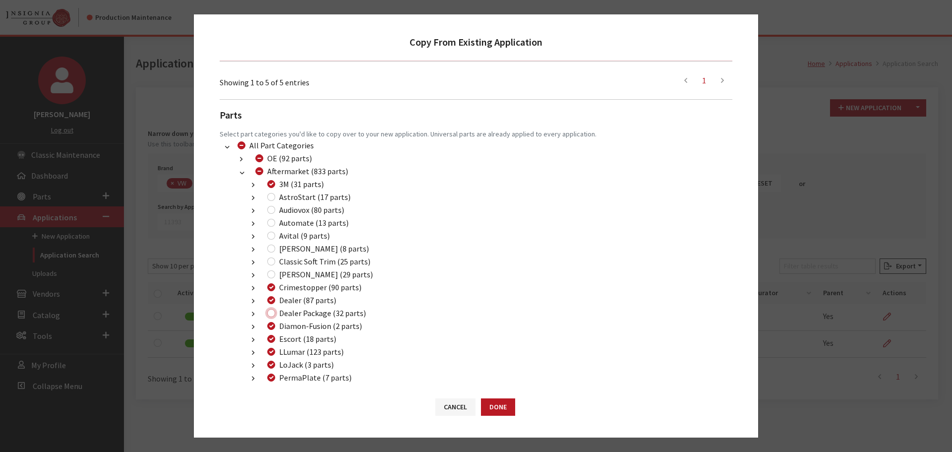
click at [272, 311] on input "Dealer Package (32 parts)" at bounding box center [271, 313] width 8 height 8
checkbox input "true"
click at [488, 406] on button "Done" at bounding box center [498, 406] width 34 height 17
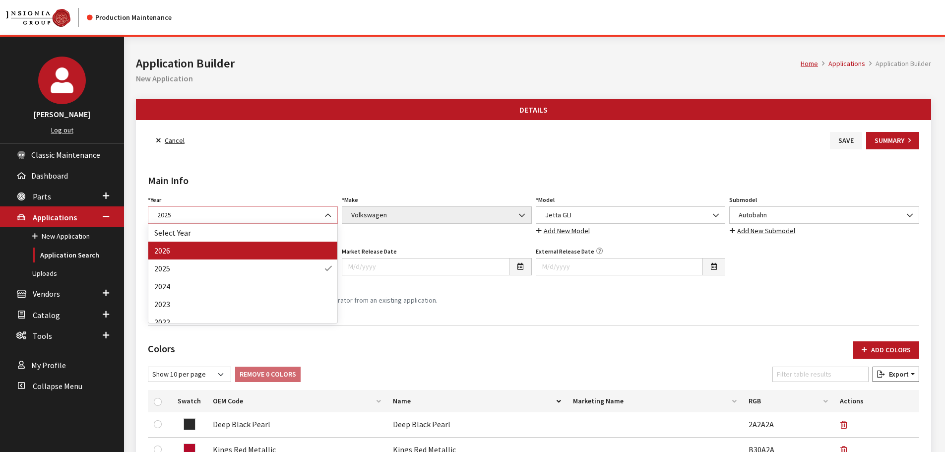
select select "44"
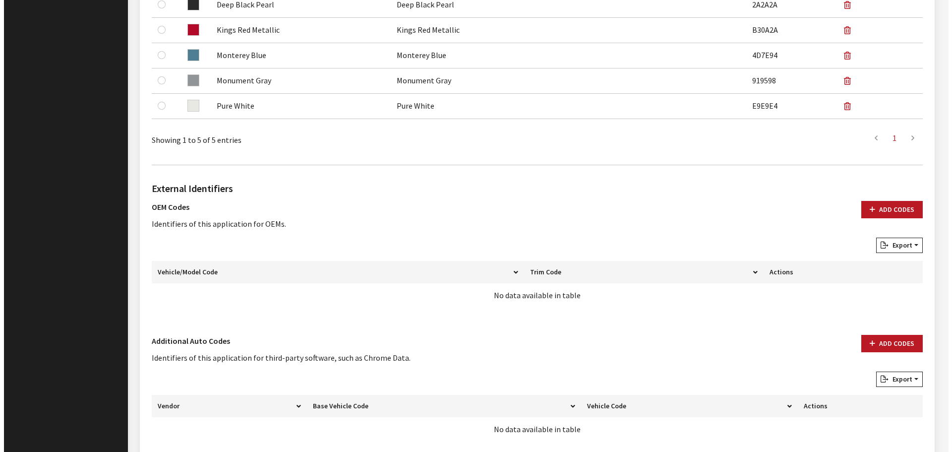
scroll to position [470, 0]
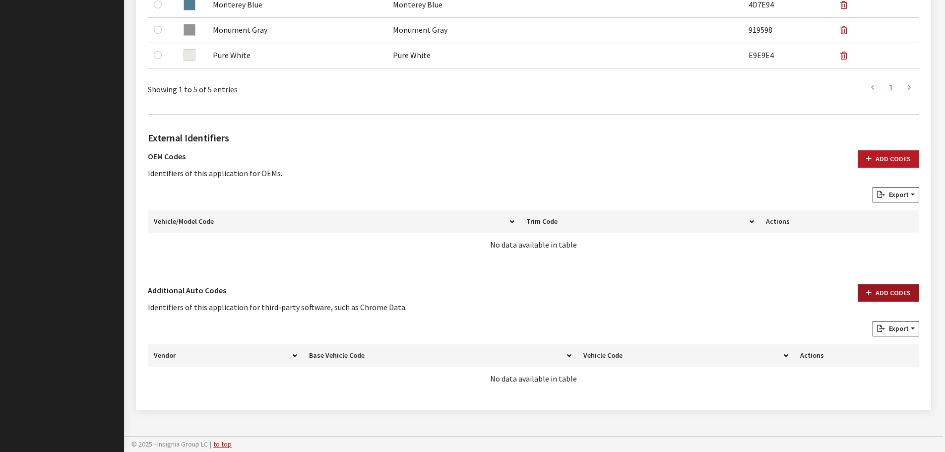
click at [874, 297] on button "Add Codes" at bounding box center [887, 292] width 61 height 17
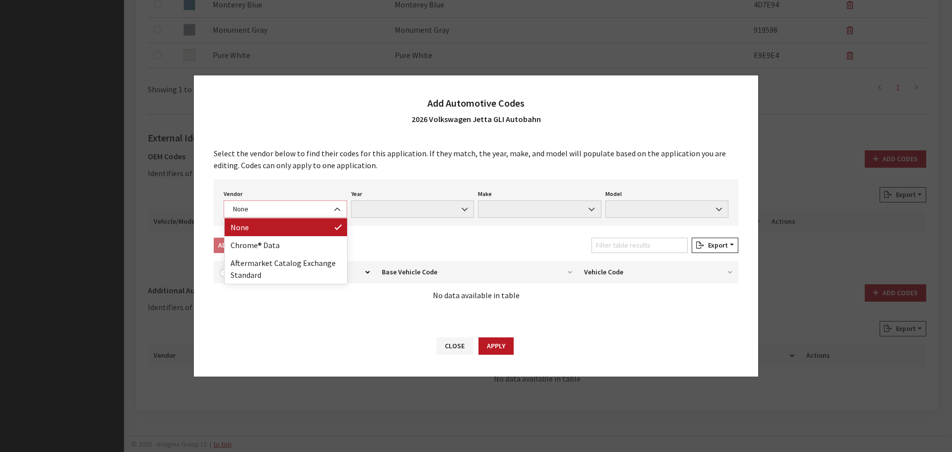
click at [255, 213] on span "None" at bounding box center [285, 209] width 111 height 10
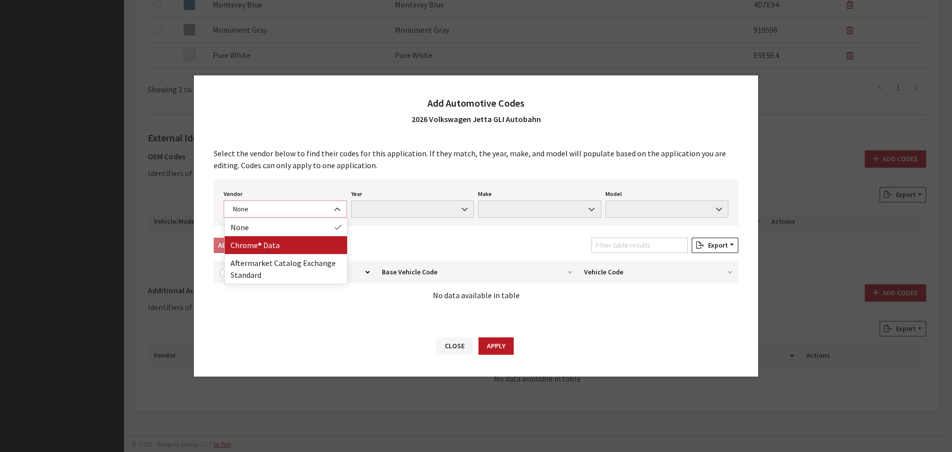
select select "4"
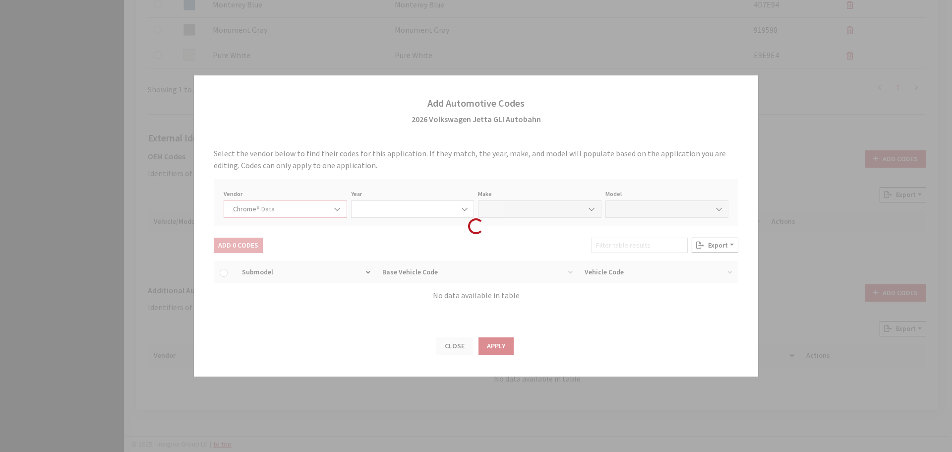
select select "2026"
select select "40"
select select "72352"
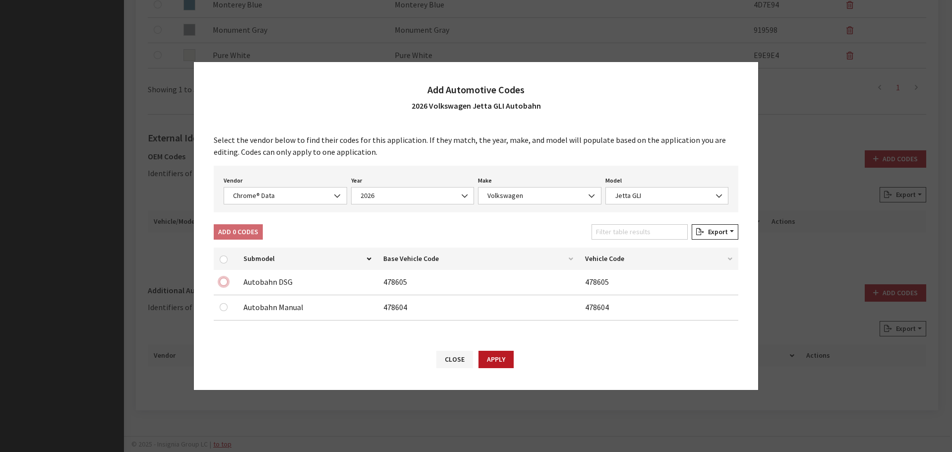
drag, startPoint x: 223, startPoint y: 282, endPoint x: 228, endPoint y: 268, distance: 14.7
click at [223, 282] on input "checkbox" at bounding box center [224, 282] width 8 height 8
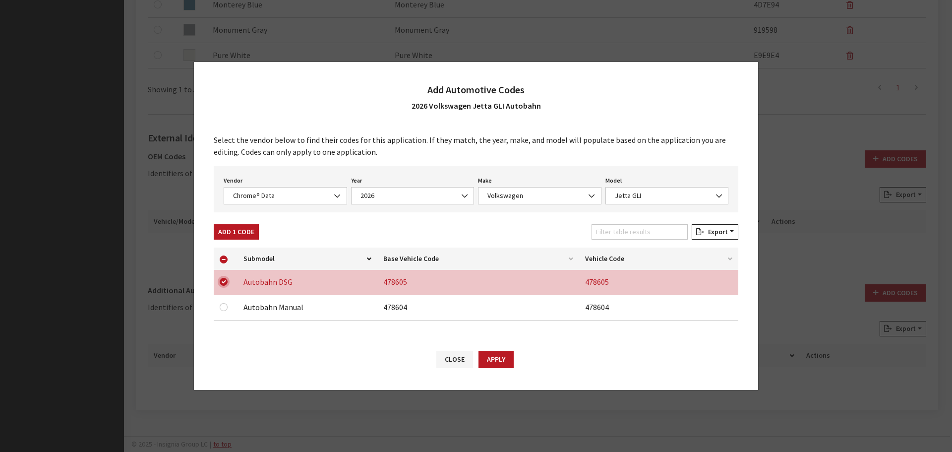
click at [224, 282] on input "checkbox" at bounding box center [224, 282] width 8 height 8
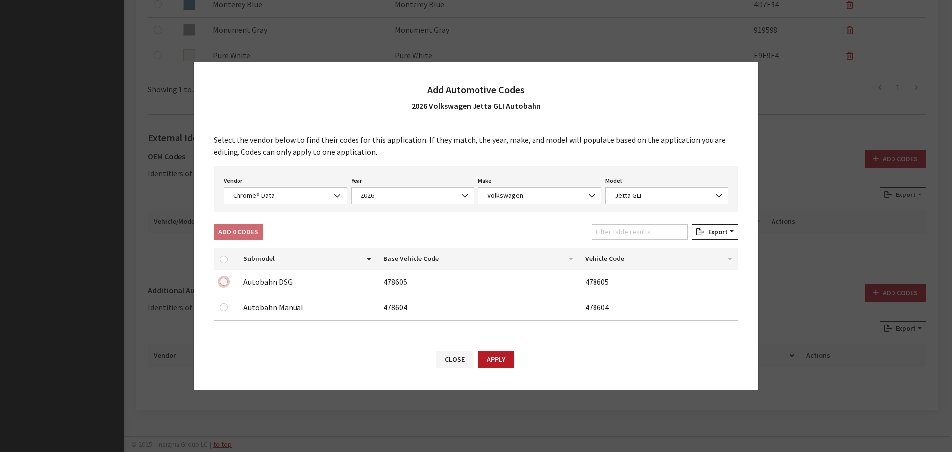
click at [224, 282] on input "checkbox" at bounding box center [224, 282] width 8 height 8
checkbox input "true"
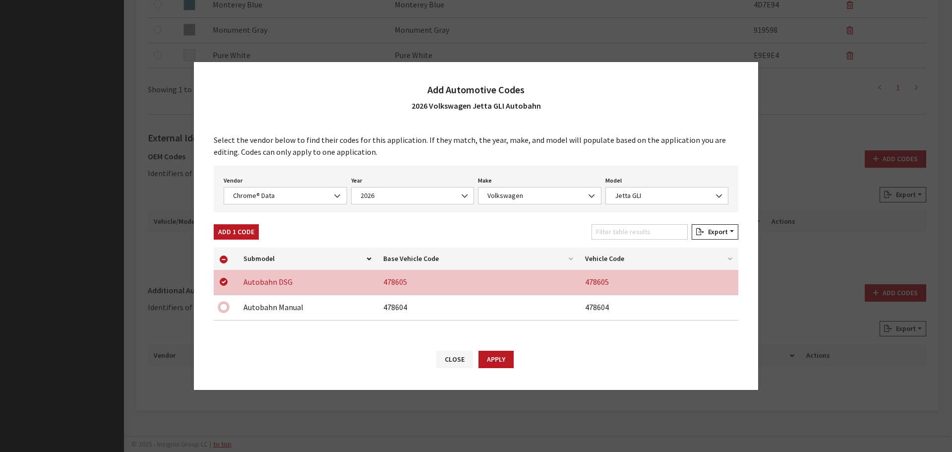
click at [223, 307] on input "checkbox" at bounding box center [224, 307] width 8 height 8
checkbox input "true"
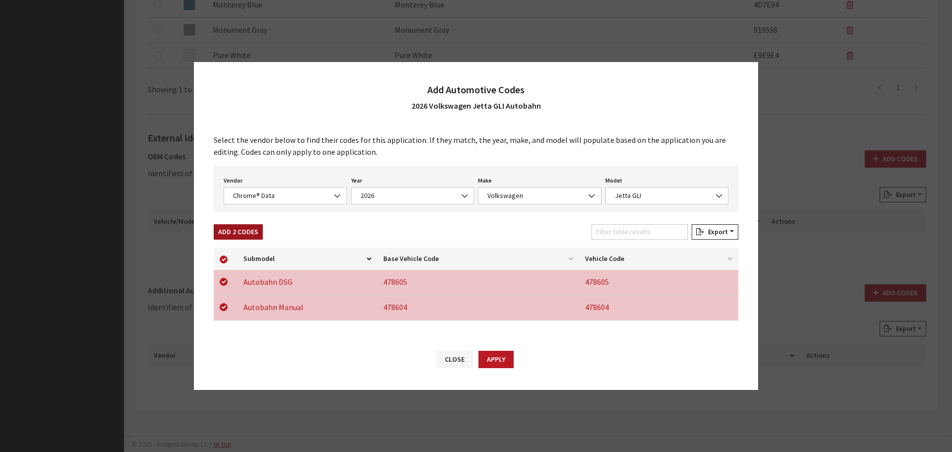
click at [233, 232] on button "Add 2 Codes" at bounding box center [238, 231] width 49 height 15
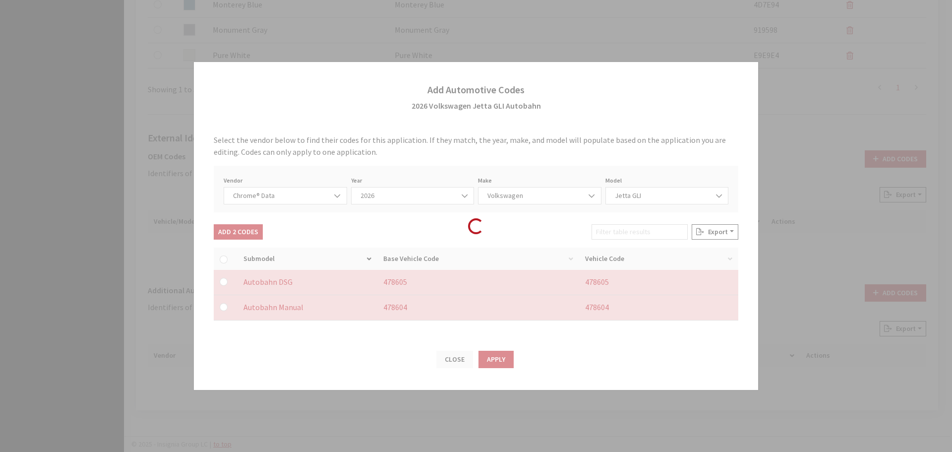
checkbox input "false"
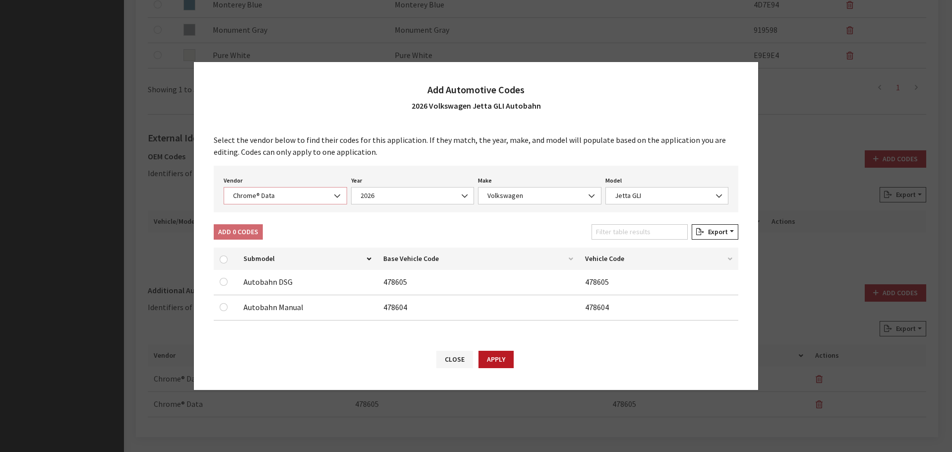
click at [270, 194] on span "Chrome® Data" at bounding box center [285, 195] width 111 height 10
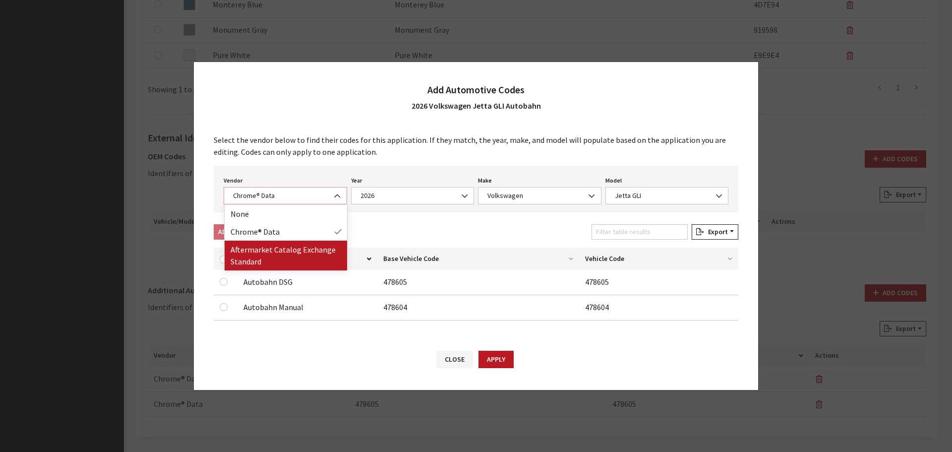
select select "2"
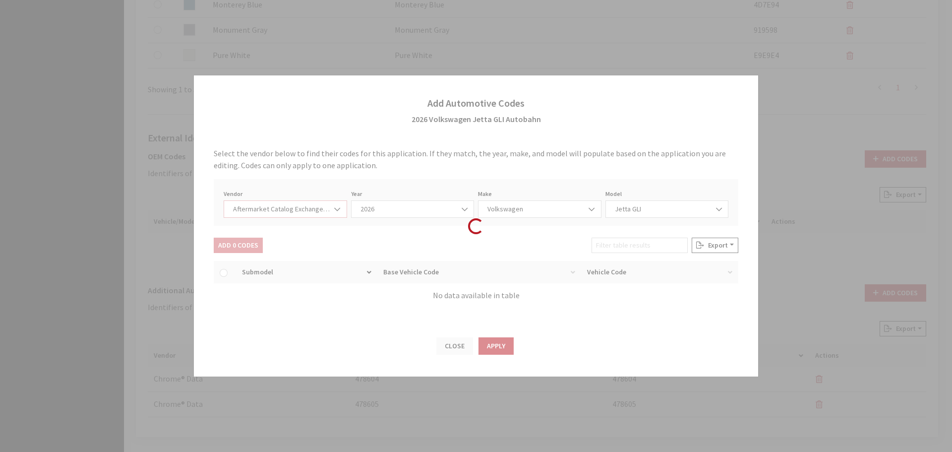
select select "2026"
select select "74"
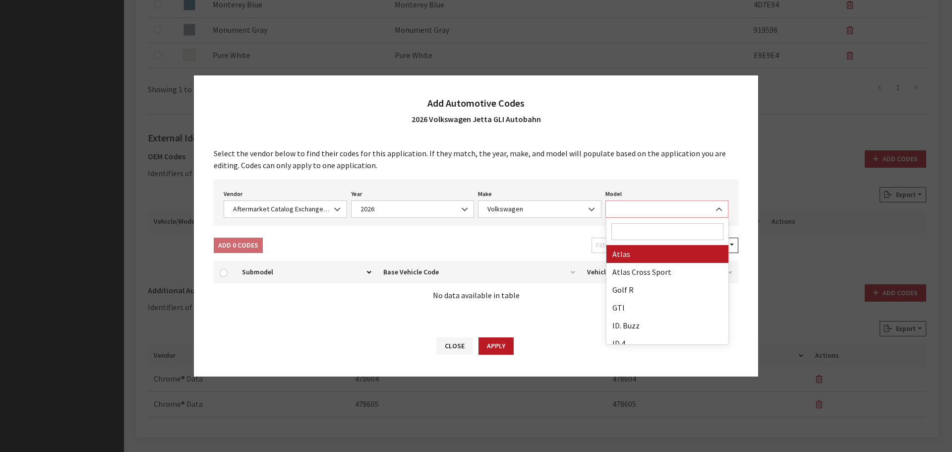
click at [649, 210] on span at bounding box center [666, 208] width 123 height 17
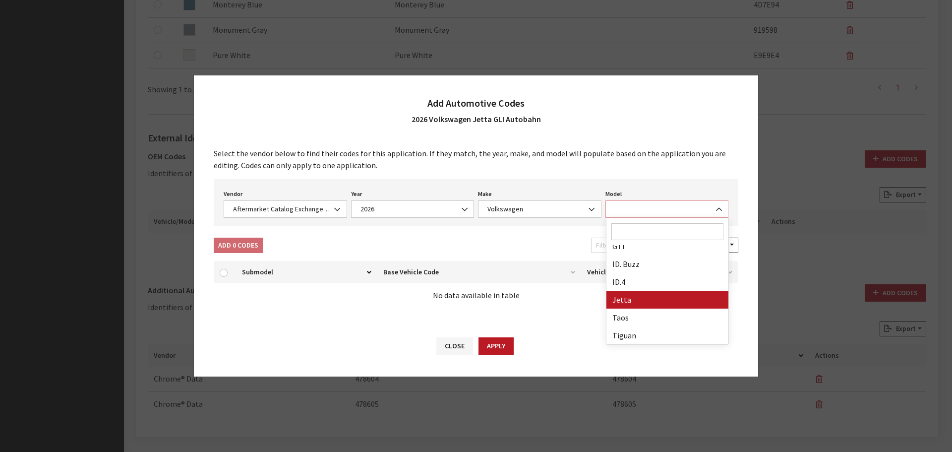
select select "960"
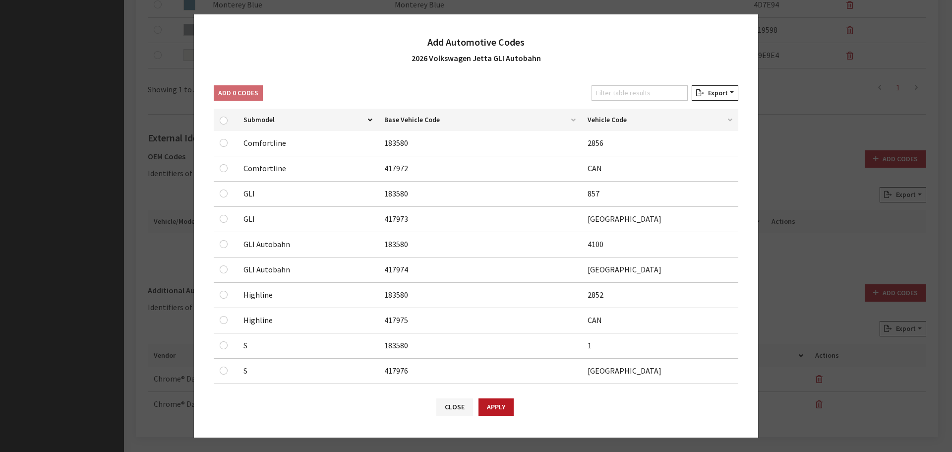
scroll to position [99, 0]
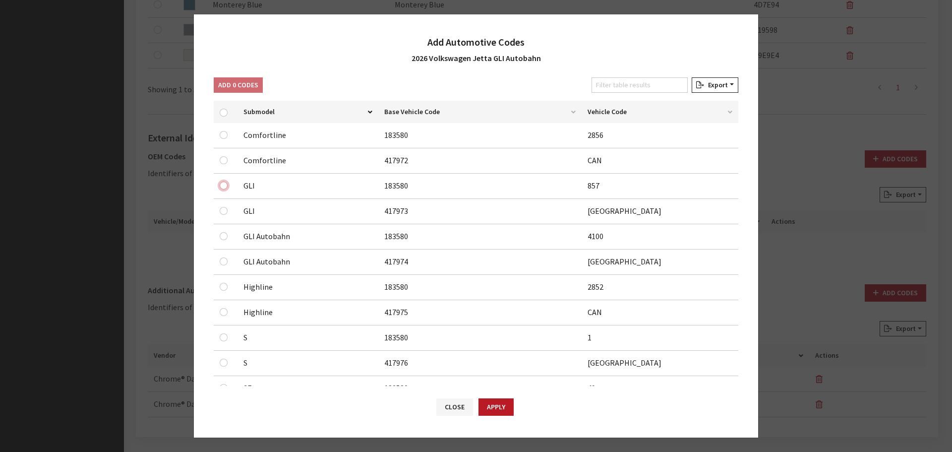
click at [222, 139] on input "checkbox" at bounding box center [224, 135] width 8 height 8
checkbox input "true"
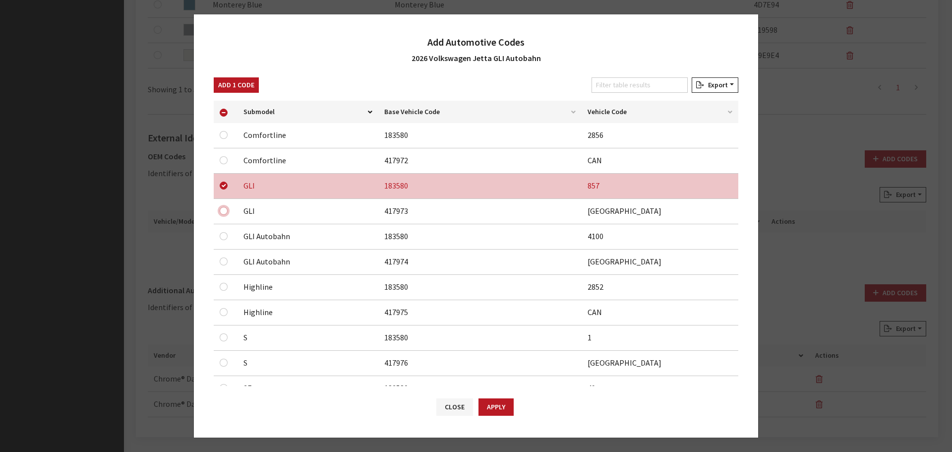
click at [224, 164] on input "checkbox" at bounding box center [224, 160] width 8 height 8
checkbox input "true"
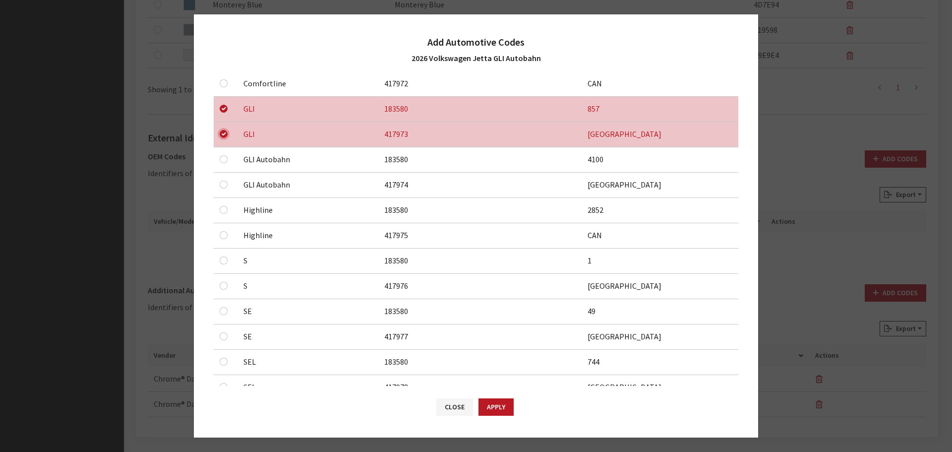
scroll to position [61, 0]
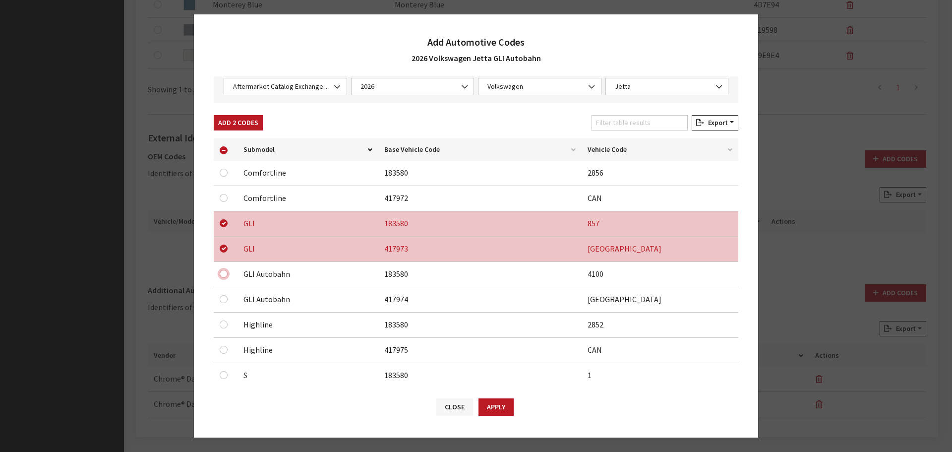
click at [225, 177] on input "checkbox" at bounding box center [224, 173] width 8 height 8
checkbox input "true"
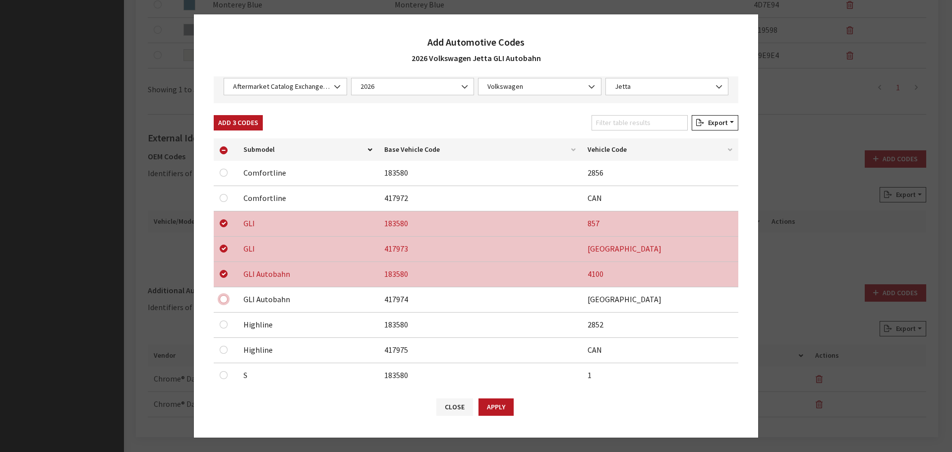
click at [225, 202] on input "checkbox" at bounding box center [224, 198] width 8 height 8
checkbox input "true"
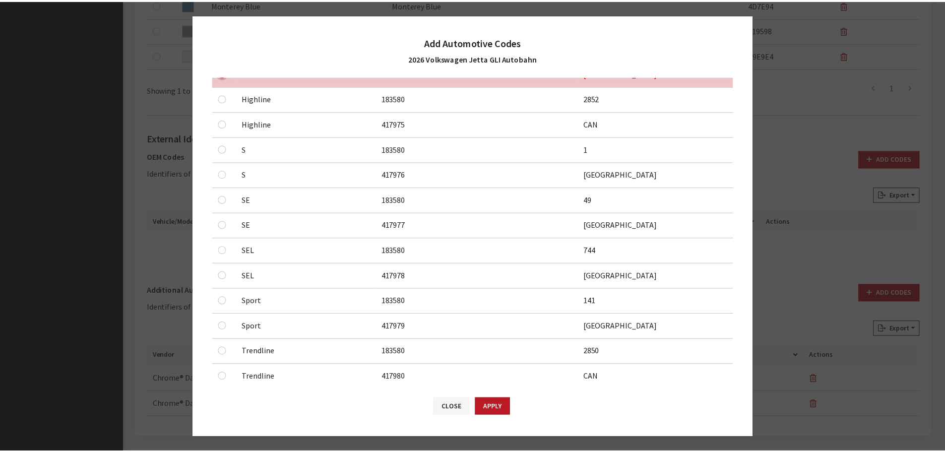
scroll to position [309, 0]
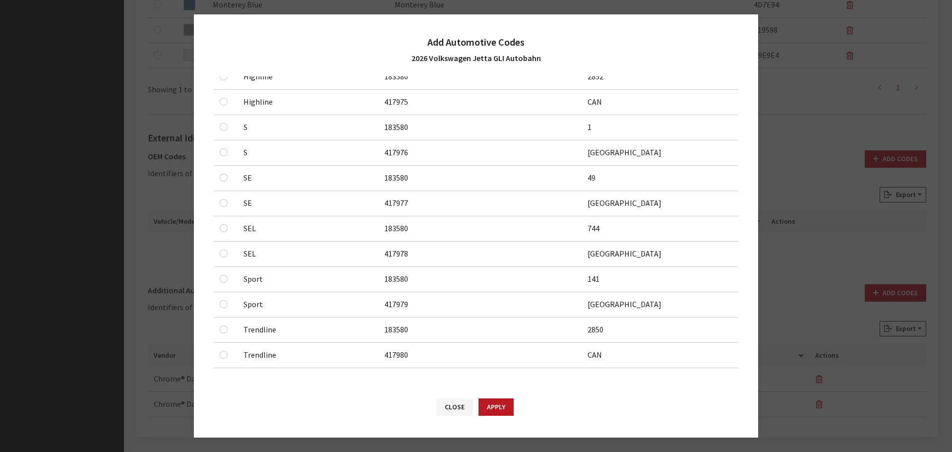
click at [491, 402] on button "Apply" at bounding box center [496, 406] width 35 height 17
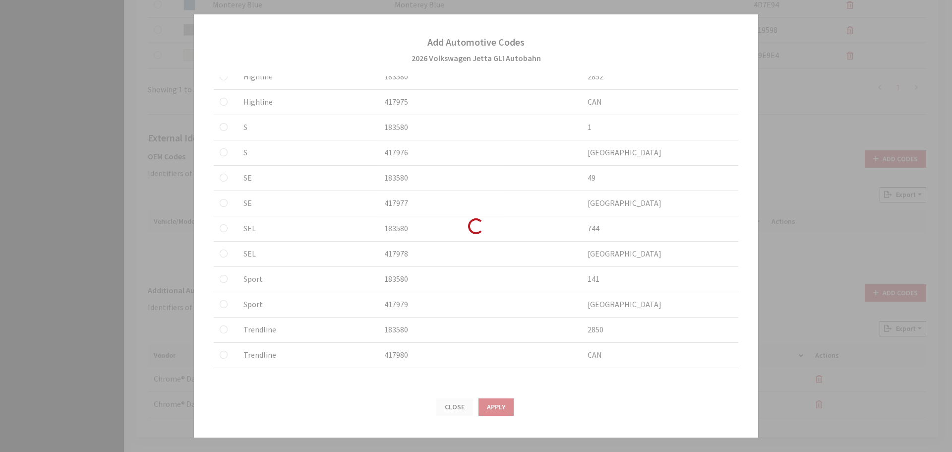
checkbox input "false"
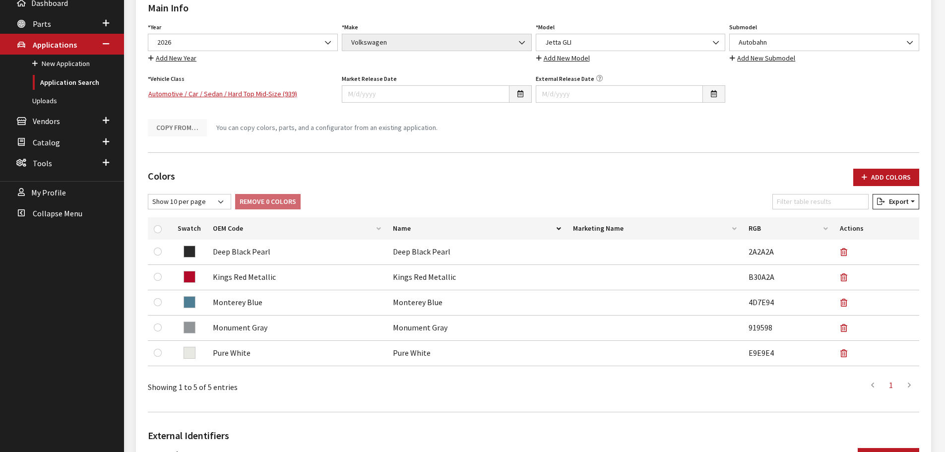
scroll to position [0, 0]
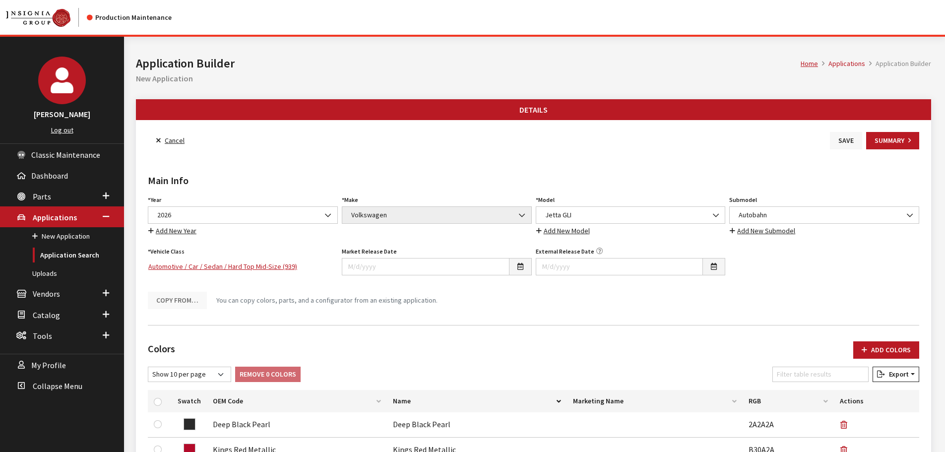
click at [839, 147] on button "Save" at bounding box center [846, 140] width 32 height 17
click at [178, 135] on link "Back to Search" at bounding box center [182, 140] width 68 height 17
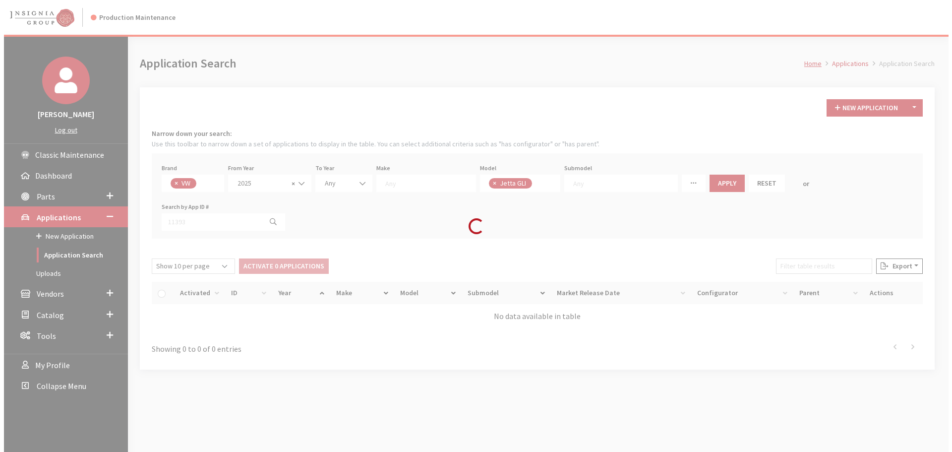
scroll to position [44, 0]
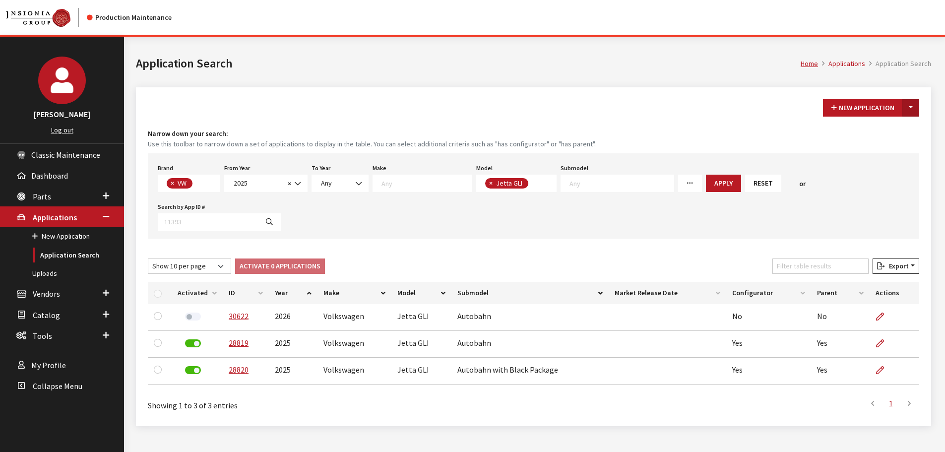
click at [915, 105] on button "Toggle Dropdown" at bounding box center [910, 107] width 17 height 17
click at [897, 130] on button "New From Existing..." at bounding box center [876, 129] width 85 height 17
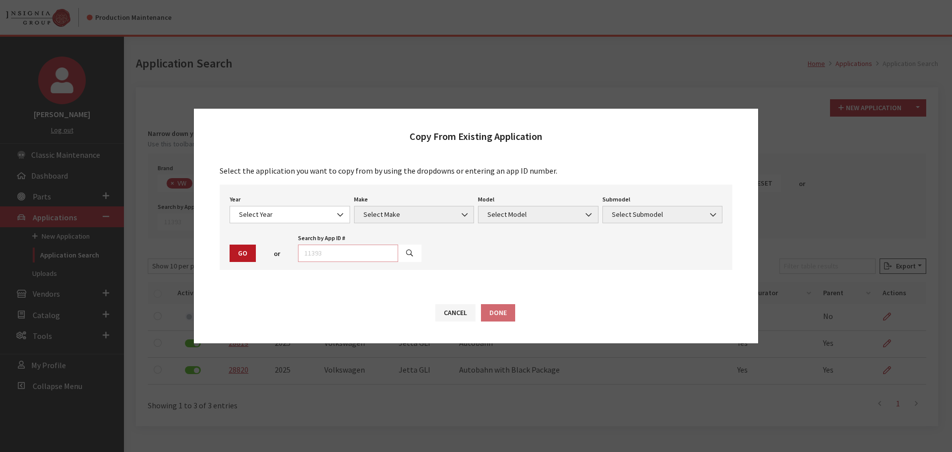
click at [368, 248] on input "text" at bounding box center [348, 252] width 100 height 17
type input "28820"
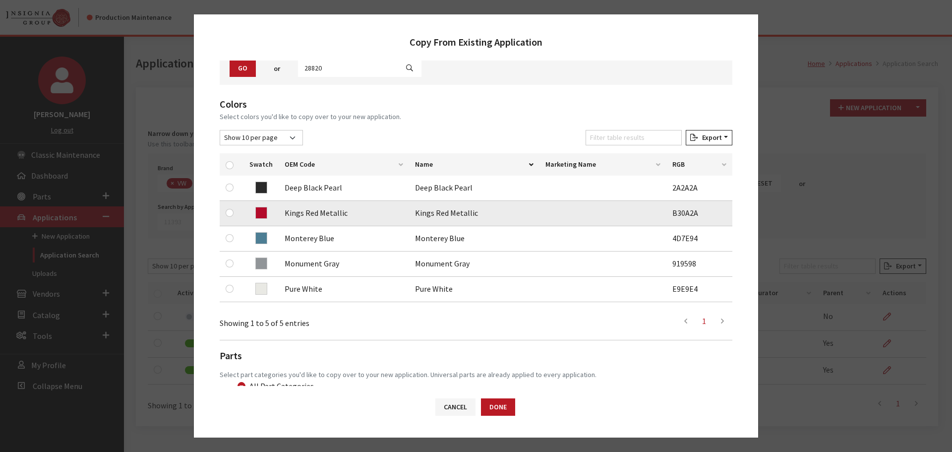
scroll to position [99, 0]
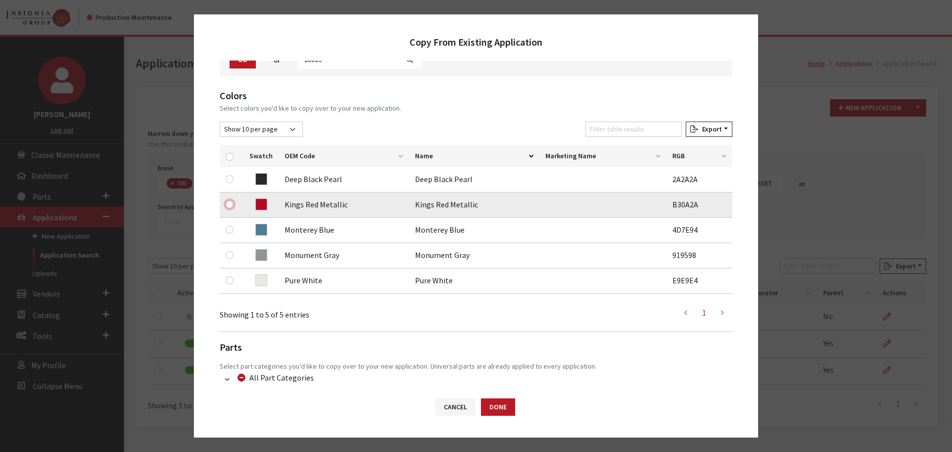
click at [231, 203] on input "checkbox" at bounding box center [230, 204] width 8 height 8
checkbox input "true"
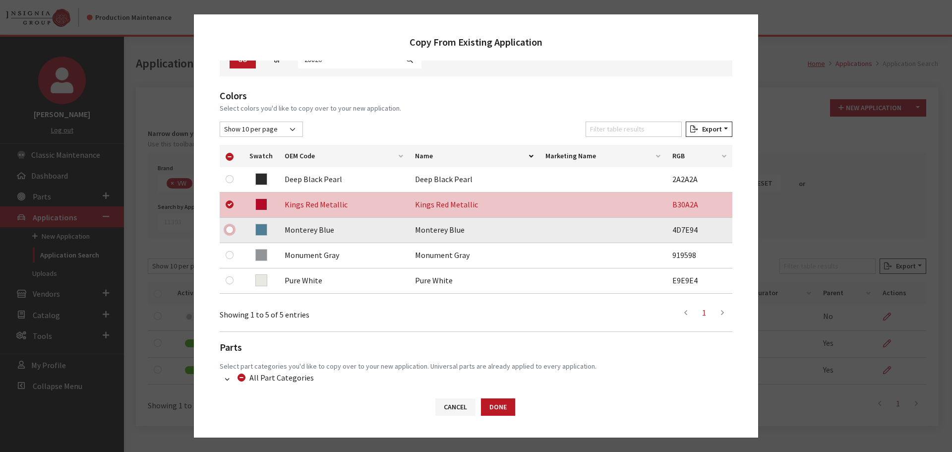
click at [227, 227] on input "checkbox" at bounding box center [230, 230] width 8 height 8
checkbox input "true"
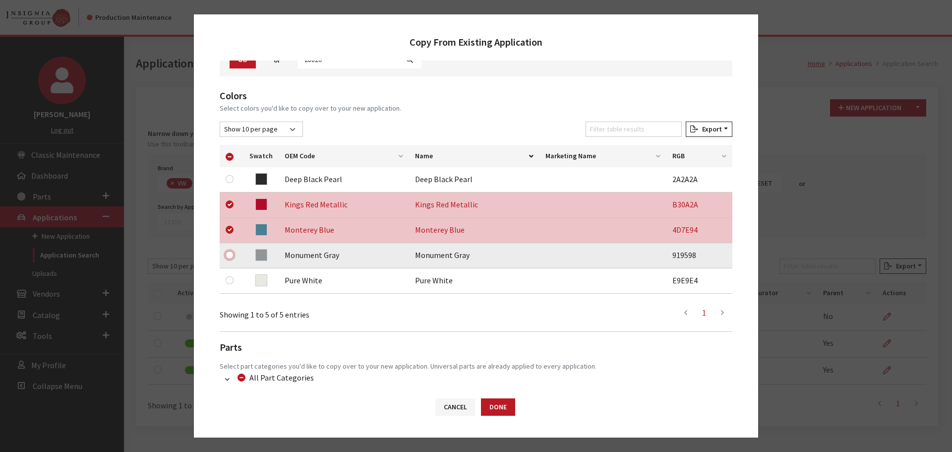
click at [228, 253] on input "checkbox" at bounding box center [230, 255] width 8 height 8
checkbox input "true"
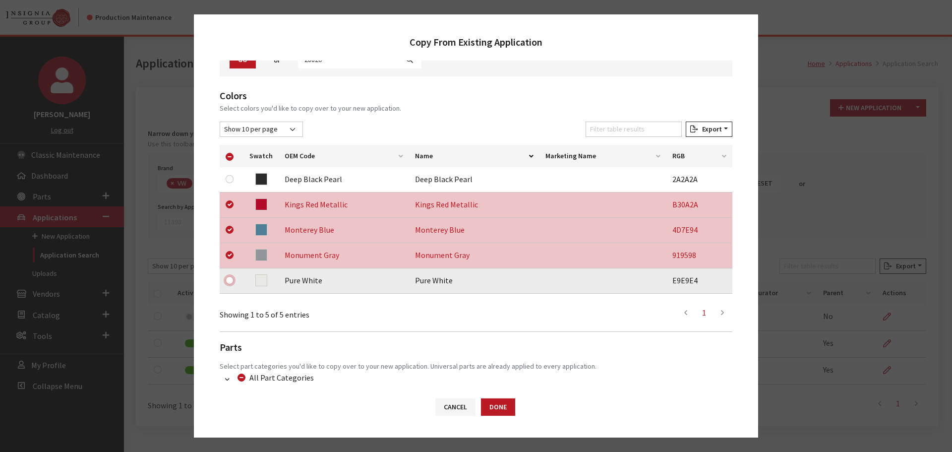
click at [229, 282] on input "checkbox" at bounding box center [230, 280] width 8 height 8
checkbox input "true"
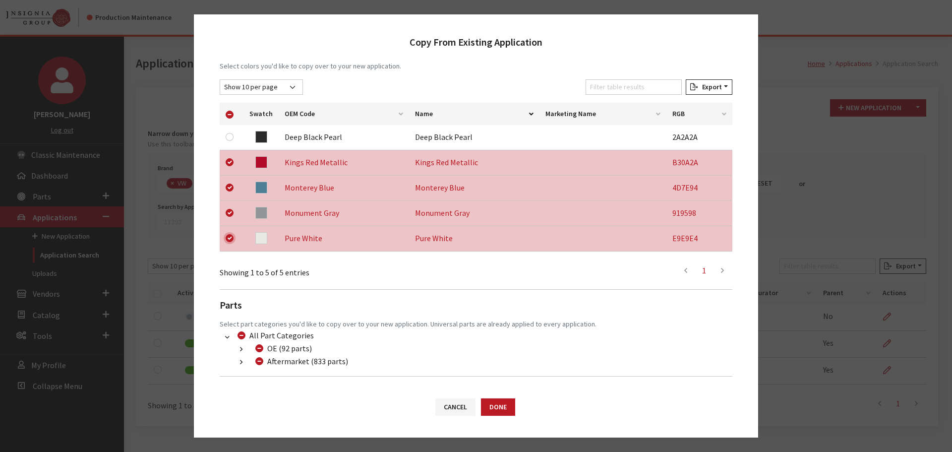
scroll to position [182, 0]
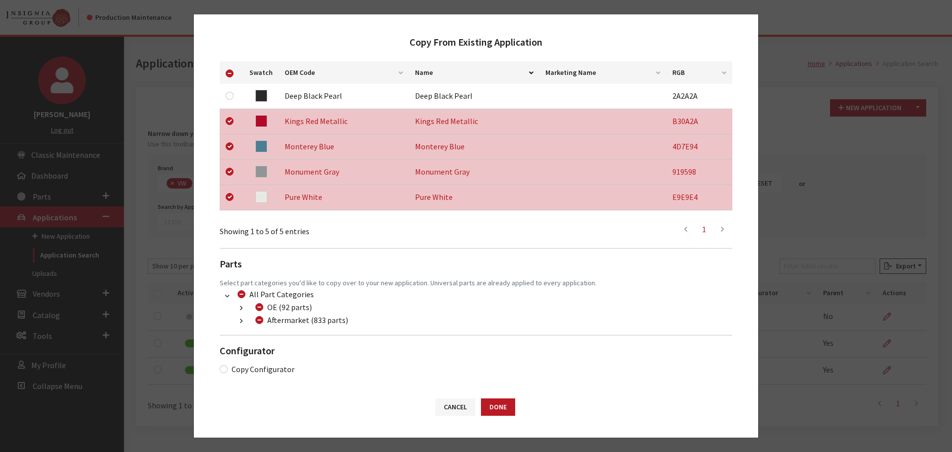
click at [240, 320] on button "button" at bounding box center [241, 320] width 19 height 11
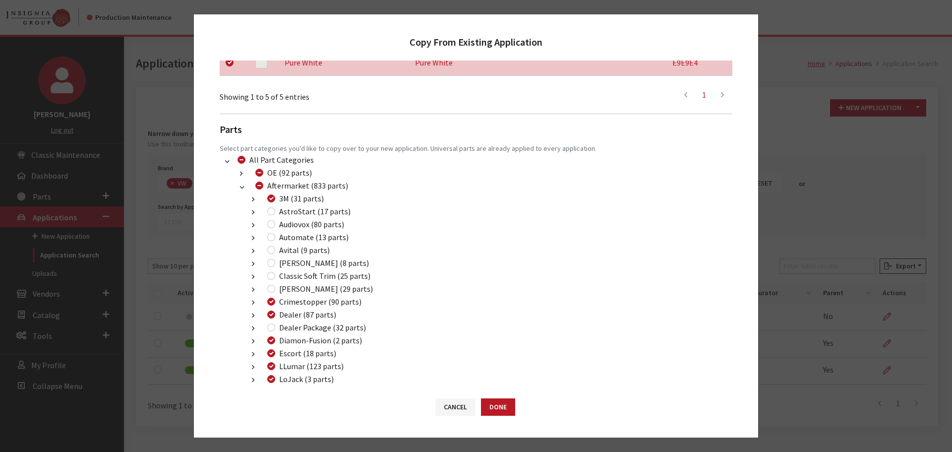
scroll to position [381, 0]
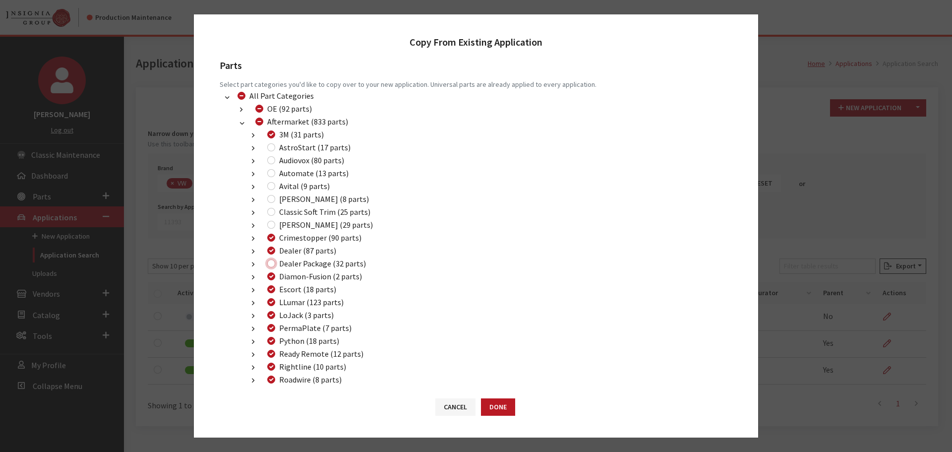
click at [271, 264] on input "Dealer Package (32 parts)" at bounding box center [271, 263] width 8 height 8
checkbox input "true"
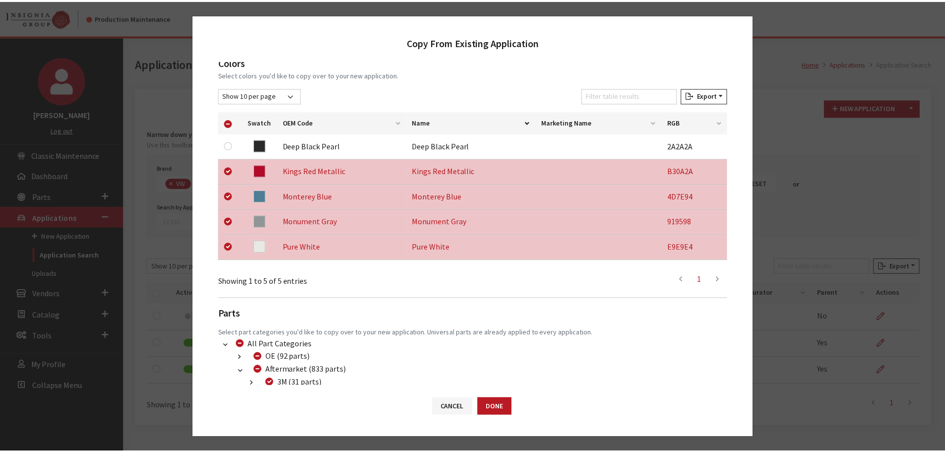
scroll to position [0, 0]
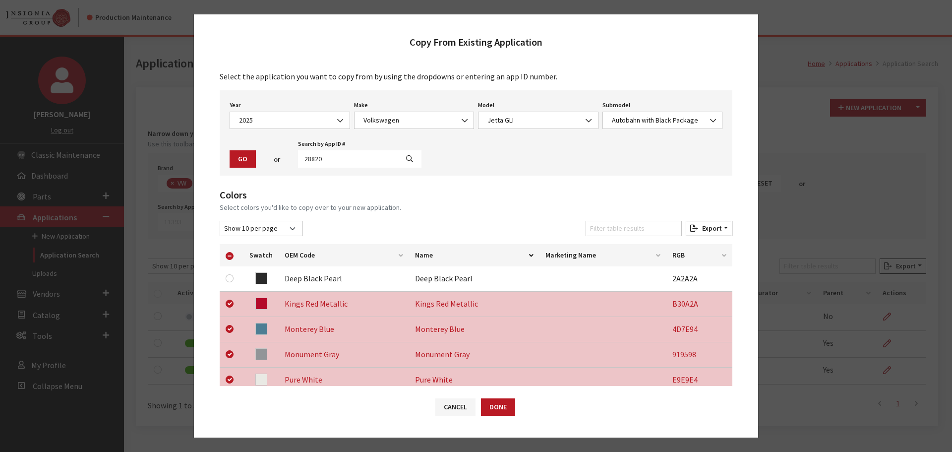
drag, startPoint x: 558, startPoint y: 415, endPoint x: 495, endPoint y: 419, distance: 63.1
click at [558, 415] on div "Cancel Done" at bounding box center [476, 412] width 564 height 52
click at [446, 410] on button "Cancel" at bounding box center [455, 406] width 40 height 17
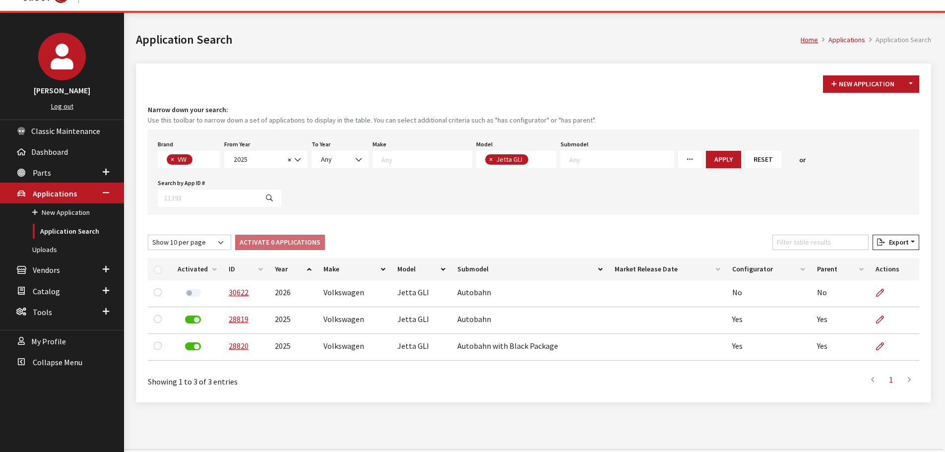
scroll to position [37, 0]
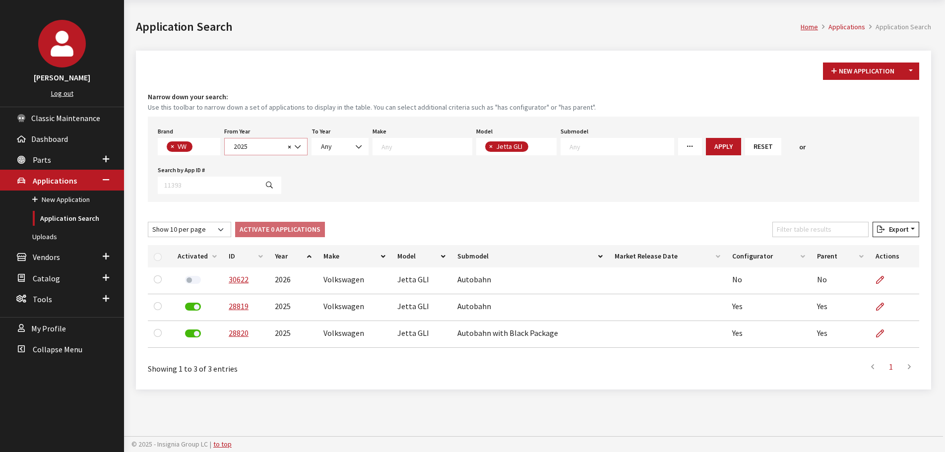
click at [252, 152] on span "× 2025" at bounding box center [265, 146] width 83 height 17
select select "2023"
select select
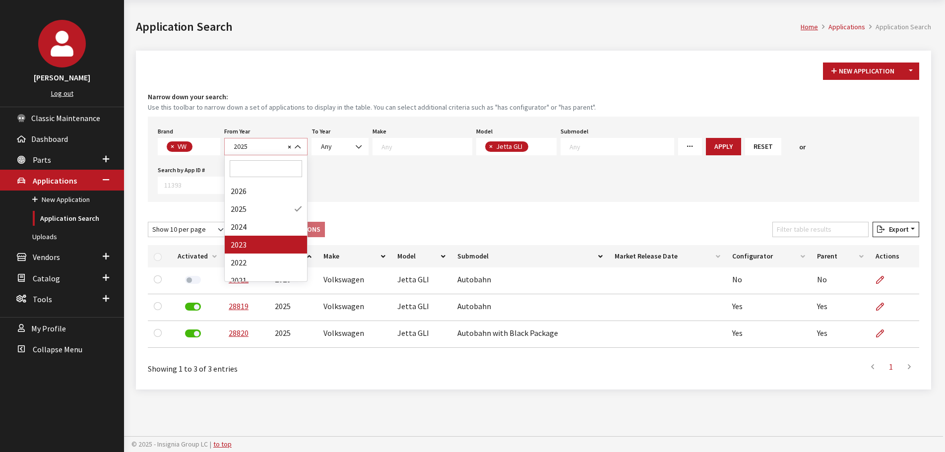
scroll to position [75, 0]
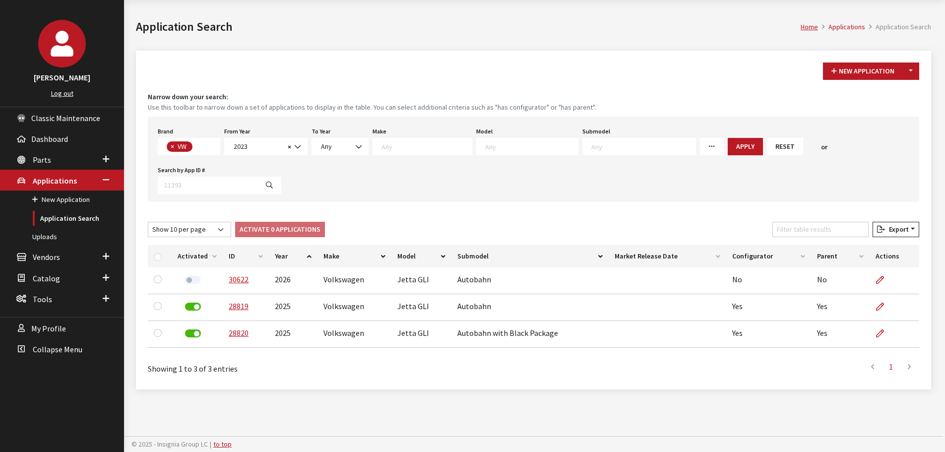
click at [485, 146] on textarea "Search" at bounding box center [531, 146] width 93 height 9
select select "1047"
select select
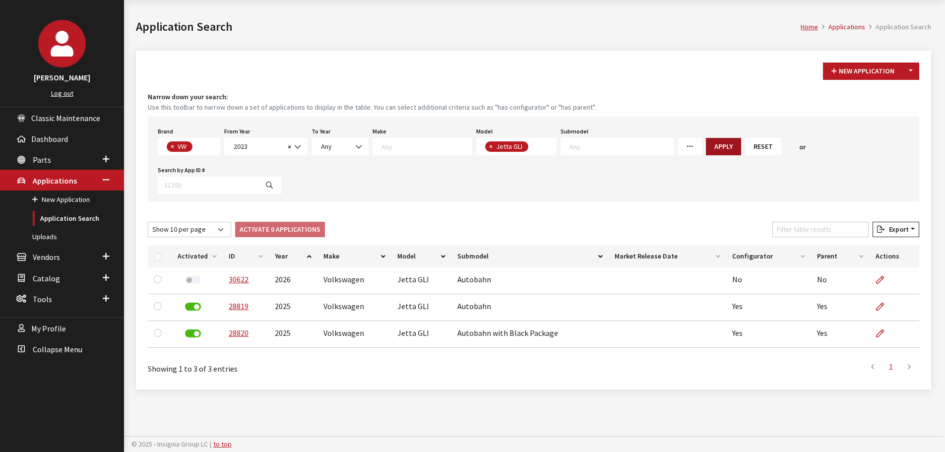
click at [706, 144] on button "Apply" at bounding box center [723, 146] width 35 height 17
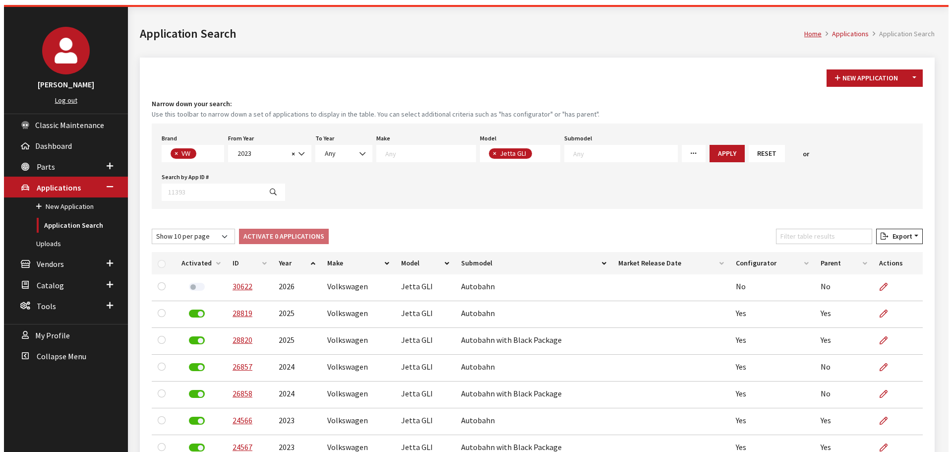
scroll to position [24, 0]
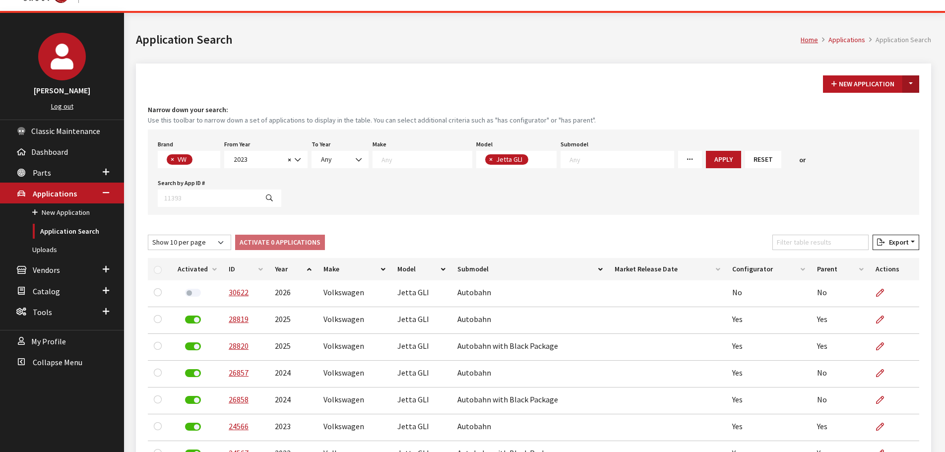
click at [909, 85] on button "Toggle Dropdown" at bounding box center [910, 83] width 17 height 17
click at [882, 105] on button "New From Existing..." at bounding box center [876, 105] width 85 height 17
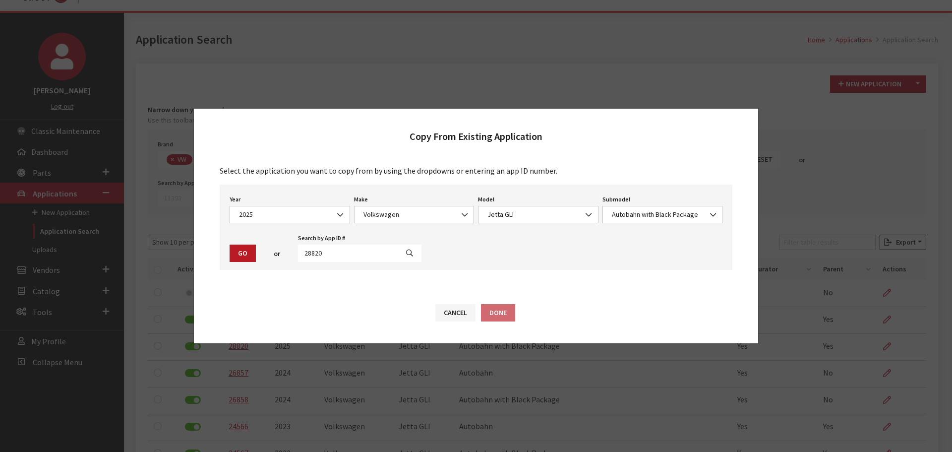
click at [406, 255] on icon "button" at bounding box center [409, 253] width 7 height 7
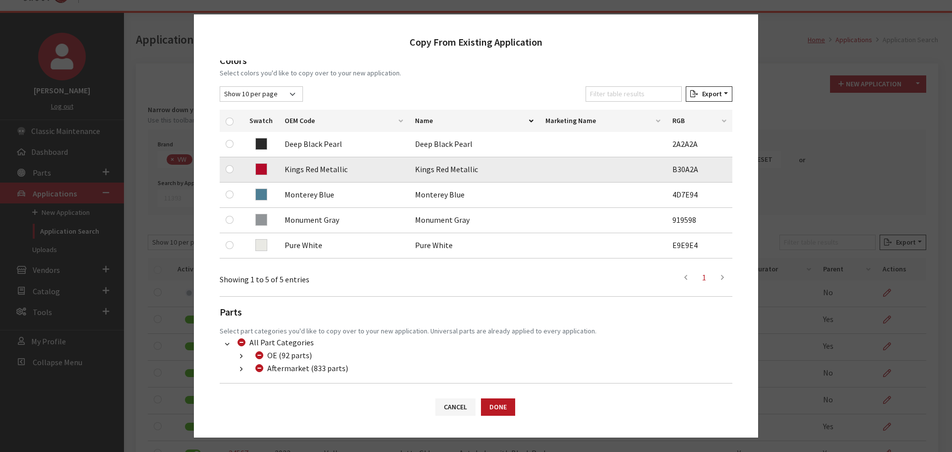
scroll to position [149, 0]
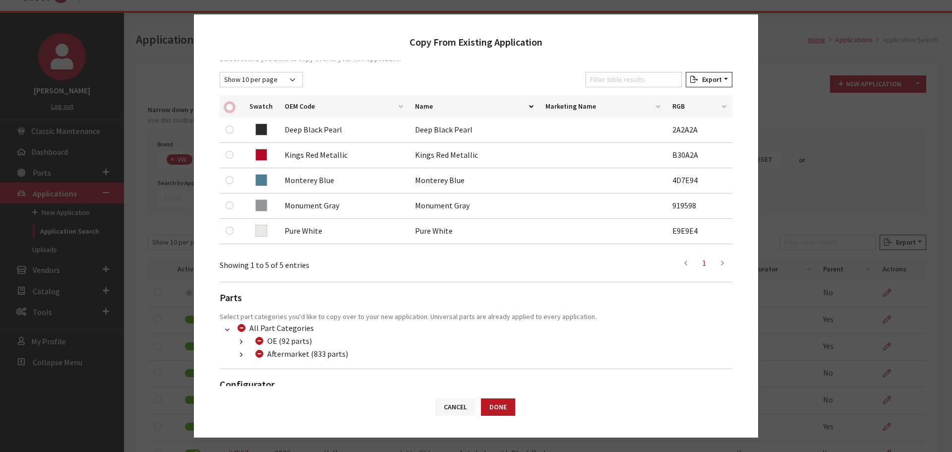
click at [229, 107] on input "checkbox" at bounding box center [230, 107] width 8 height 8
checkbox input "true"
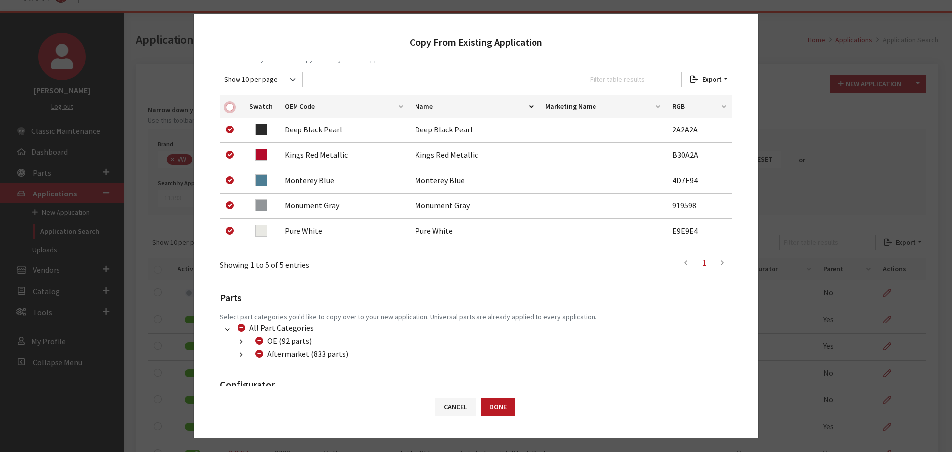
checkbox input "true"
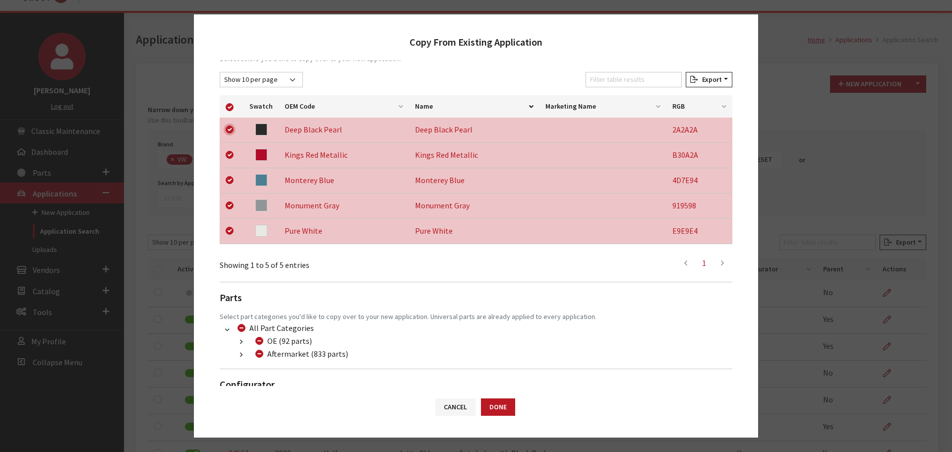
click at [228, 129] on input "checkbox" at bounding box center [230, 129] width 8 height 8
checkbox input "false"
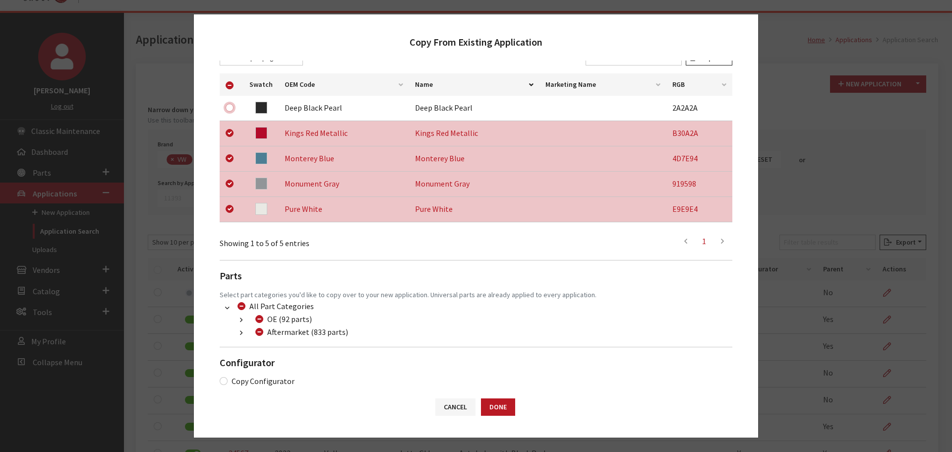
scroll to position [182, 0]
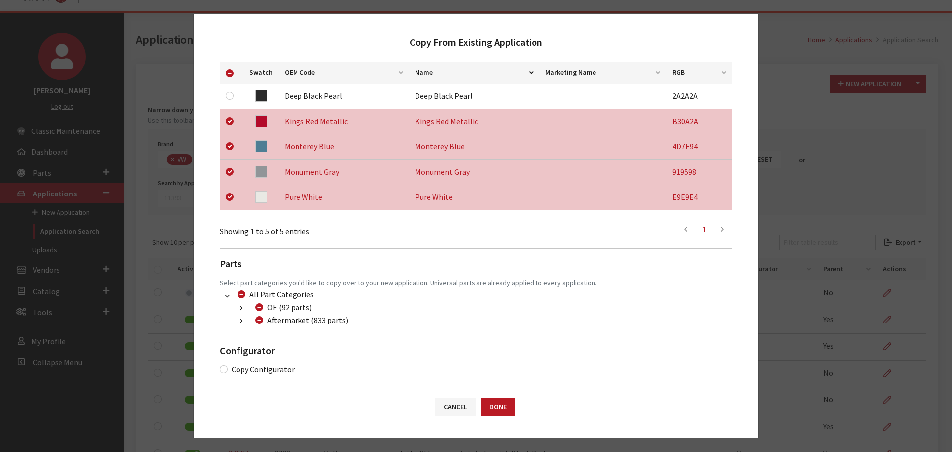
click at [244, 321] on button "button" at bounding box center [241, 320] width 19 height 11
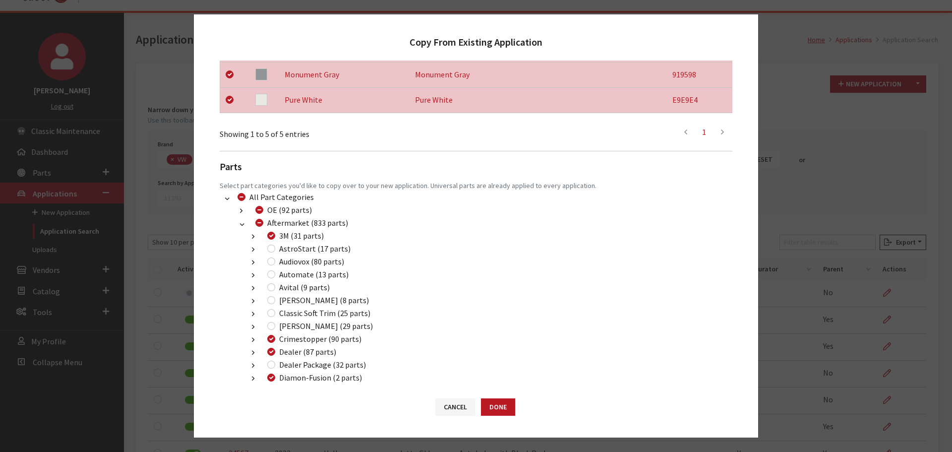
scroll to position [282, 0]
click at [271, 363] on input "Dealer Package (32 parts)" at bounding box center [271, 363] width 8 height 8
checkbox input "true"
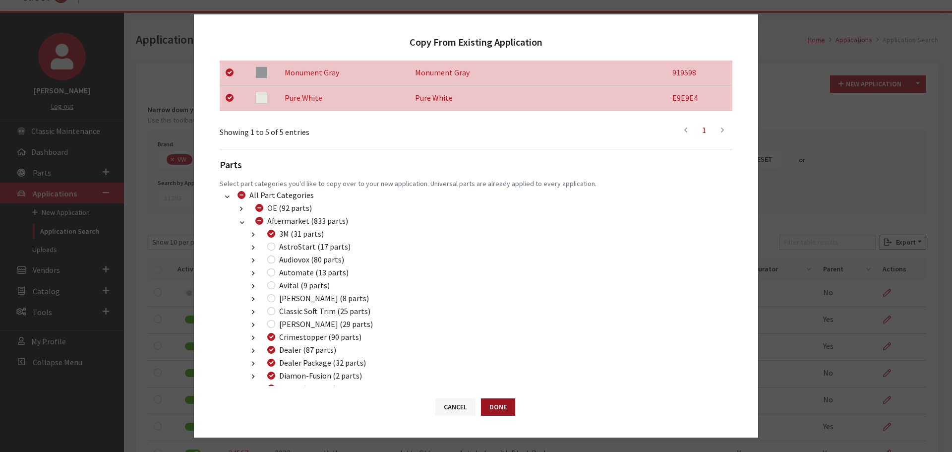
click at [496, 404] on button "Done" at bounding box center [498, 406] width 34 height 17
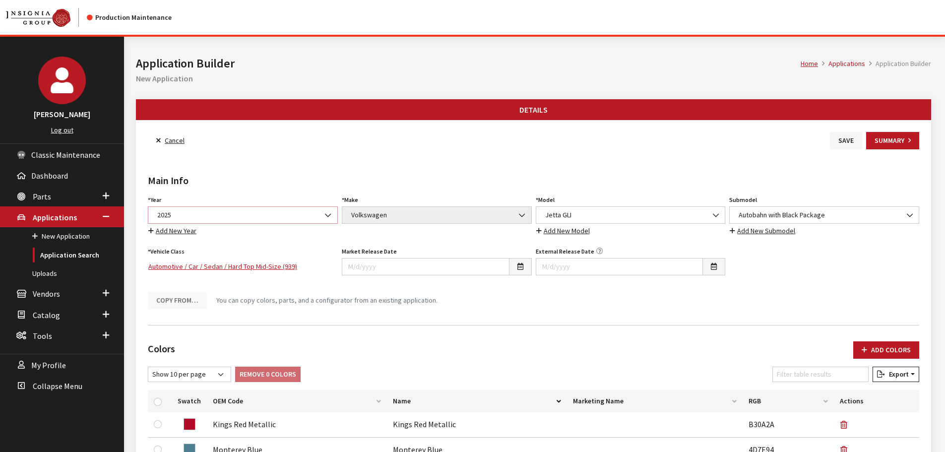
click at [268, 215] on span "2025" at bounding box center [242, 215] width 177 height 10
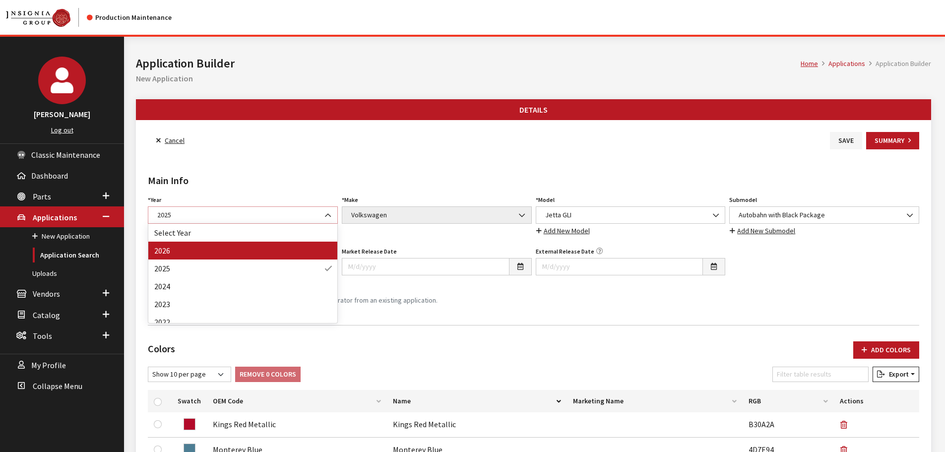
select select "44"
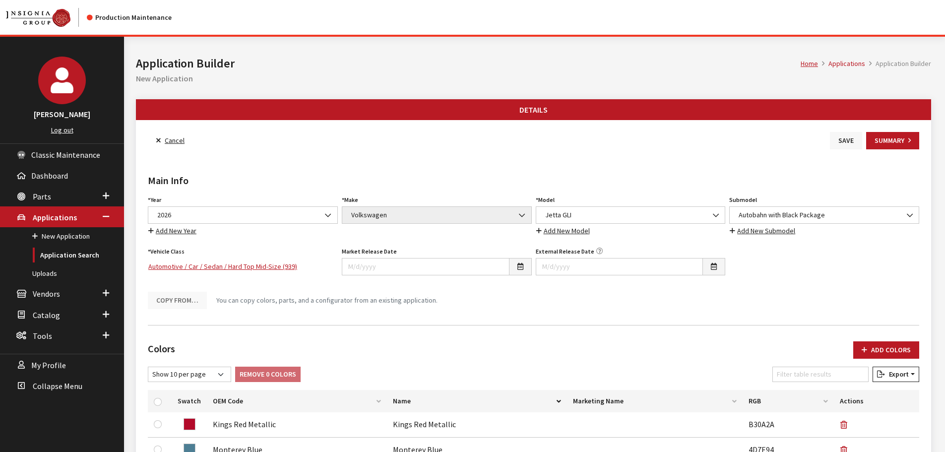
click at [843, 139] on button "Save" at bounding box center [846, 140] width 32 height 17
click at [844, 138] on button "Save" at bounding box center [846, 140] width 32 height 17
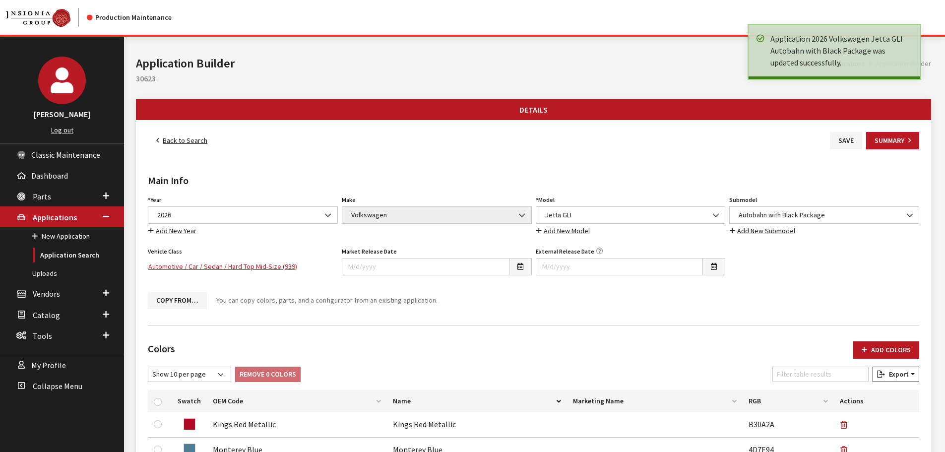
drag, startPoint x: 0, startPoint y: 0, endPoint x: 184, endPoint y: 140, distance: 231.1
click at [184, 140] on link "Back to Search" at bounding box center [182, 140] width 68 height 17
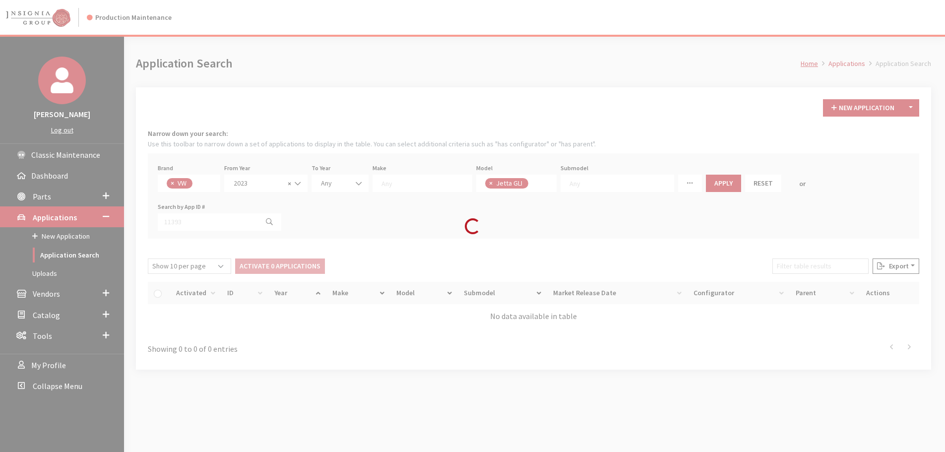
scroll to position [54, 0]
